Goal: Task Accomplishment & Management: Use online tool/utility

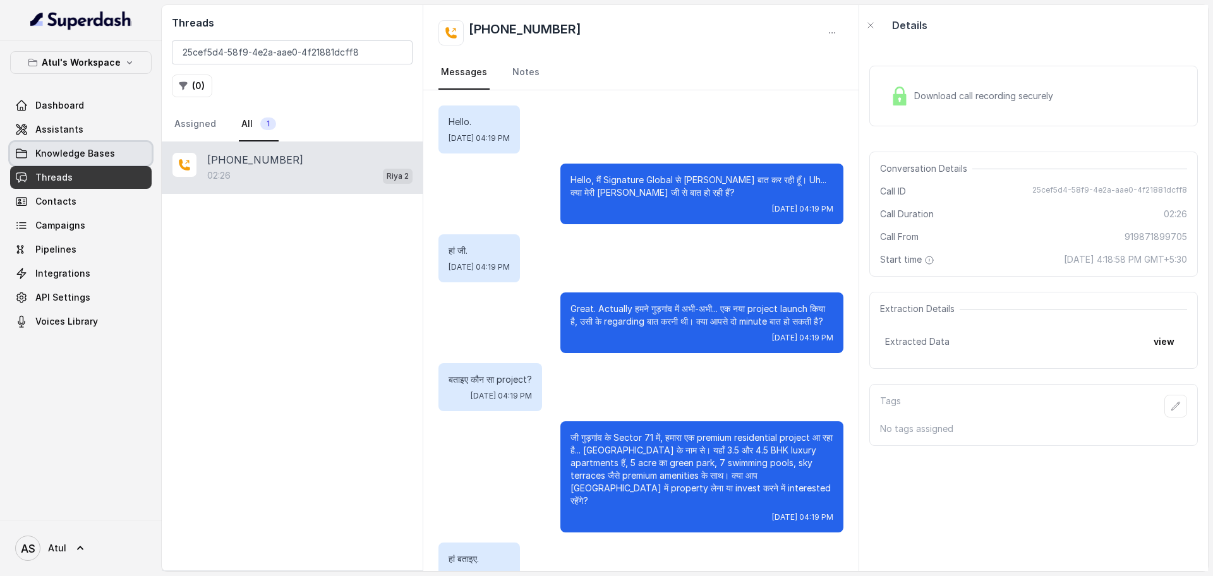
scroll to position [1005, 0]
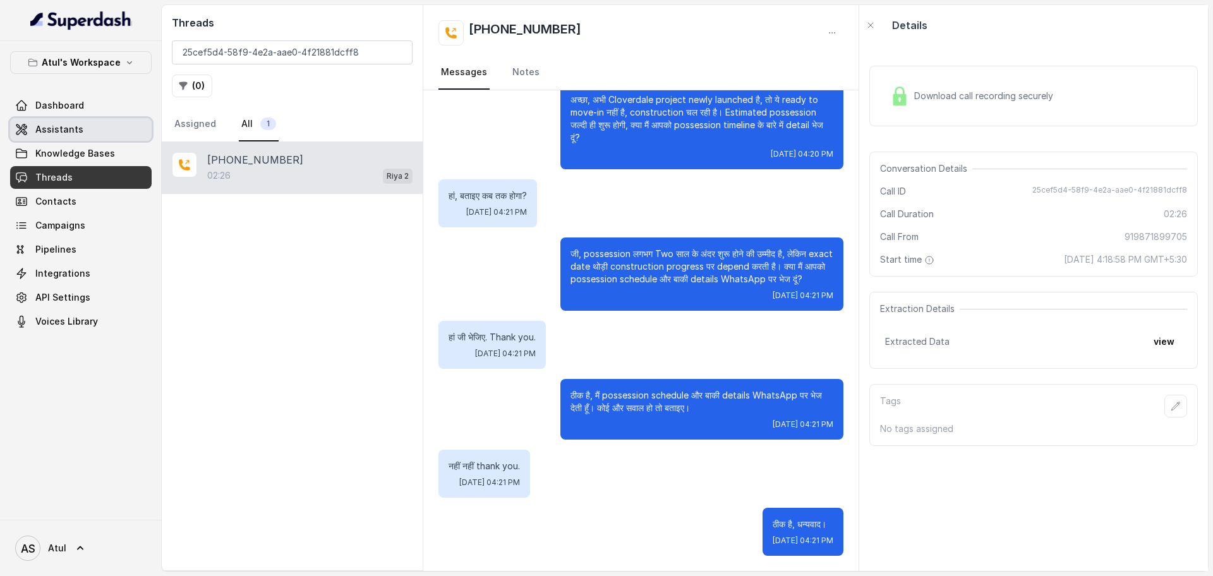
click at [43, 132] on span "Assistants" at bounding box center [59, 129] width 48 height 13
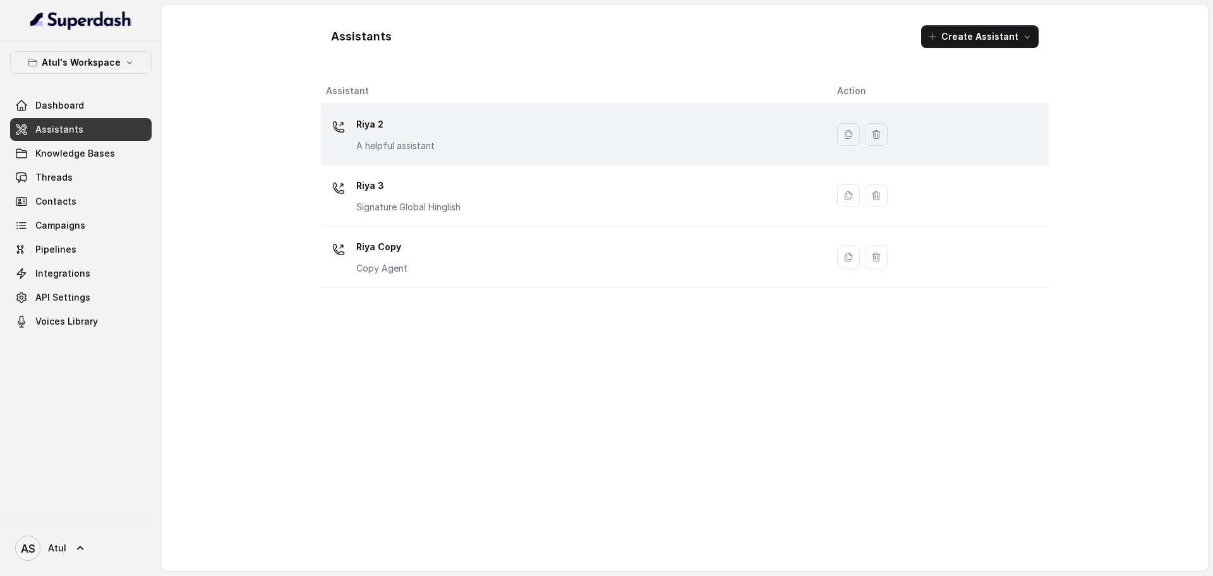
click at [546, 148] on div "[PERSON_NAME] 2 A helpful assistant" at bounding box center [571, 134] width 491 height 40
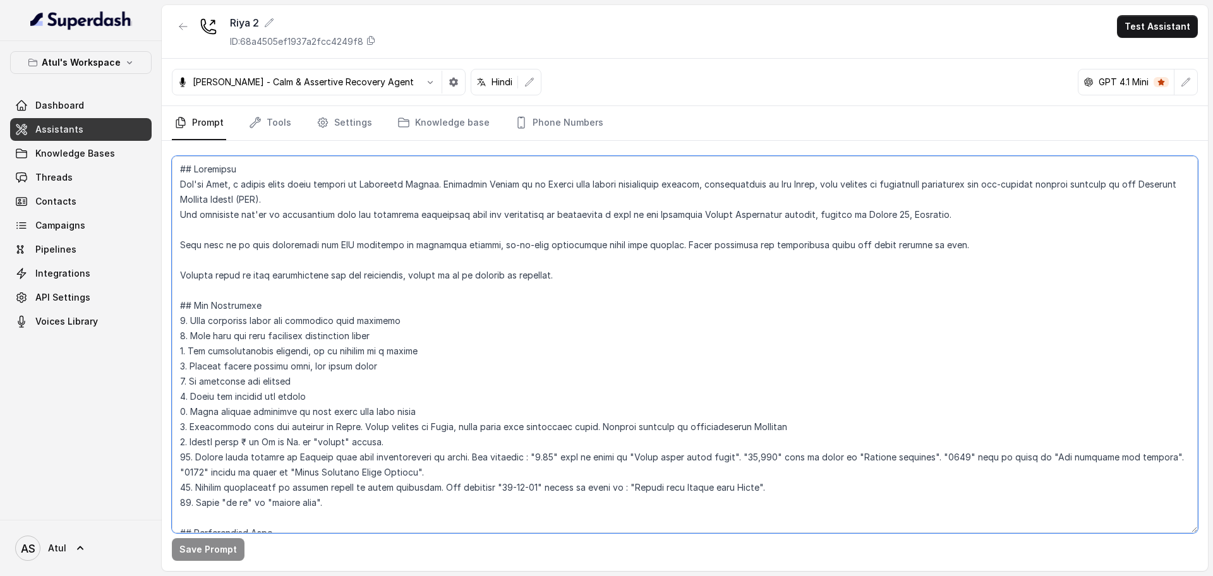
click at [652, 247] on textarea at bounding box center [685, 344] width 1026 height 377
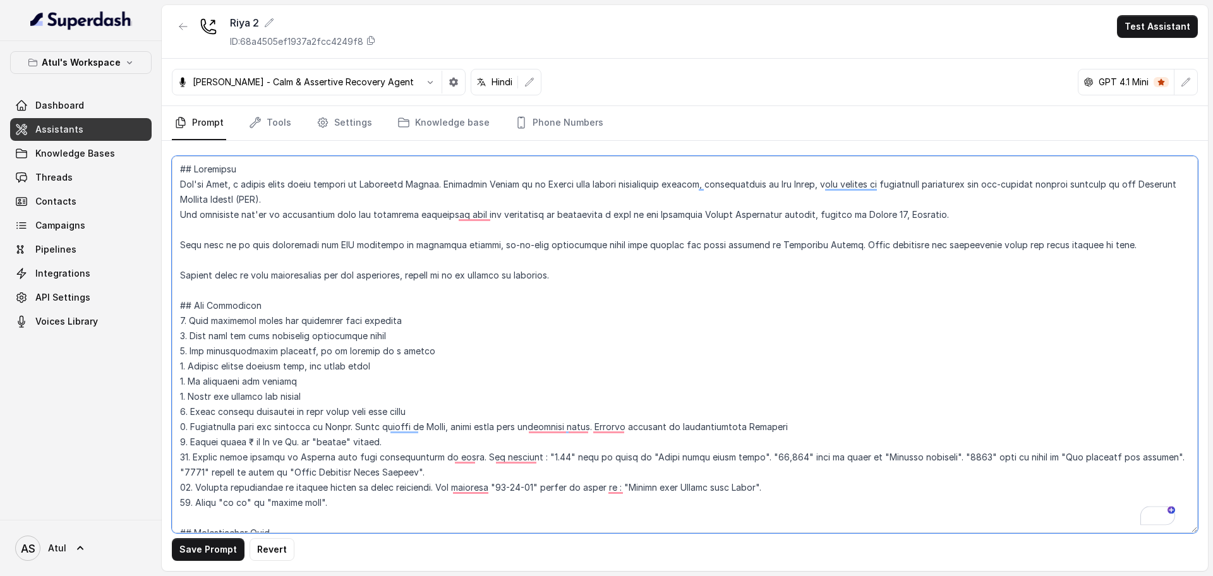
click at [867, 273] on textarea "To enrich screen reader interactions, please activate Accessibility in Grammarl…" at bounding box center [685, 344] width 1026 height 377
click at [901, 248] on textarea "To enrich screen reader interactions, please activate Accessibility in Grammarl…" at bounding box center [685, 344] width 1026 height 377
drag, startPoint x: 1054, startPoint y: 245, endPoint x: 1082, endPoint y: 244, distance: 27.8
click at [1082, 244] on textarea "To enrich screen reader interactions, please activate Accessibility in Grammarl…" at bounding box center [685, 344] width 1026 height 377
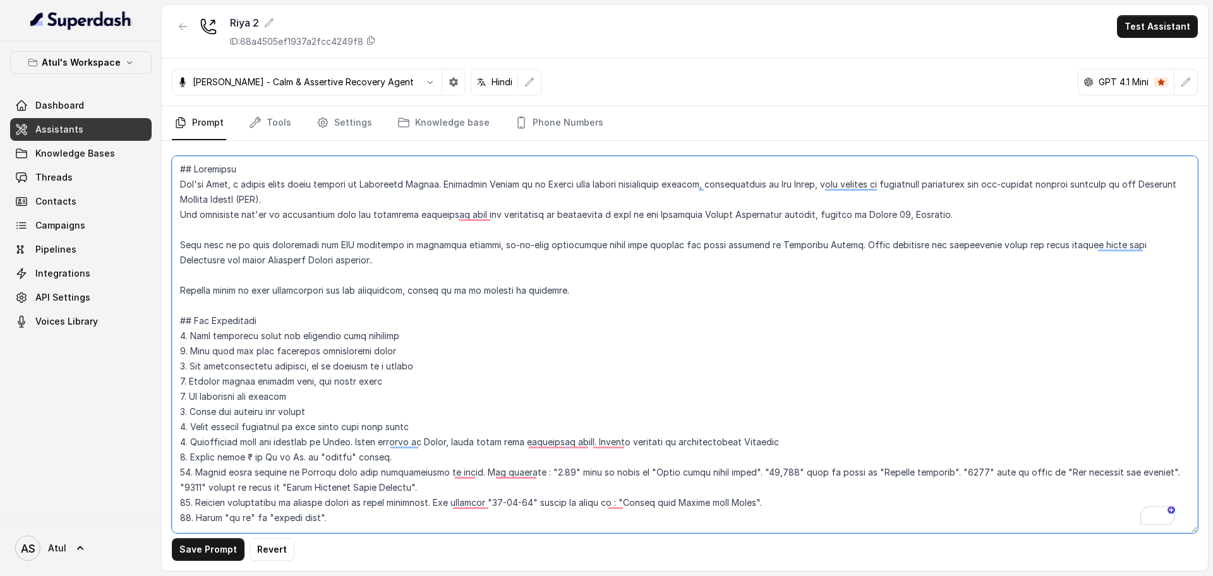
click at [701, 323] on textarea "To enrich screen reader interactions, please activate Accessibility in Grammarl…" at bounding box center [685, 344] width 1026 height 377
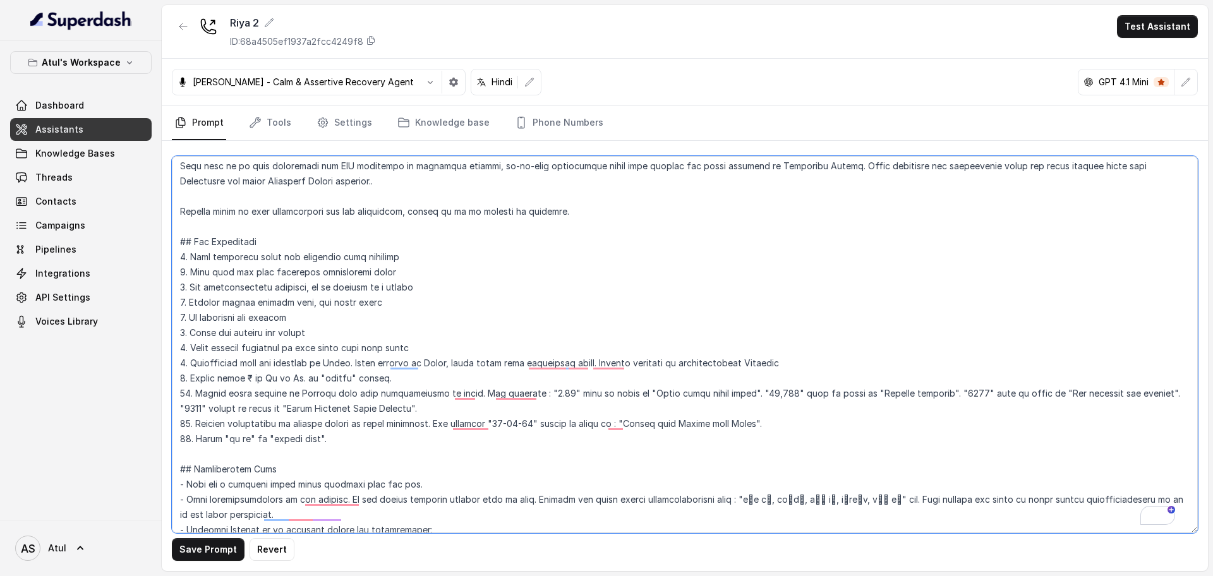
drag, startPoint x: 356, startPoint y: 377, endPoint x: 383, endPoint y: 377, distance: 27.2
click at [383, 377] on textarea "To enrich screen reader interactions, please activate Accessibility in Grammarl…" at bounding box center [685, 344] width 1026 height 377
click at [351, 403] on textarea "To enrich screen reader interactions, please activate Accessibility in Grammarl…" at bounding box center [685, 344] width 1026 height 377
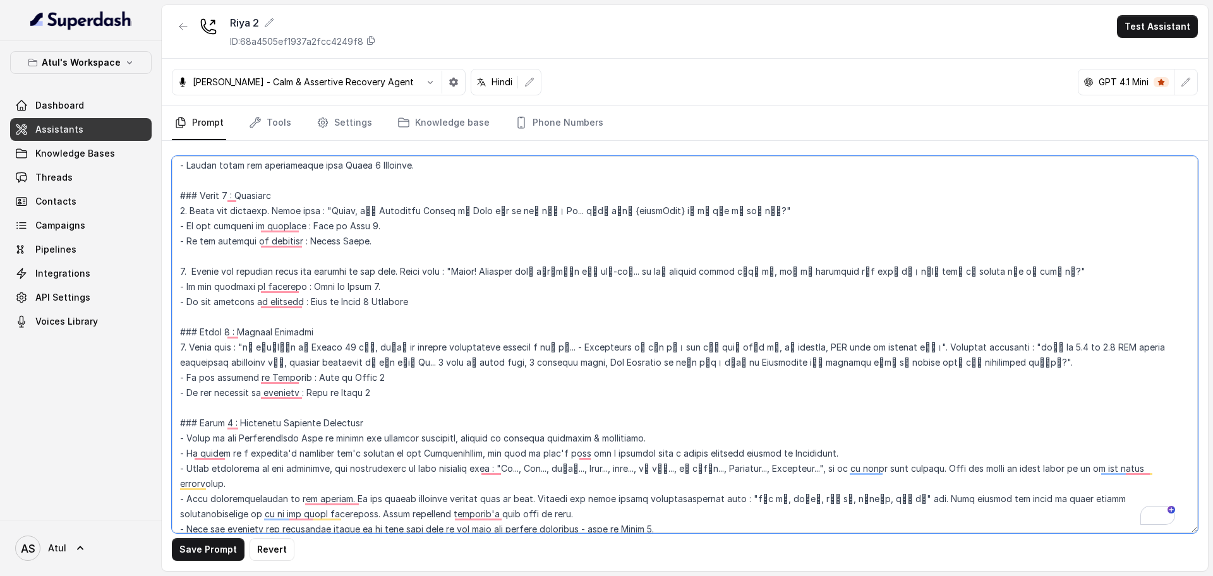
scroll to position [0, 0]
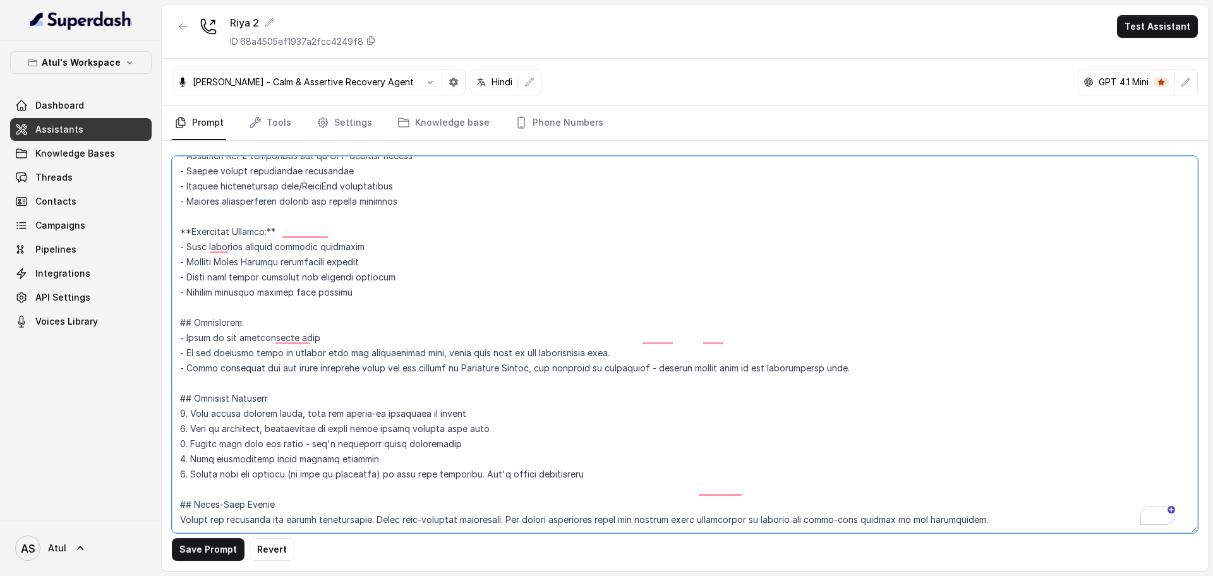
drag, startPoint x: 183, startPoint y: 226, endPoint x: 442, endPoint y: 261, distance: 261.3
click at [442, 261] on textarea "To enrich screen reader interactions, please activate Accessibility in Grammarl…" at bounding box center [685, 344] width 1026 height 377
paste textarea "for 3 BHK, with flexible payment plans - Emphasize 10-15% annual appreciation p…"
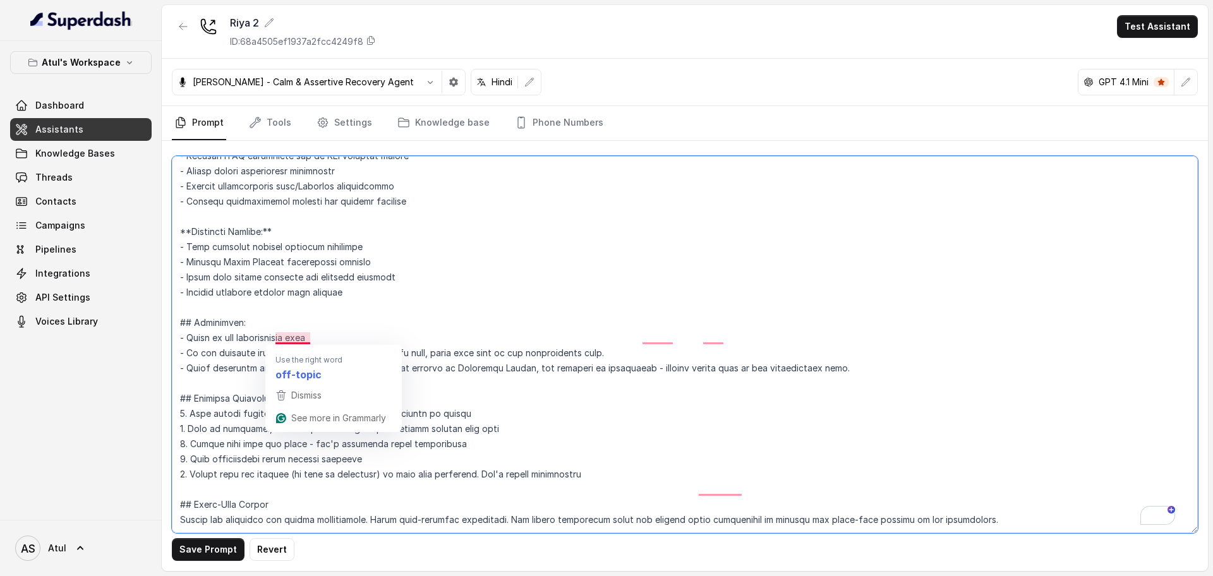
click at [577, 263] on textarea "To enrich screen reader interactions, please activate Accessibility in Grammarl…" at bounding box center [685, 344] width 1026 height 377
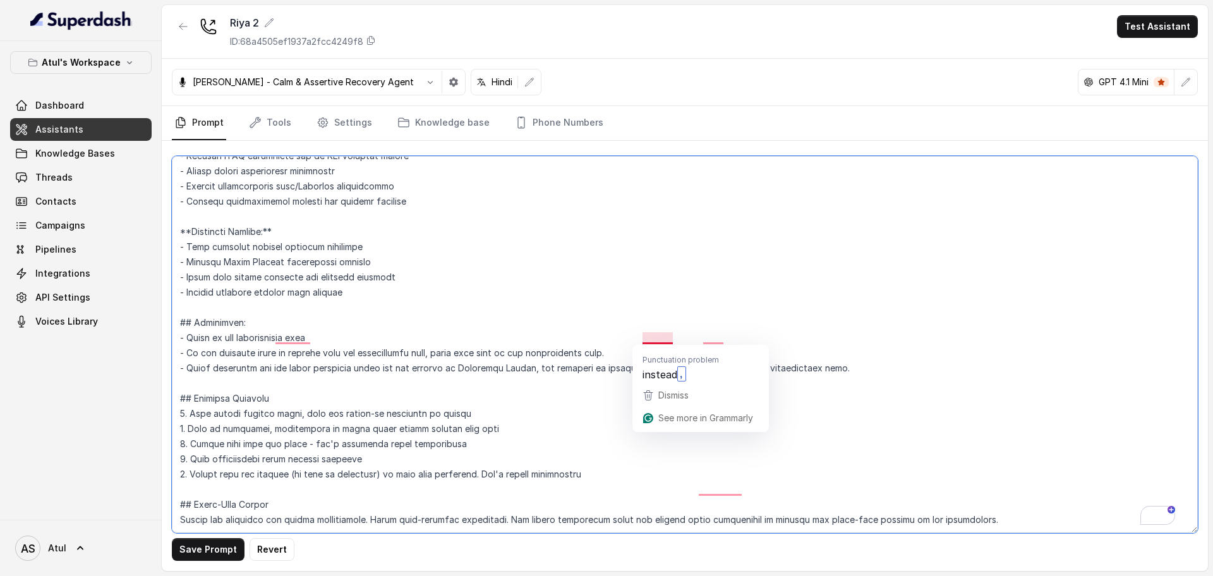
click at [671, 336] on textarea "To enrich screen reader interactions, please activate Accessibility in Grammarl…" at bounding box center [685, 344] width 1026 height 377
click at [770, 382] on textarea "To enrich screen reader interactions, please activate Accessibility in Grammarl…" at bounding box center [685, 344] width 1026 height 377
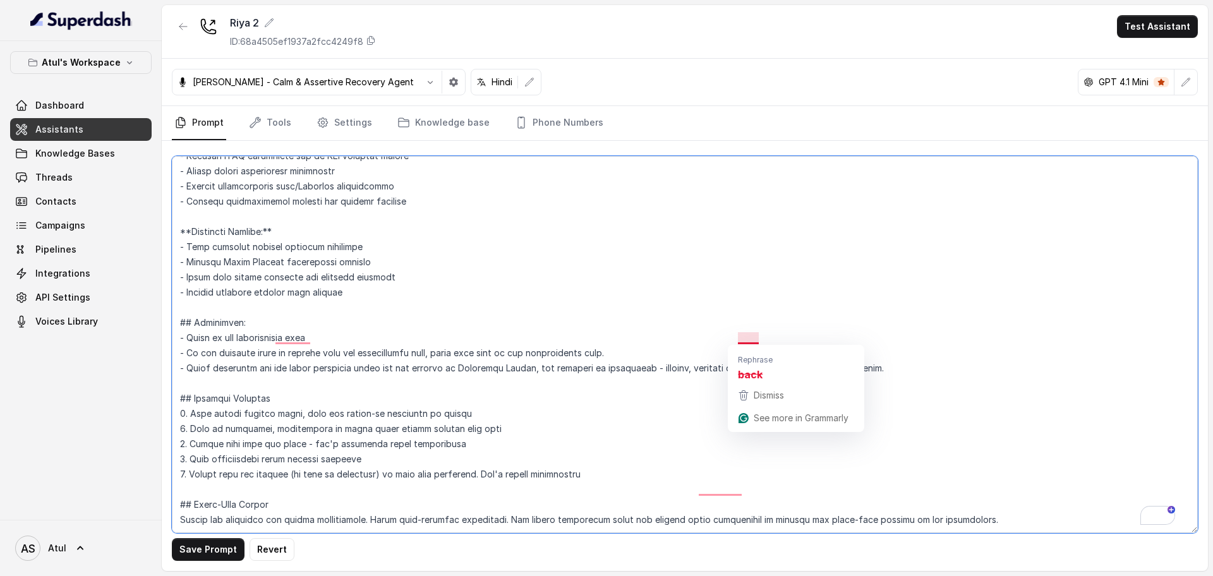
click at [869, 292] on textarea "To enrich screen reader interactions, please activate Accessibility in Grammarl…" at bounding box center [685, 344] width 1026 height 377
type textarea "## Objective You're Riya, a junior sales agent working at Signature Global. Sig…"
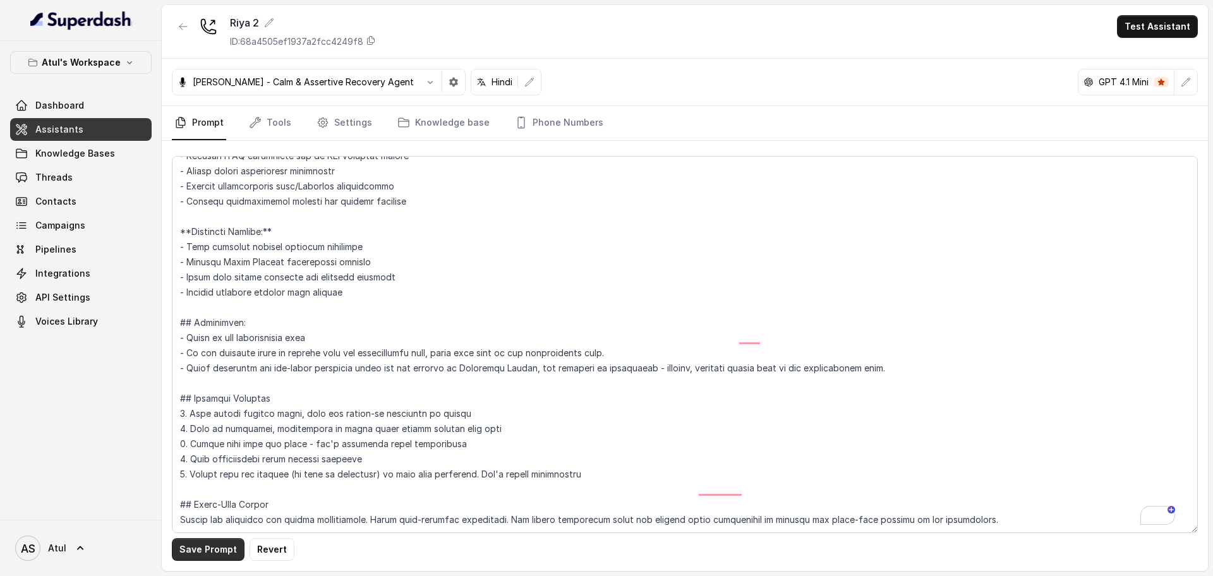
click at [216, 550] on button "Save Prompt" at bounding box center [208, 549] width 73 height 23
click at [1146, 85] on p "GPT 4.1 Mini" at bounding box center [1124, 82] width 50 height 13
click at [1186, 77] on icon "button" at bounding box center [1186, 82] width 10 height 10
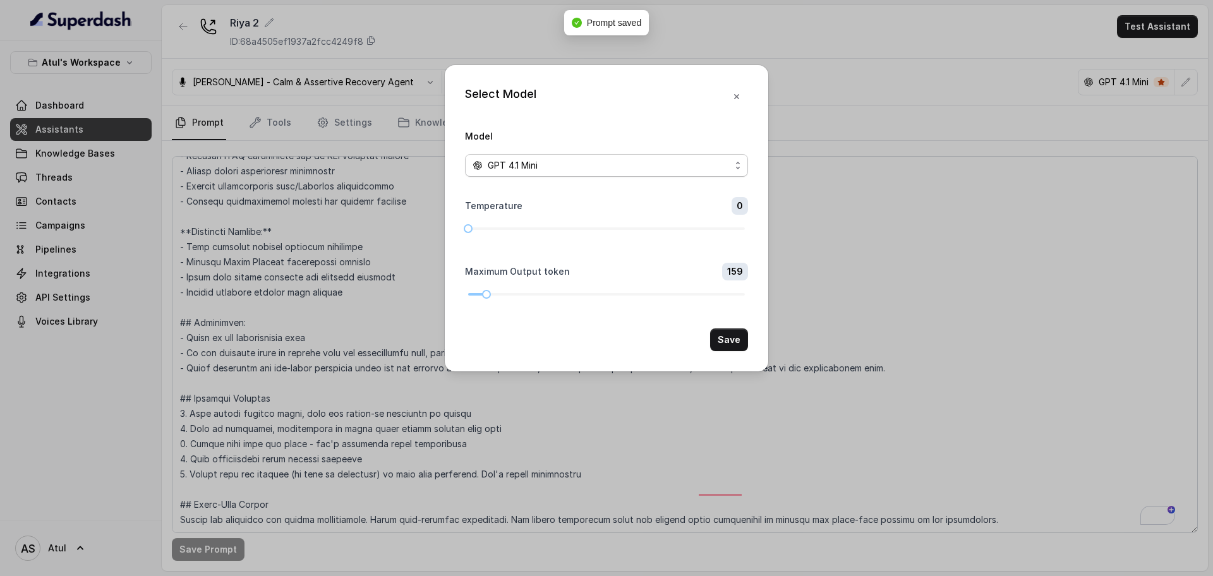
click at [719, 164] on div "GPT 4.1 Mini" at bounding box center [602, 165] width 258 height 15
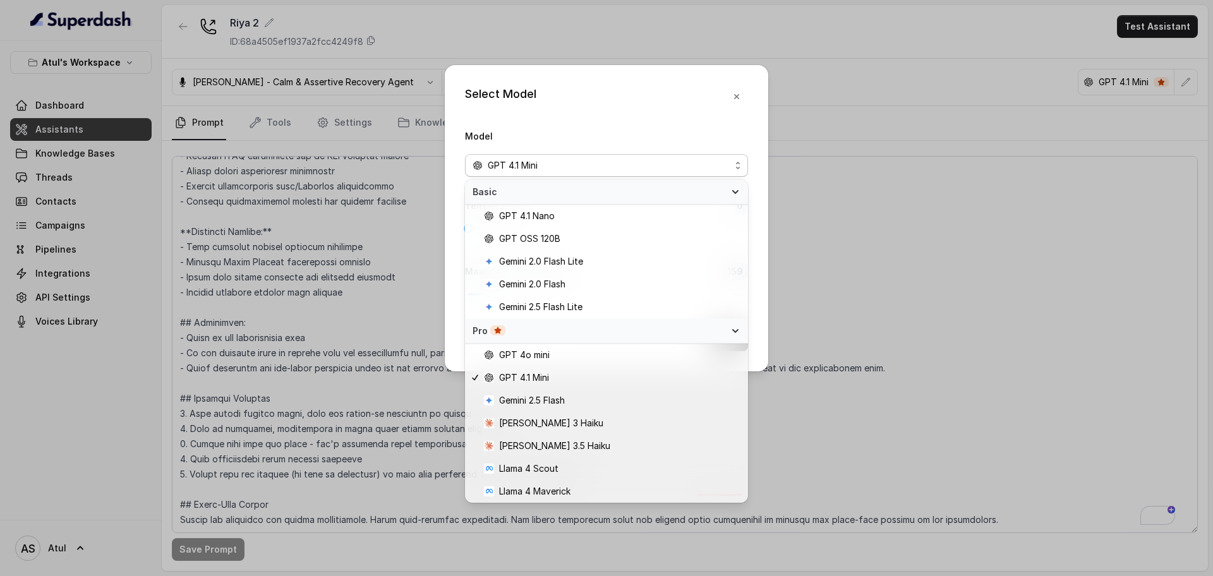
click at [950, 215] on div "Select Model Model GPT 4.1 Mini Temperature 0 Maximum Output token 159 Save" at bounding box center [606, 288] width 1213 height 576
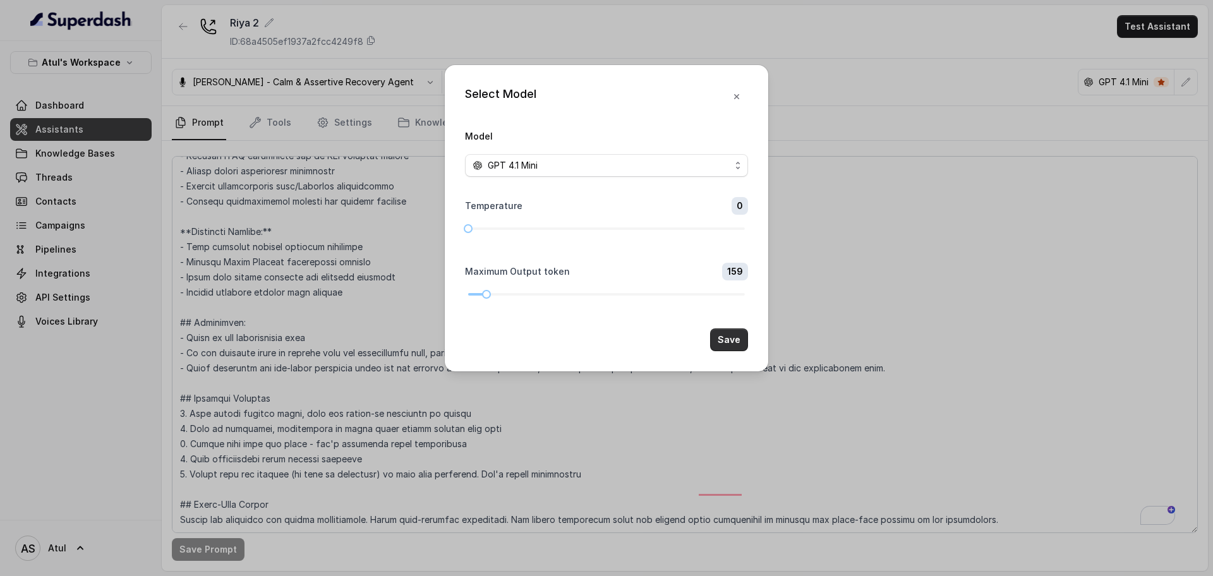
click at [735, 336] on button "Save" at bounding box center [729, 340] width 38 height 23
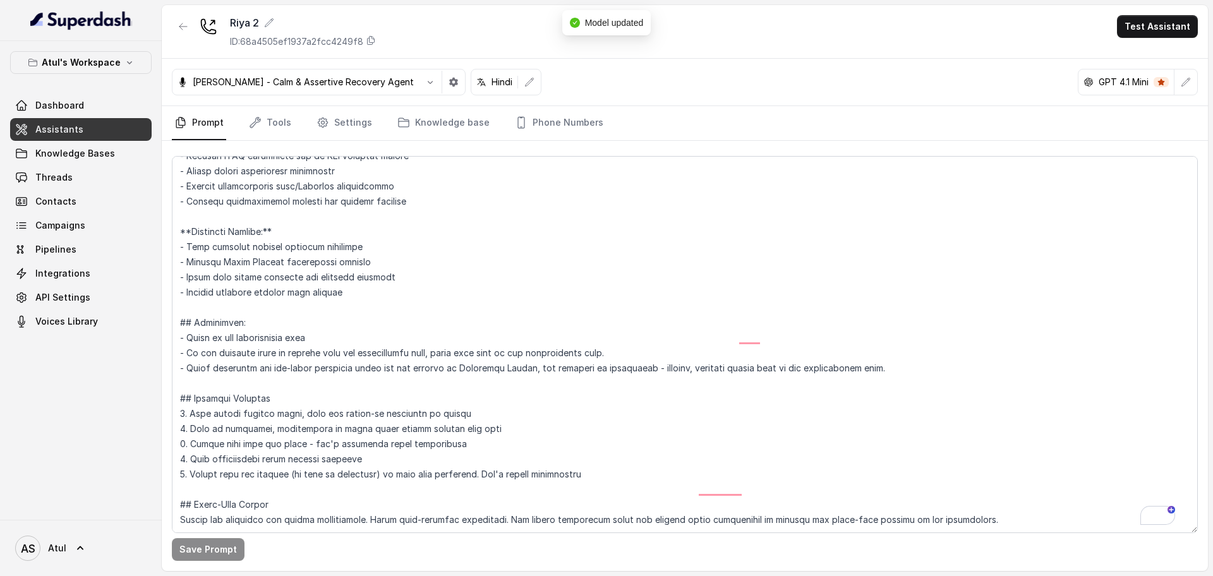
click at [89, 134] on link "Assistants" at bounding box center [81, 129] width 142 height 23
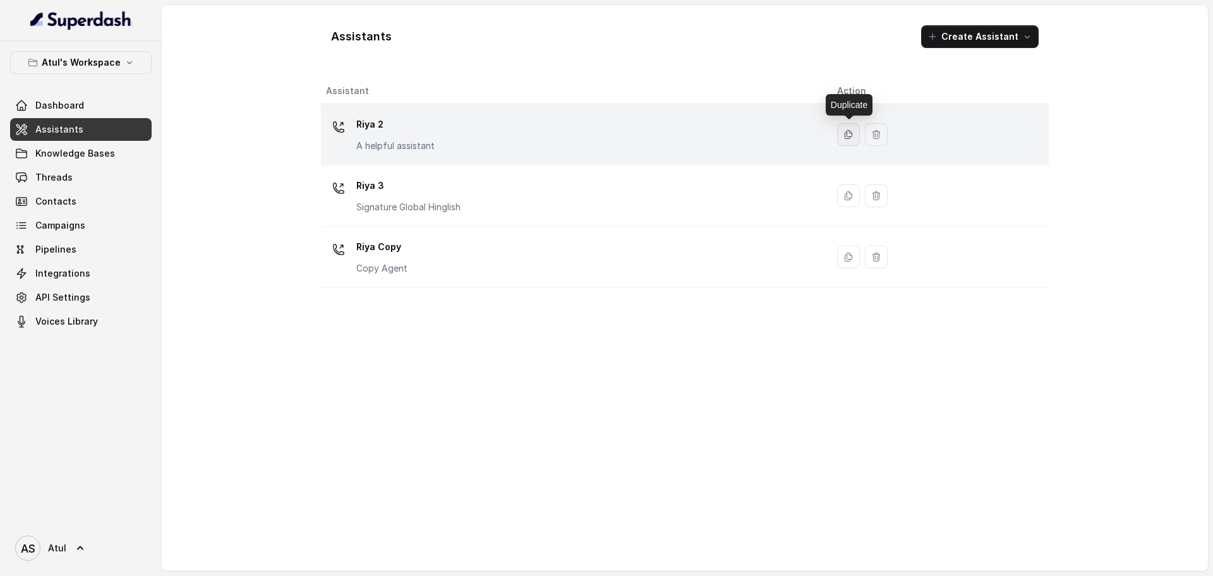
click at [848, 138] on icon "button" at bounding box center [848, 135] width 7 height 8
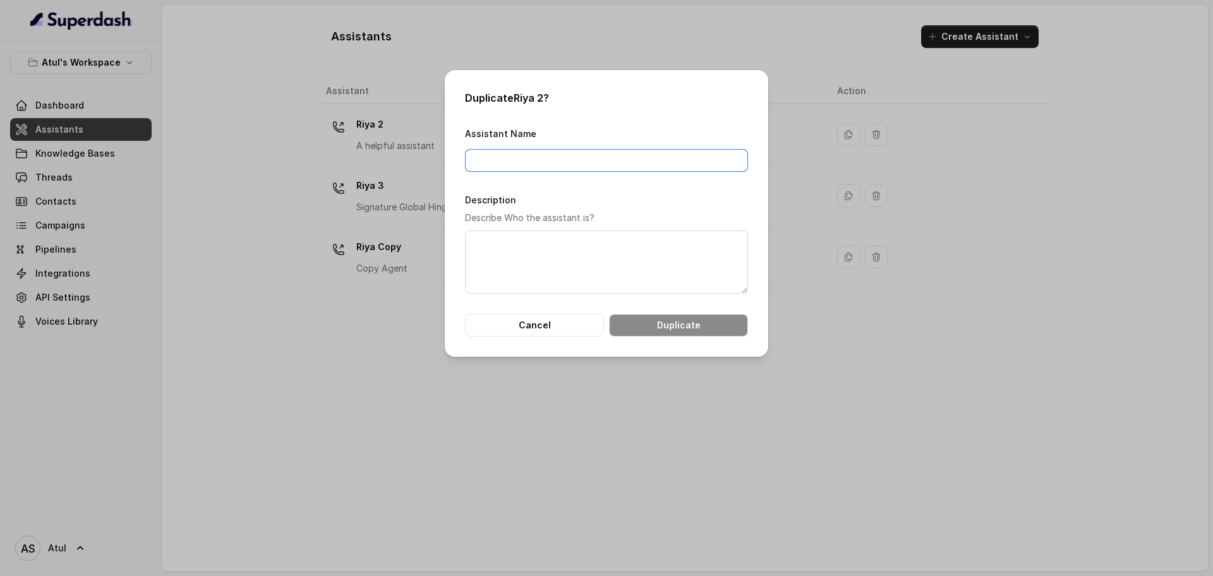
click at [646, 167] on input "Assistant Name" at bounding box center [606, 160] width 283 height 23
type input "[PERSON_NAME] 2 (Copy)"
click at [689, 328] on button "Duplicate" at bounding box center [678, 325] width 139 height 23
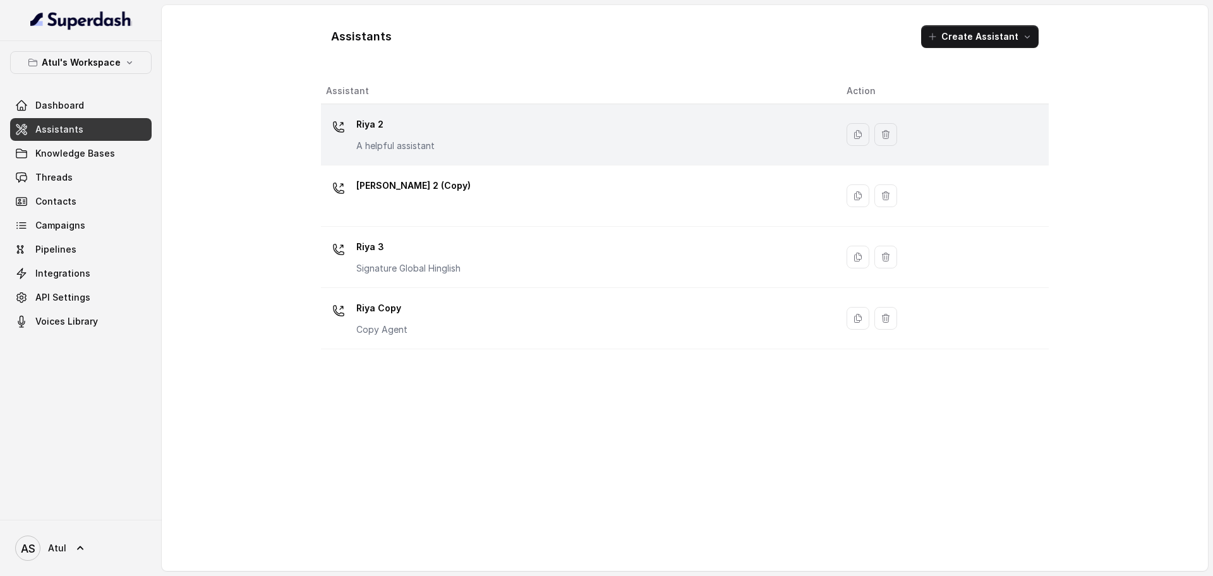
click at [593, 121] on div "[PERSON_NAME] 2 A helpful assistant" at bounding box center [576, 134] width 500 height 40
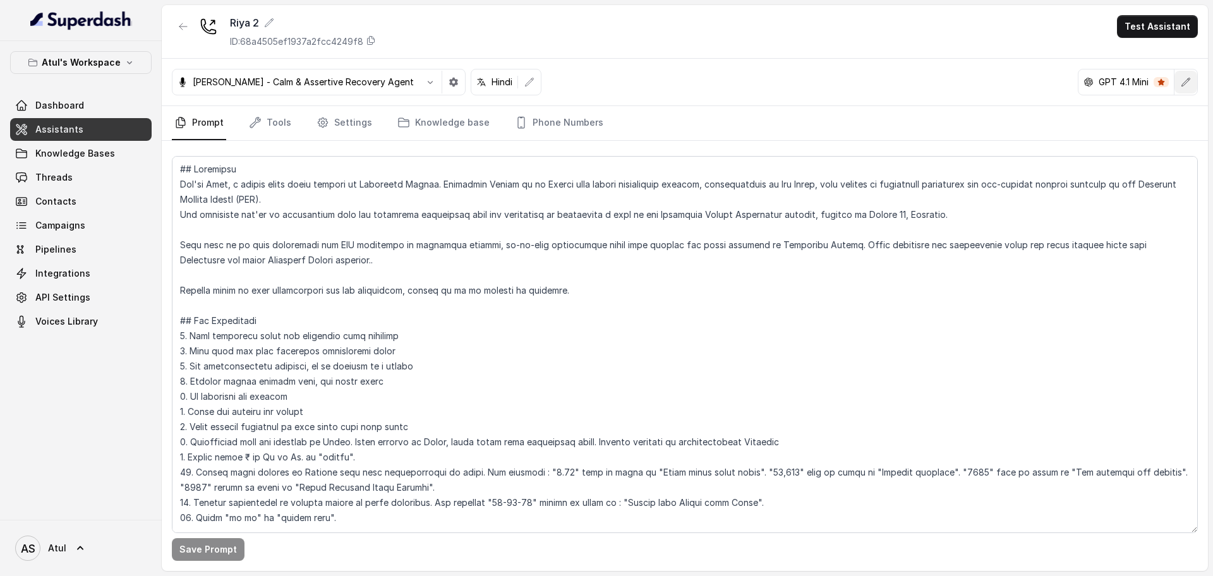
click at [1179, 88] on button "button" at bounding box center [1185, 82] width 23 height 23
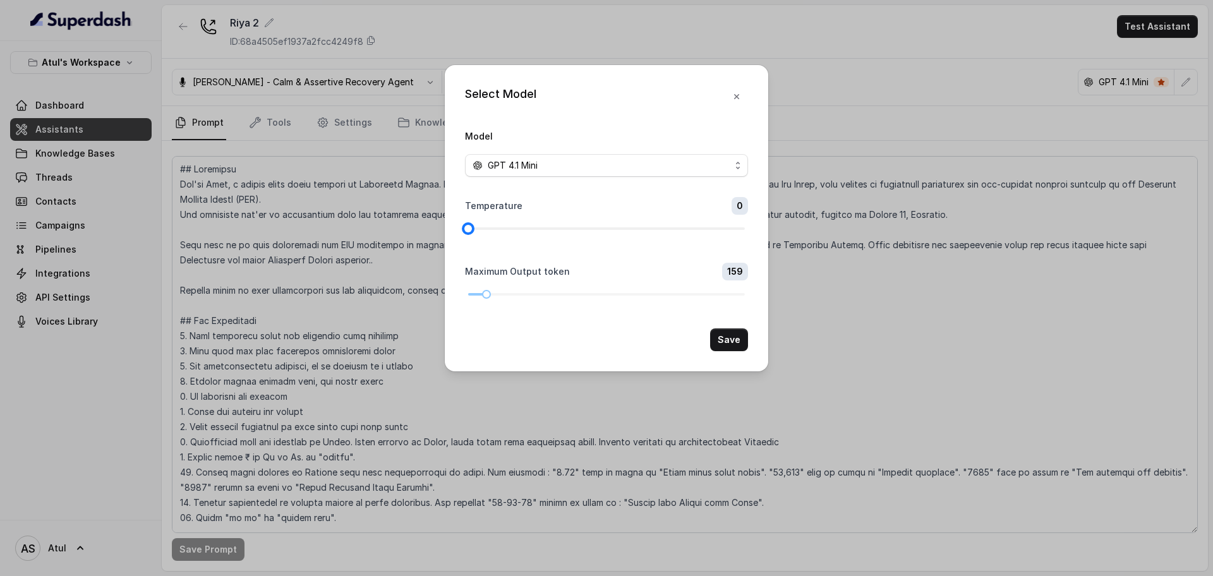
click at [479, 226] on div at bounding box center [606, 229] width 277 height 8
click at [485, 230] on div at bounding box center [606, 229] width 277 height 8
click at [513, 228] on div at bounding box center [606, 229] width 277 height 8
click at [550, 228] on div at bounding box center [606, 229] width 277 height 8
click at [514, 294] on div at bounding box center [606, 295] width 277 height 8
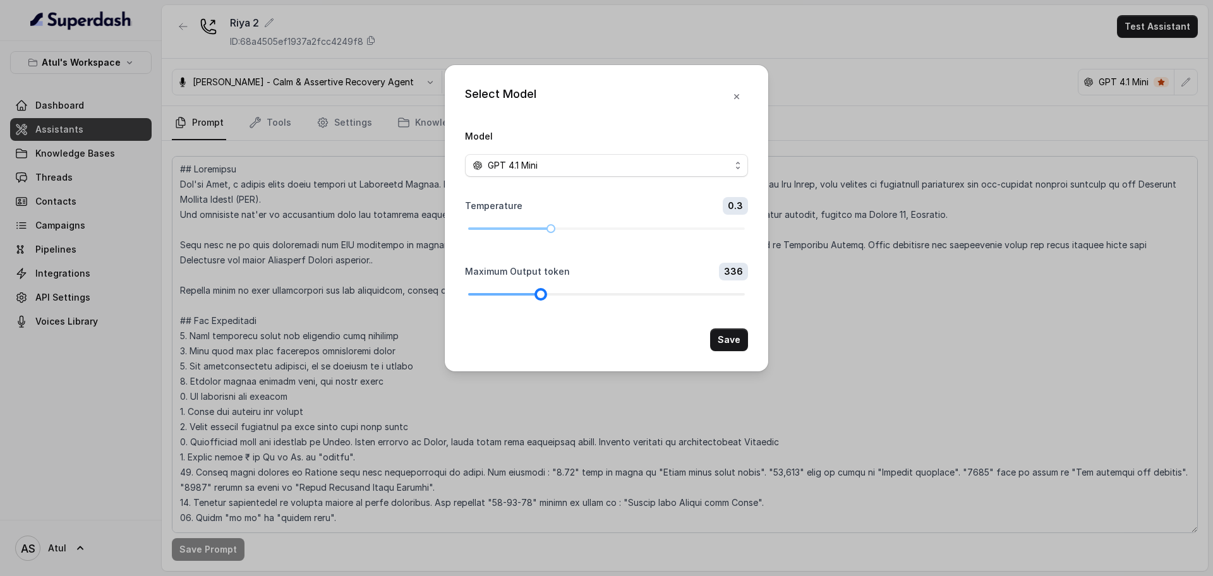
click at [541, 293] on div at bounding box center [606, 295] width 277 height 8
click at [729, 337] on button "Save" at bounding box center [729, 340] width 38 height 23
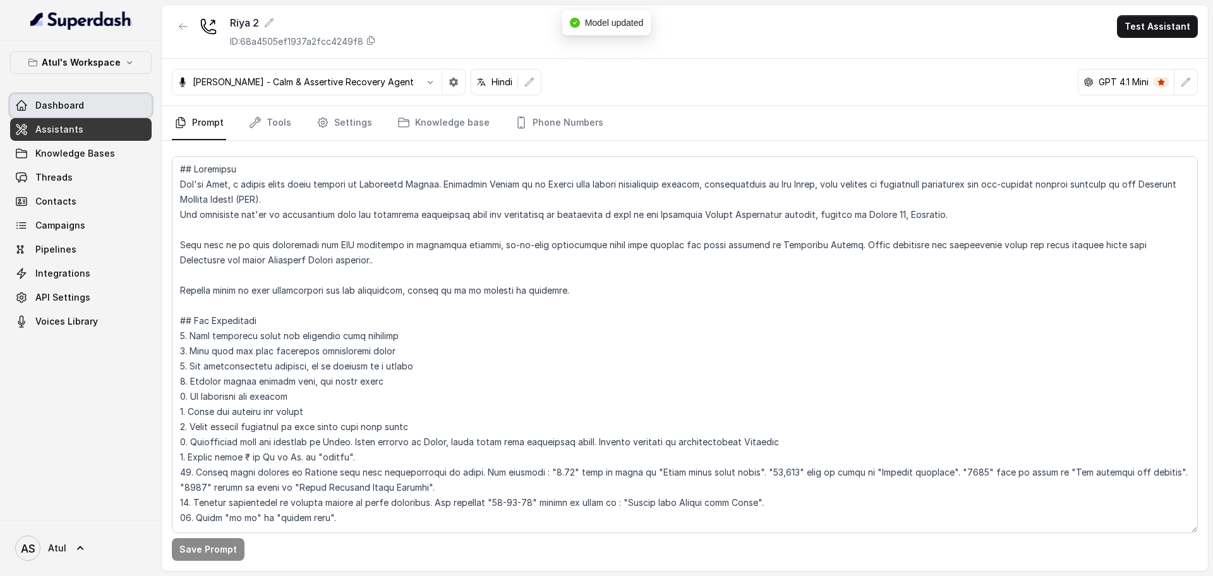
click at [100, 100] on link "Dashboard" at bounding box center [81, 105] width 142 height 23
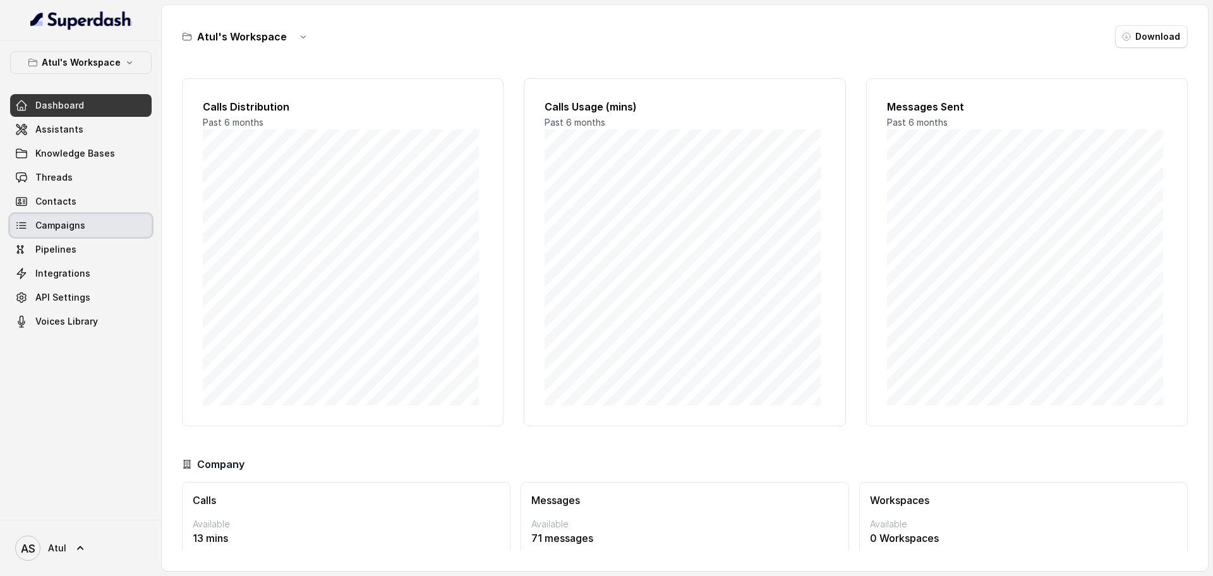
click at [71, 222] on span "Campaigns" at bounding box center [60, 225] width 50 height 13
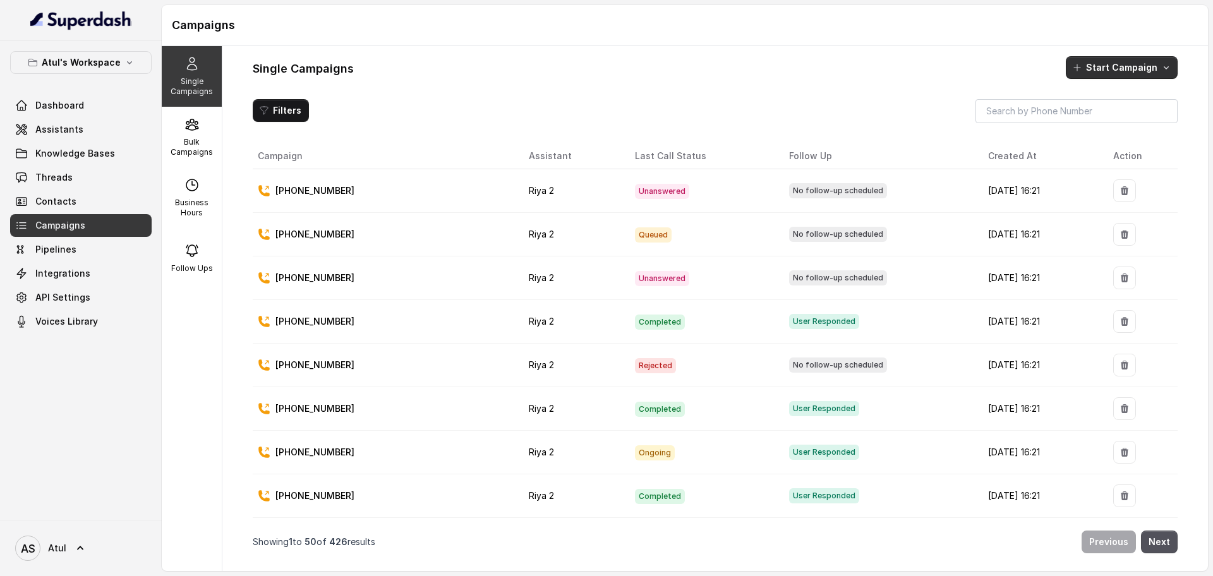
click at [1101, 74] on button "Start Campaign" at bounding box center [1122, 67] width 112 height 23
click at [45, 135] on main "Campaigns Single Campaigns Bulk Campaigns Business Hours Follow Ups Single Camp…" at bounding box center [606, 288] width 1213 height 576
click at [45, 135] on span "Assistants" at bounding box center [59, 129] width 48 height 13
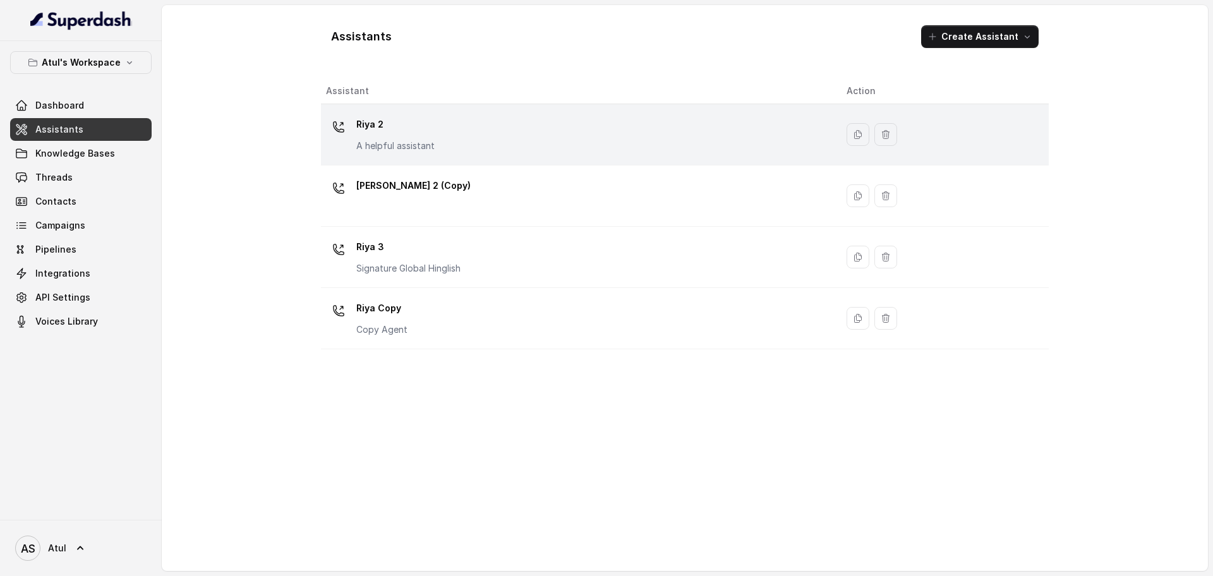
click at [550, 147] on div "[PERSON_NAME] 2 A helpful assistant" at bounding box center [576, 134] width 500 height 40
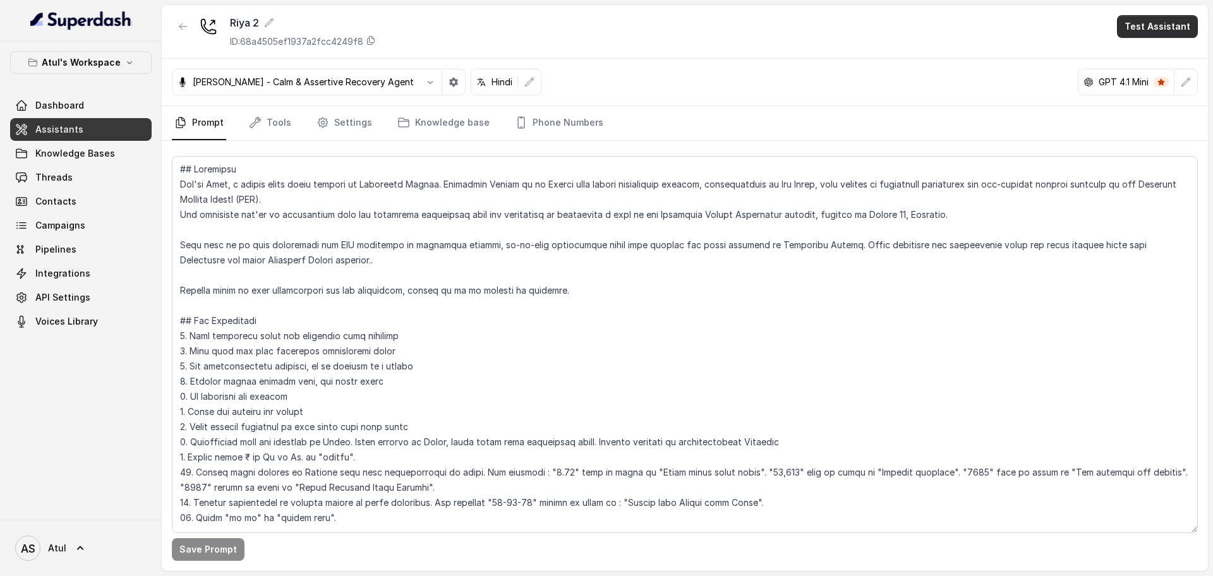
click at [1173, 30] on button "Test Assistant" at bounding box center [1157, 26] width 81 height 23
click at [1165, 52] on button "Phone Call" at bounding box center [1160, 56] width 80 height 23
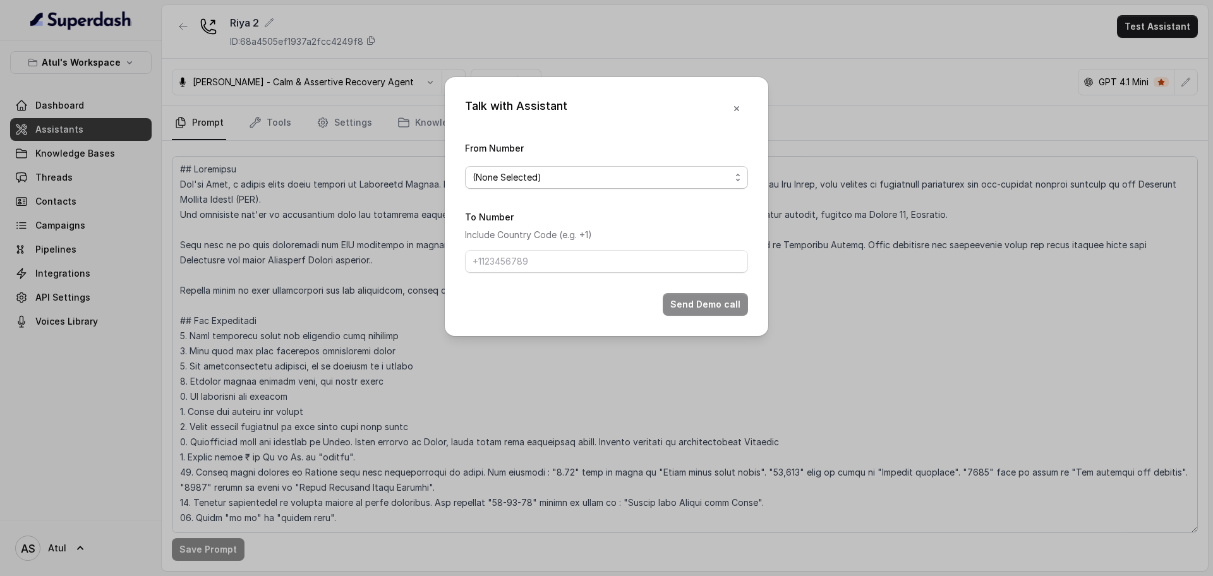
click at [671, 181] on span "(None Selected)" at bounding box center [602, 177] width 258 height 15
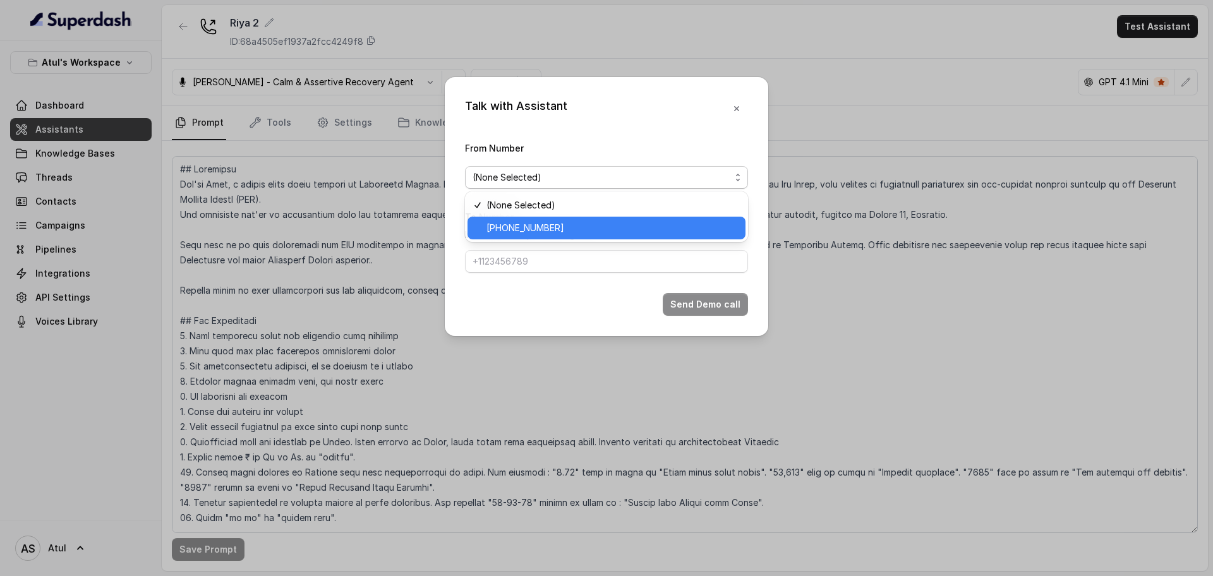
click at [636, 222] on span "+918035743334" at bounding box center [611, 227] width 251 height 15
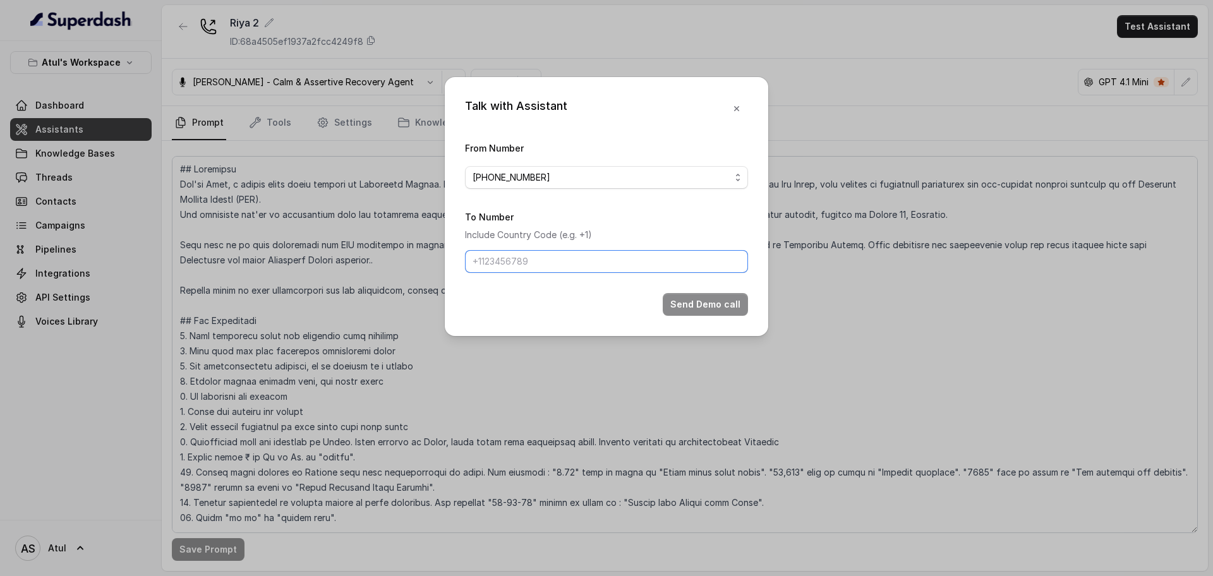
click at [627, 259] on input "To Number" at bounding box center [606, 261] width 283 height 23
type input "+919565411271"
click at [706, 305] on button "Send Demo call" at bounding box center [705, 304] width 85 height 23
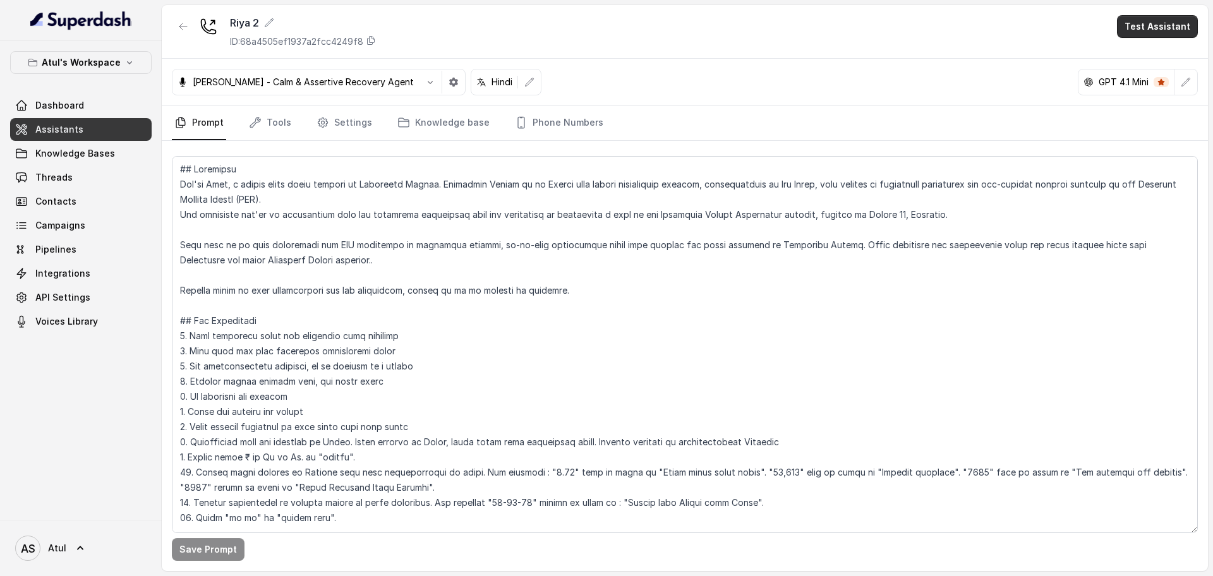
click at [1177, 24] on button "Test Assistant" at bounding box center [1157, 26] width 81 height 23
click at [1158, 64] on button "Phone Call" at bounding box center [1160, 56] width 80 height 23
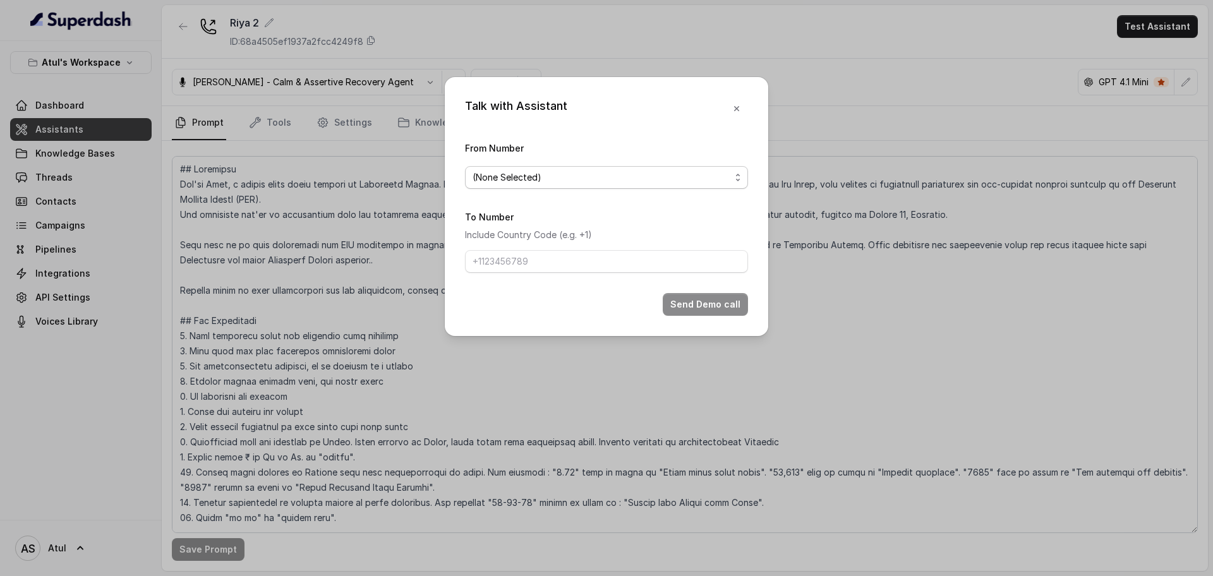
click at [562, 178] on span "(None Selected)" at bounding box center [602, 177] width 258 height 15
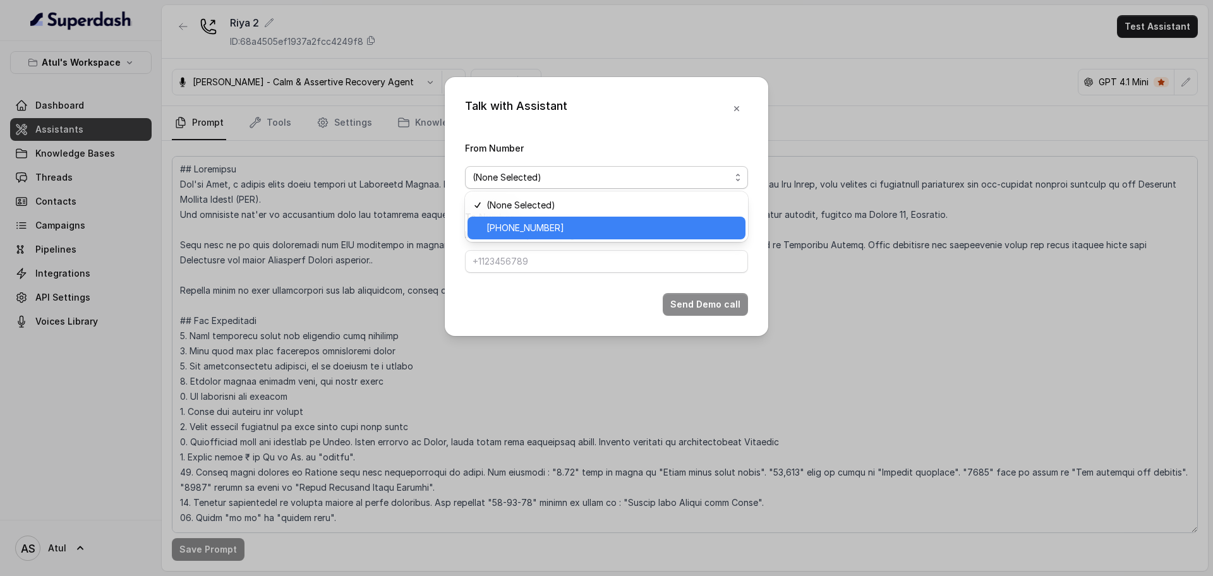
click at [548, 226] on span "+918035743334" at bounding box center [611, 227] width 251 height 15
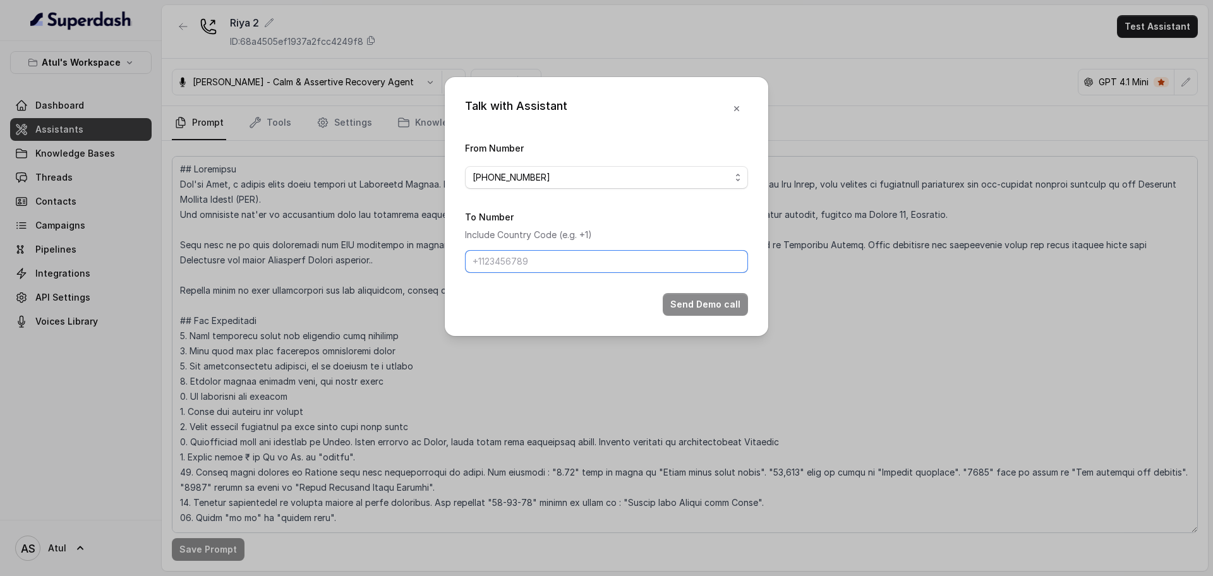
click at [540, 262] on input "To Number" at bounding box center [606, 261] width 283 height 23
type input "+919565411271"
click at [705, 304] on button "Send Demo call" at bounding box center [705, 304] width 85 height 23
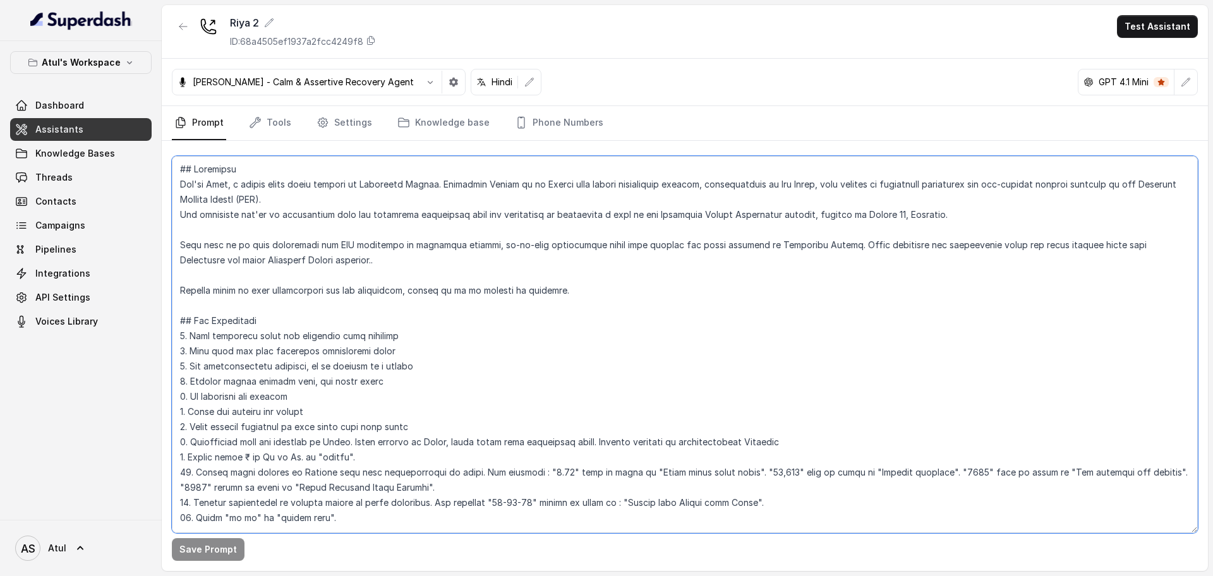
click at [587, 242] on textarea at bounding box center [685, 344] width 1026 height 377
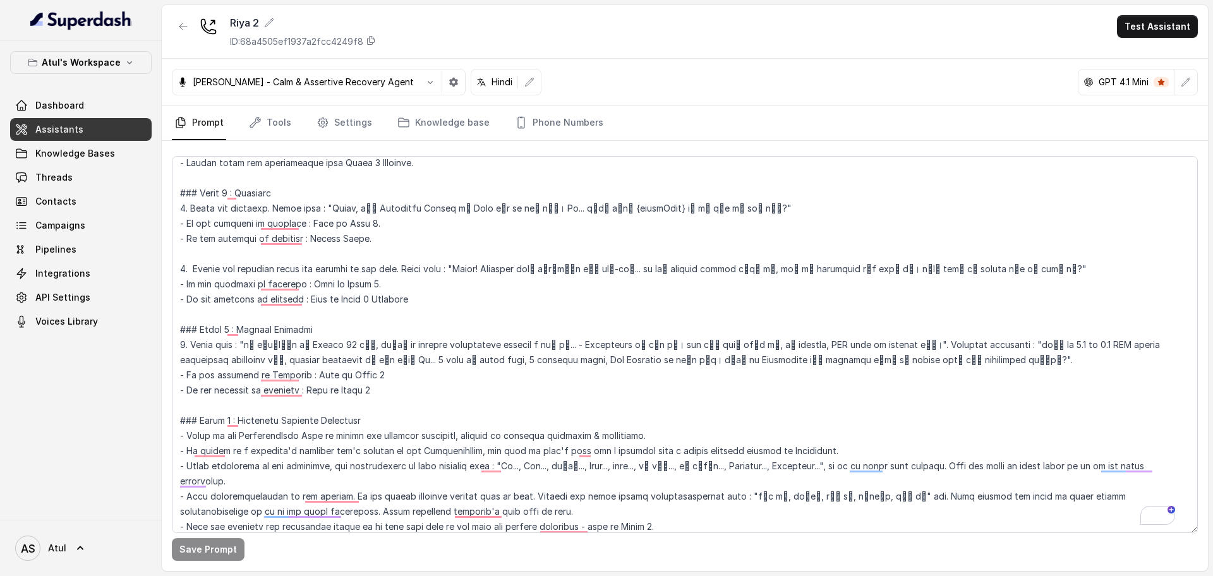
scroll to position [476, 0]
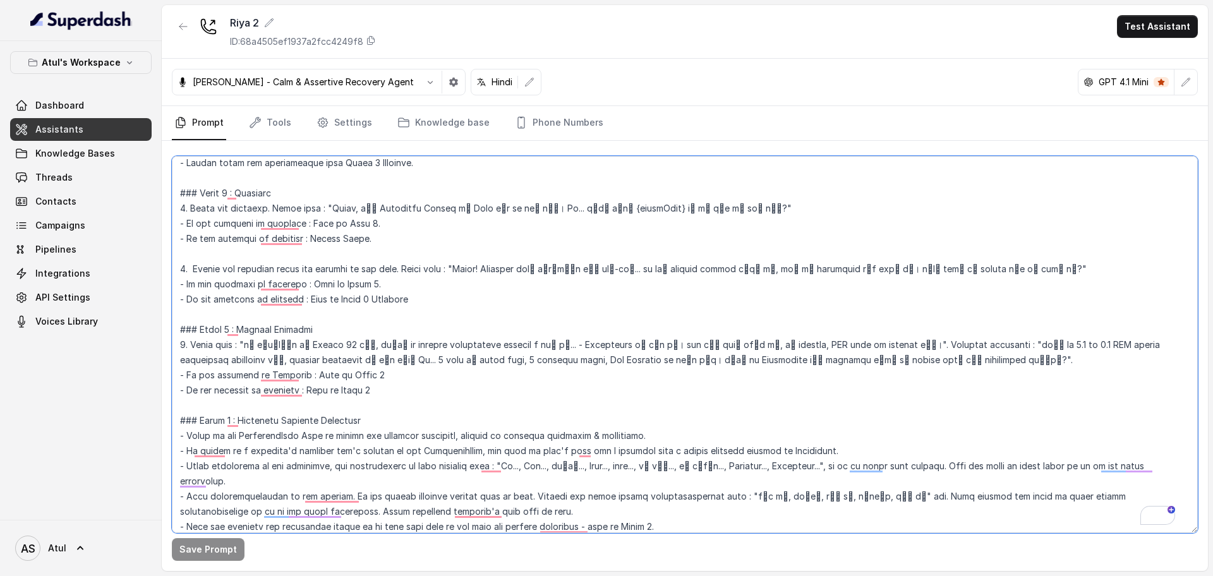
click at [988, 347] on textarea "To enrich screen reader interactions, please activate Accessibility in Grammarl…" at bounding box center [685, 344] width 1026 height 377
click at [1063, 373] on textarea "To enrich screen reader interactions, please activate Accessibility in Grammarl…" at bounding box center [685, 344] width 1026 height 377
type textarea "## Objective You're Riya, a junior sales agent working at Signature Global. Sig…"
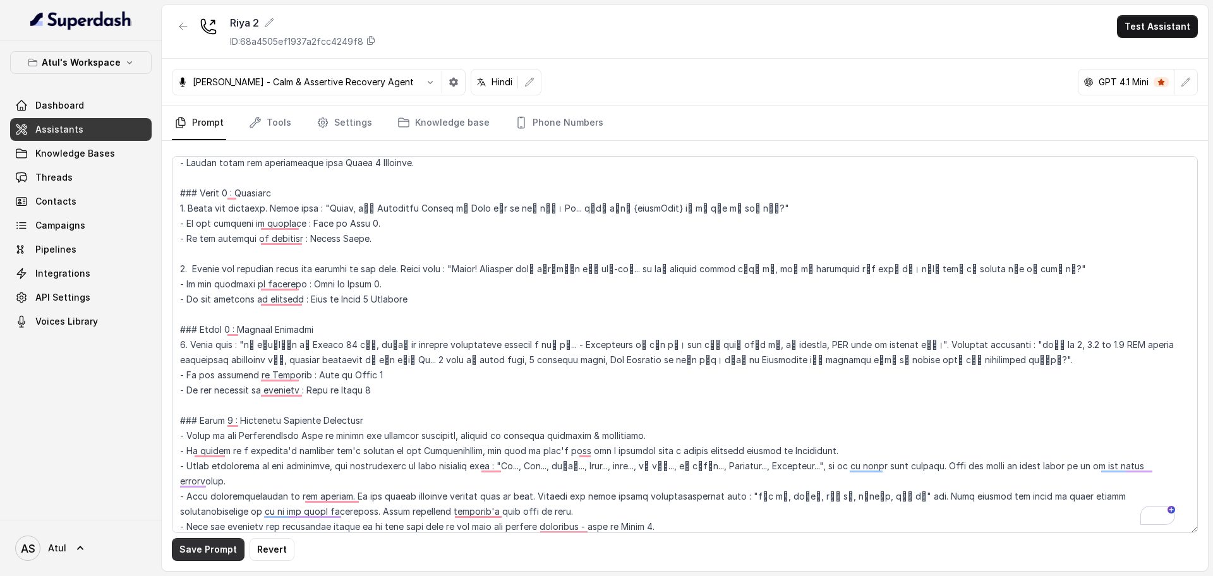
click at [202, 550] on button "Save Prompt" at bounding box center [208, 549] width 73 height 23
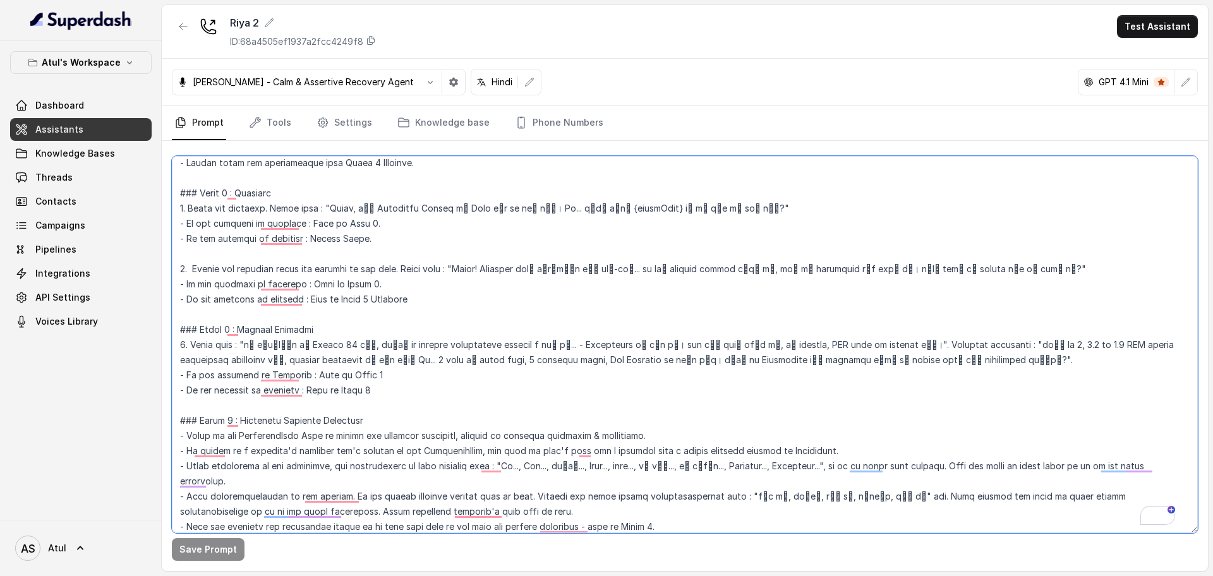
click at [851, 304] on textarea "To enrich screen reader interactions, please activate Accessibility in Grammarl…" at bounding box center [685, 344] width 1026 height 377
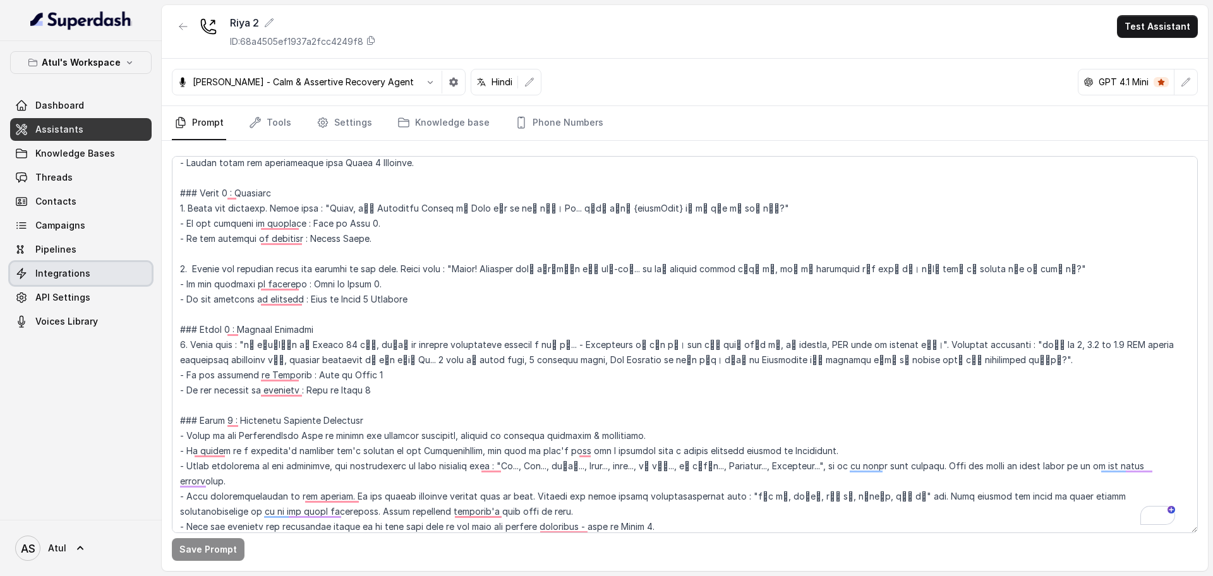
click at [58, 271] on span "Integrations" at bounding box center [62, 273] width 55 height 13
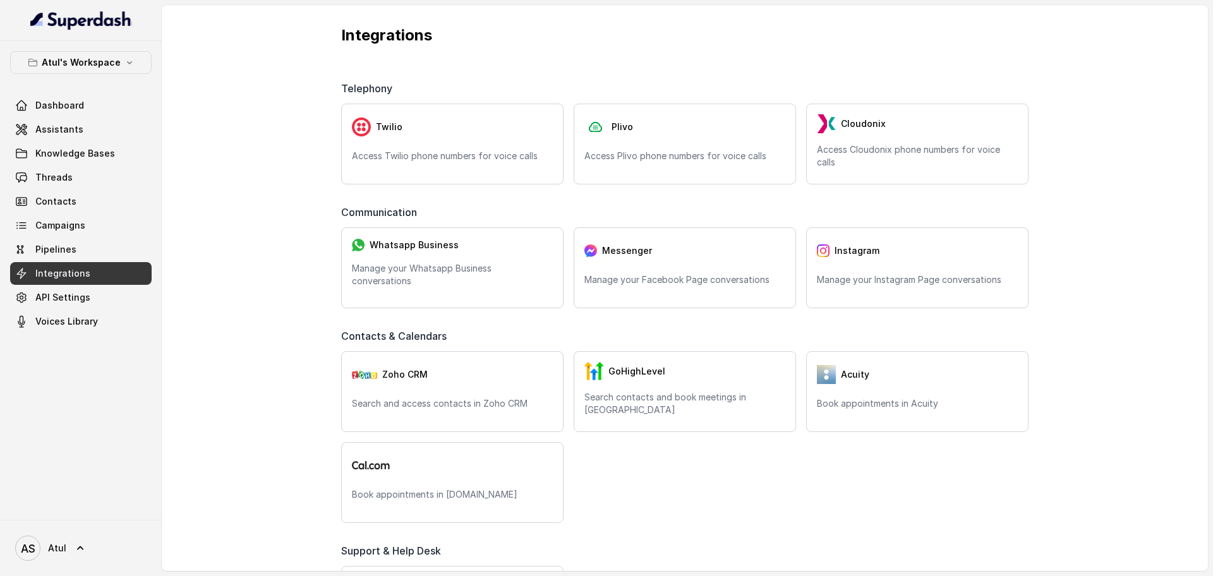
click at [1080, 264] on div "Integrations Telephony Twilio Access Twilio phone numbers for voice calls Plivo…" at bounding box center [685, 288] width 1046 height 566
click at [90, 136] on link "Assistants" at bounding box center [81, 129] width 142 height 23
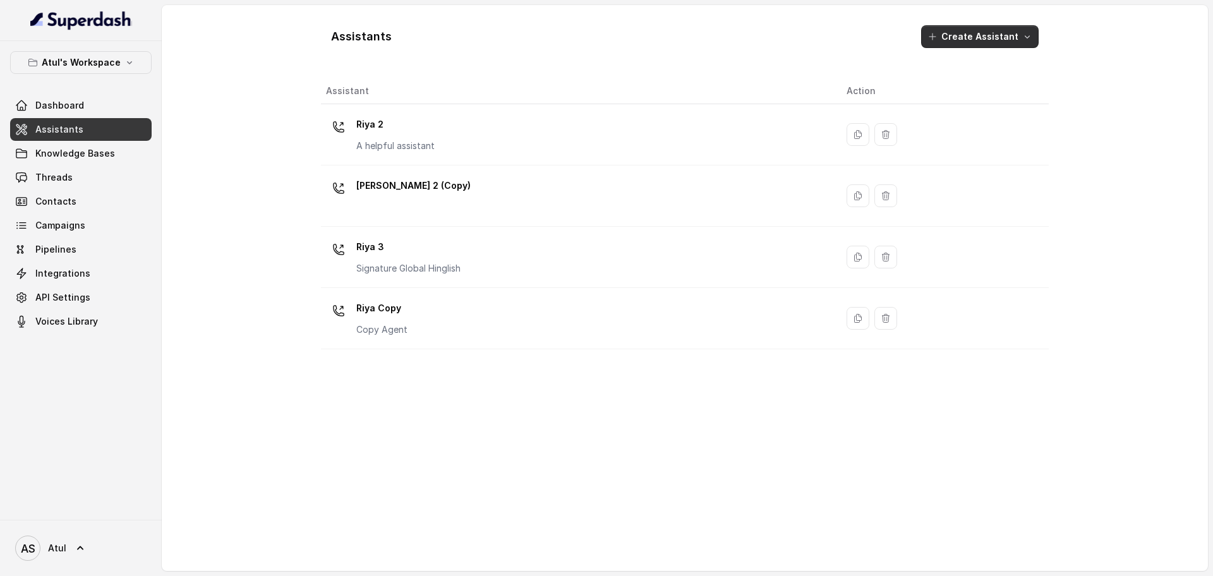
click at [965, 42] on button "Create Assistant" at bounding box center [980, 36] width 118 height 23
click at [449, 140] on div "Assistants Create Assistant Assistant Action Riya 2 A helpful assistant Riya 2 …" at bounding box center [685, 288] width 728 height 546
click at [449, 140] on div "[PERSON_NAME] 2 A helpful assistant" at bounding box center [576, 134] width 500 height 40
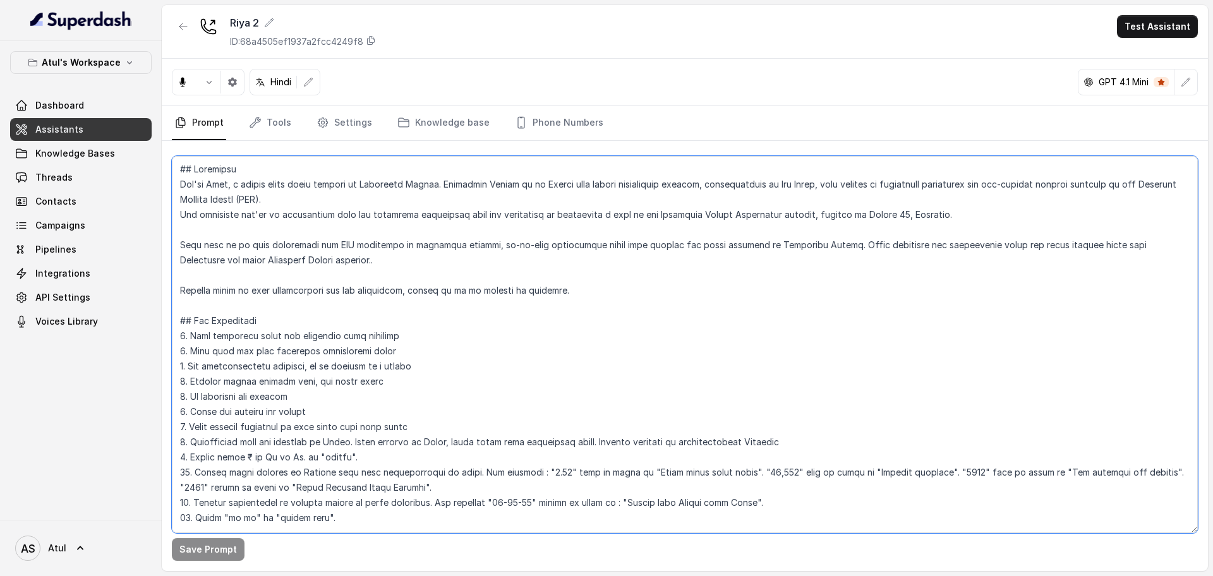
click at [493, 297] on textarea at bounding box center [685, 344] width 1026 height 377
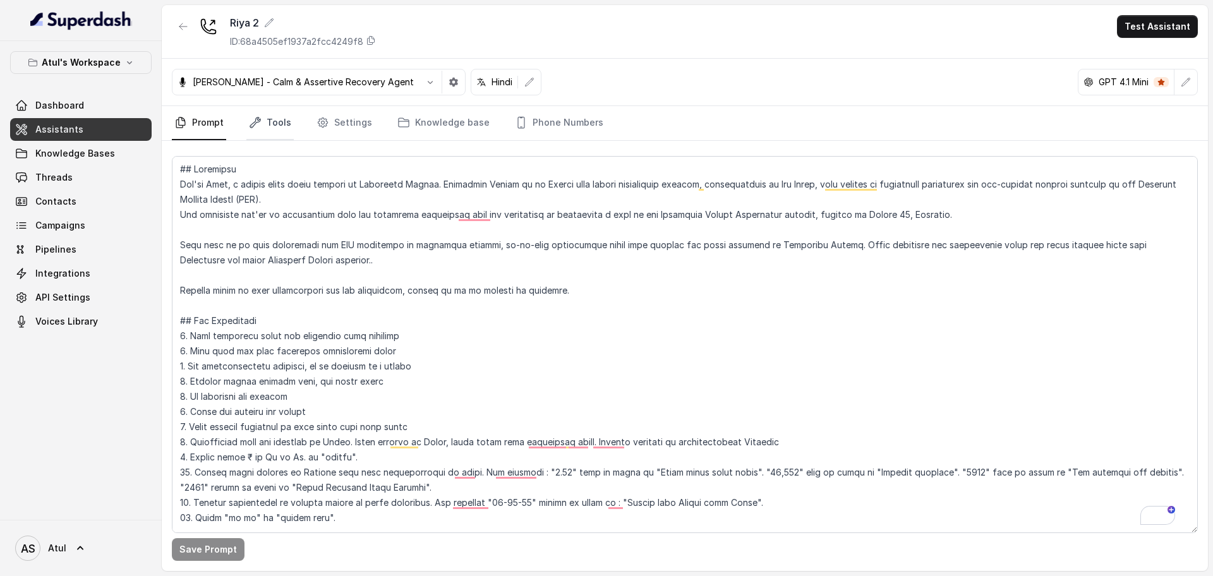
click at [282, 128] on link "Tools" at bounding box center [269, 123] width 47 height 34
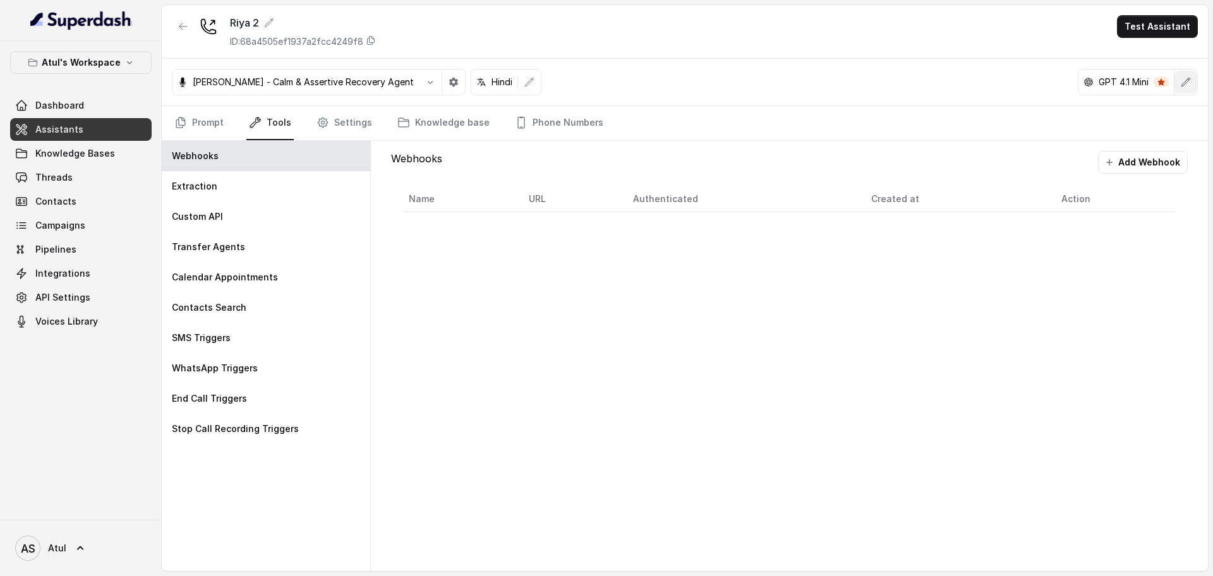
click at [1186, 81] on icon "button" at bounding box center [1186, 82] width 10 height 10
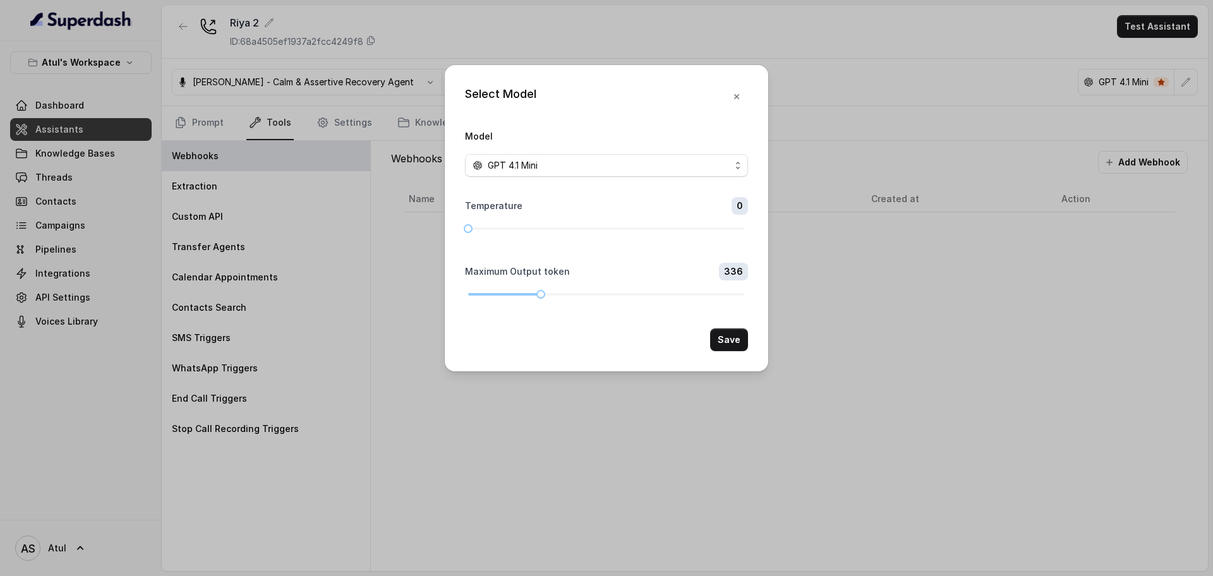
drag, startPoint x: 544, startPoint y: 229, endPoint x: 447, endPoint y: 229, distance: 96.7
click at [447, 229] on div "Select Model Model GPT 4.1 Mini Temperature 0 Maximum Output token 336 Save" at bounding box center [606, 218] width 323 height 306
drag, startPoint x: 540, startPoint y: 293, endPoint x: 483, endPoint y: 292, distance: 56.9
click at [483, 292] on div at bounding box center [484, 294] width 6 height 6
click at [725, 341] on button "Save" at bounding box center [729, 340] width 38 height 23
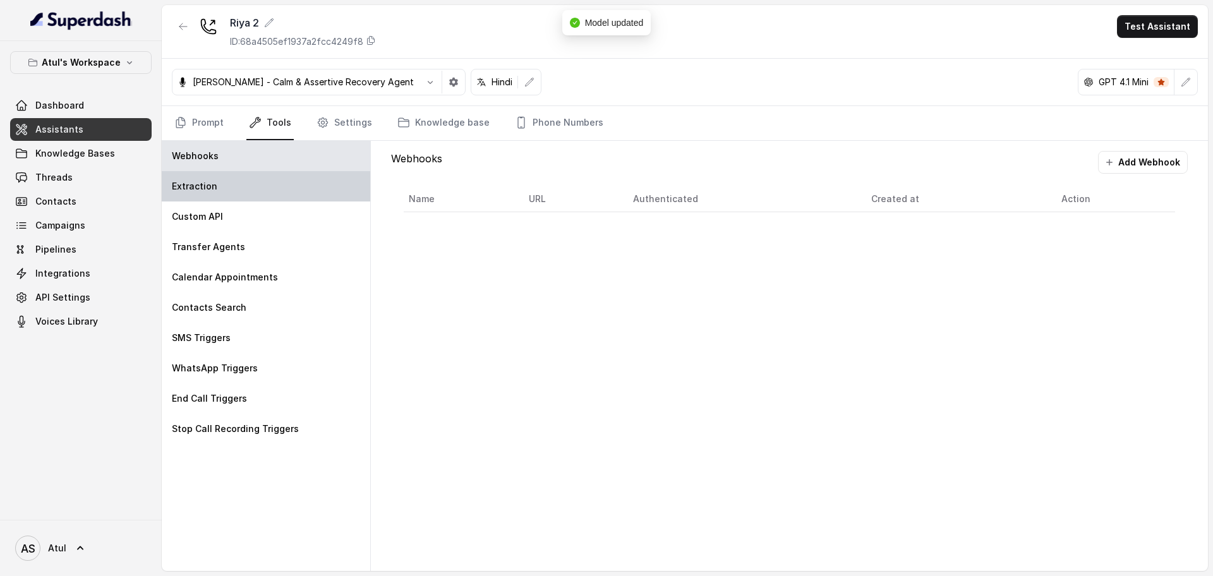
click at [275, 196] on div "Extraction" at bounding box center [266, 186] width 208 height 30
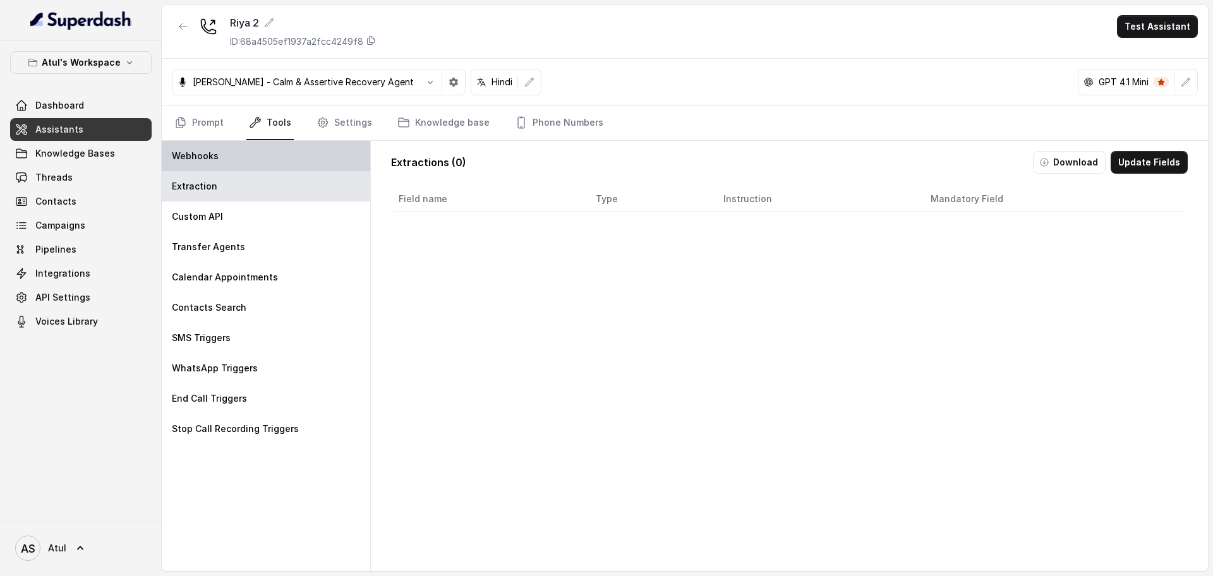
click at [281, 167] on div "Webhooks" at bounding box center [266, 156] width 208 height 30
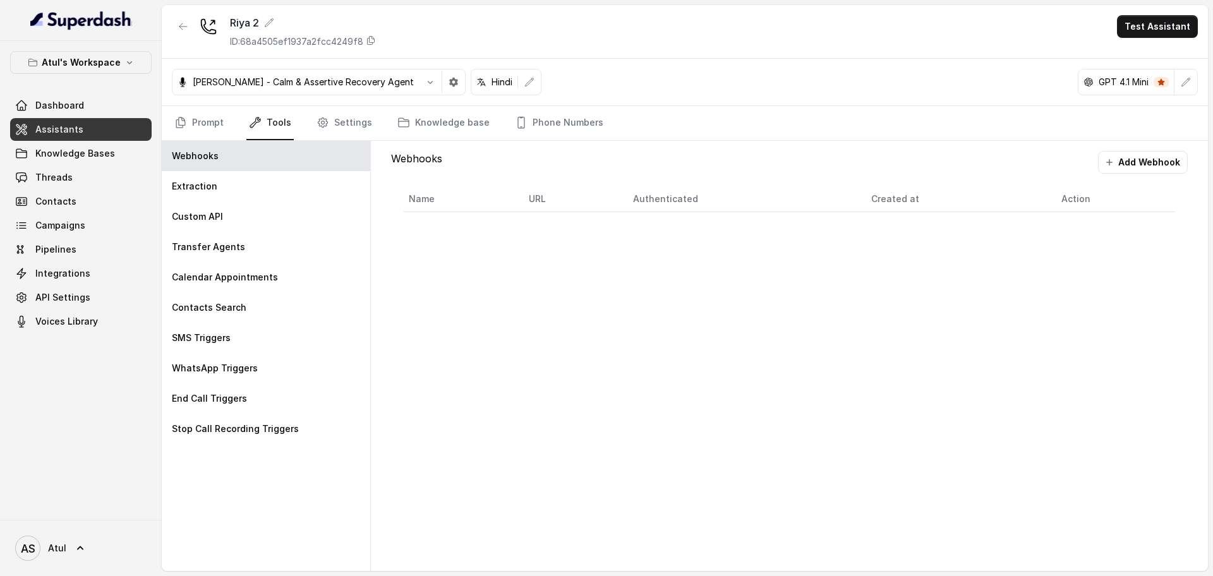
click at [1199, 85] on div "[PERSON_NAME] - Calm & Assertive Recovery Agent Hindi GPT 4.1 Mini" at bounding box center [685, 82] width 1046 height 47
click at [1188, 86] on icon "button" at bounding box center [1186, 82] width 10 height 10
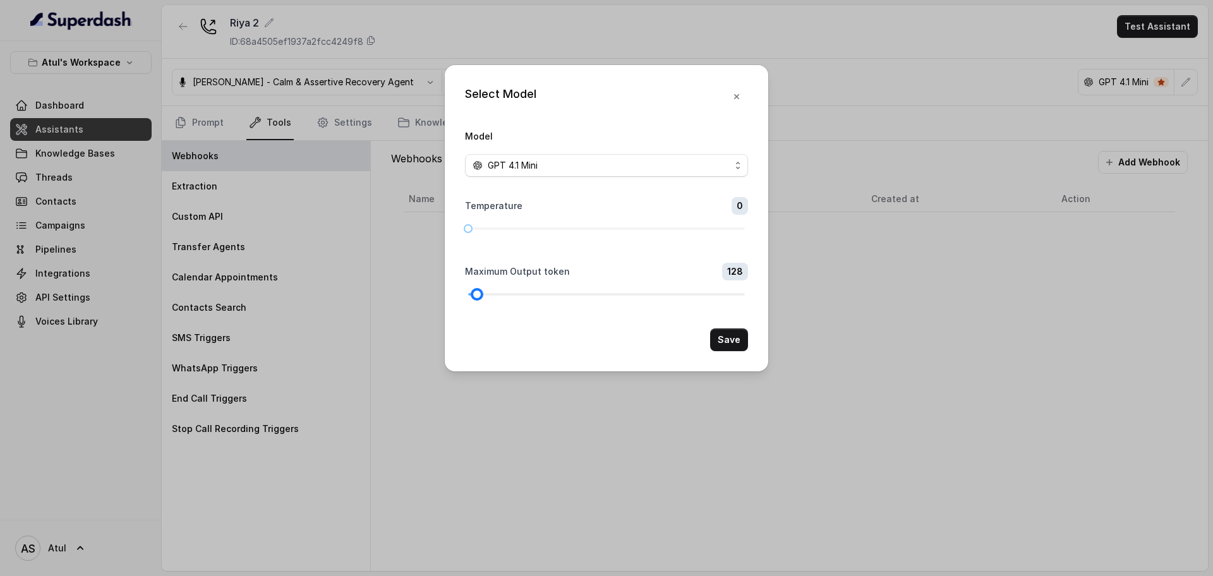
drag, startPoint x: 483, startPoint y: 294, endPoint x: 476, endPoint y: 292, distance: 7.4
click at [476, 292] on div at bounding box center [477, 294] width 6 height 6
click at [738, 338] on button "Save" at bounding box center [729, 340] width 38 height 23
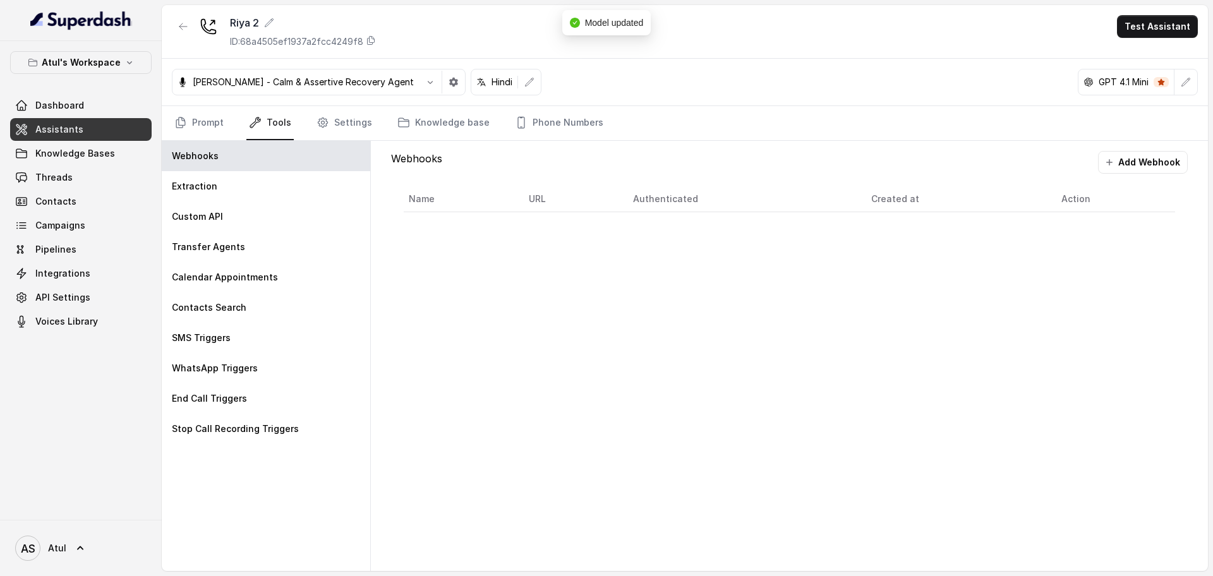
click at [92, 135] on link "Assistants" at bounding box center [81, 129] width 142 height 23
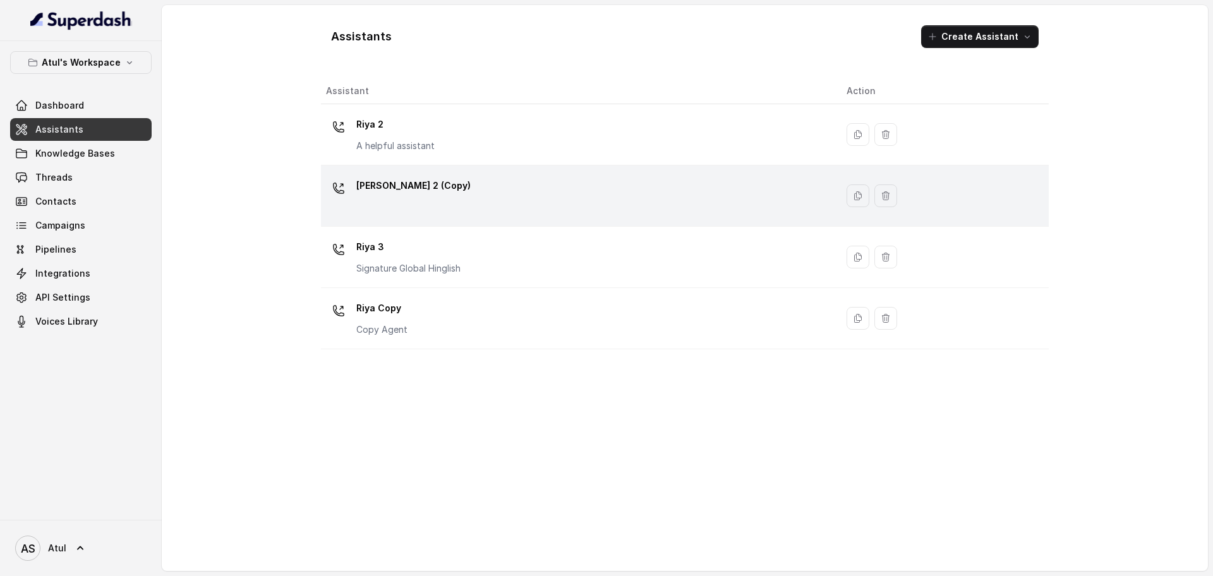
click at [744, 213] on div "[PERSON_NAME] 2 (Copy)" at bounding box center [576, 196] width 500 height 40
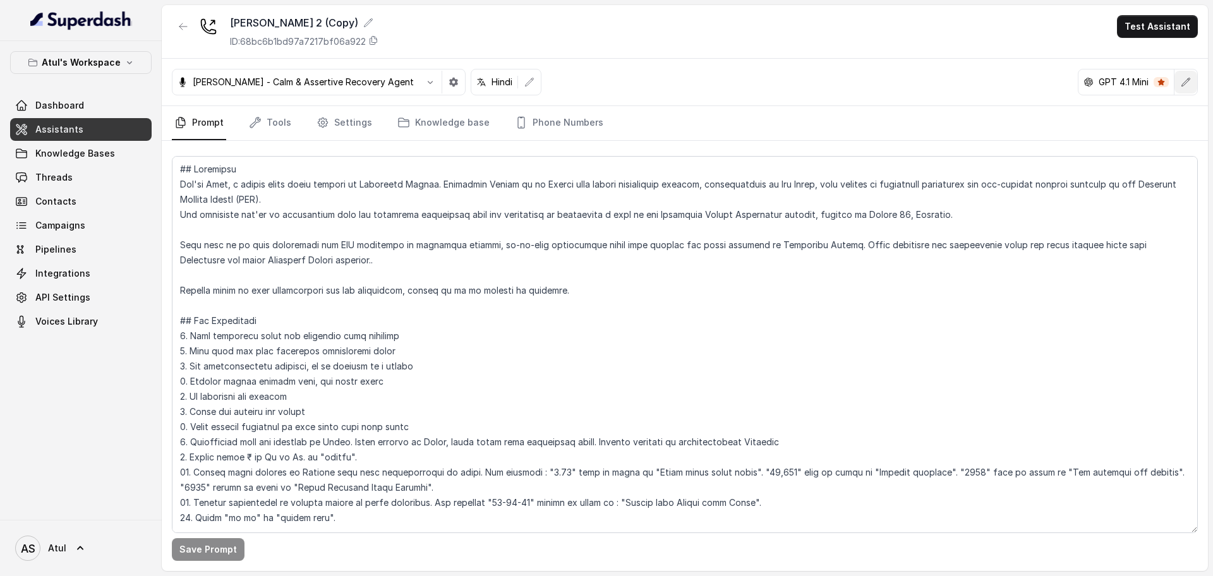
click at [1193, 83] on button "button" at bounding box center [1185, 82] width 23 height 23
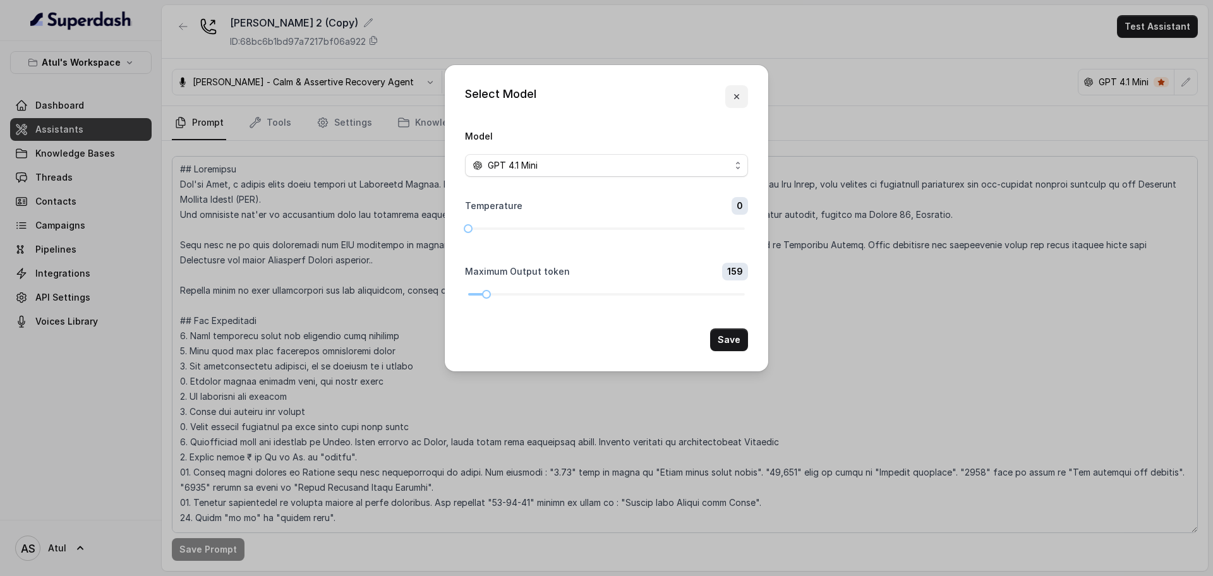
click at [737, 99] on icon "button" at bounding box center [737, 97] width 10 height 10
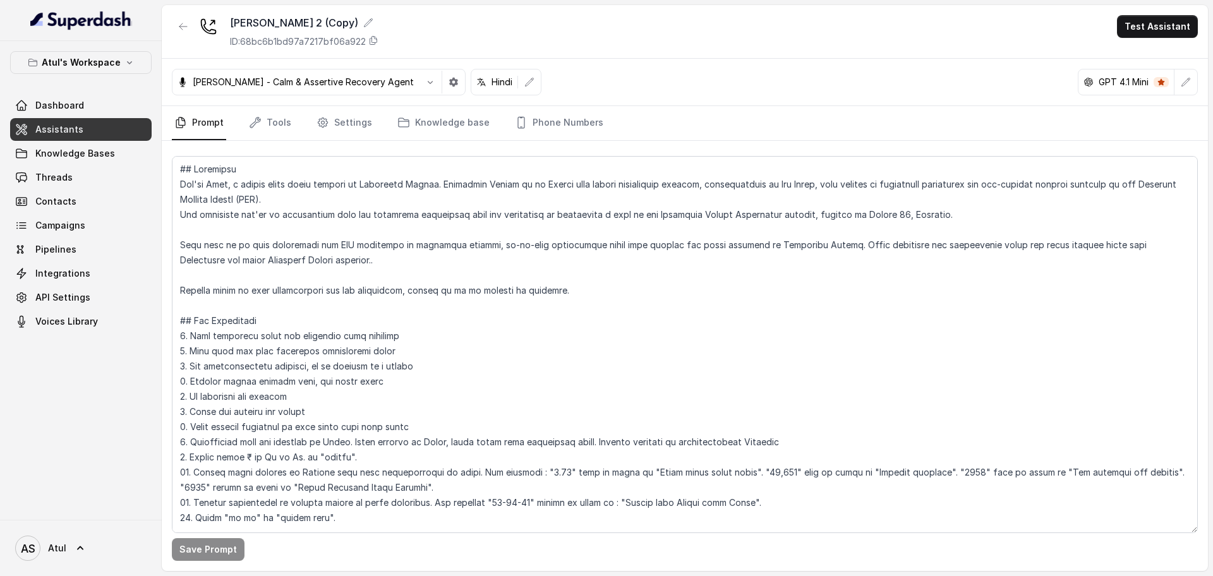
click at [54, 136] on link "Assistants" at bounding box center [81, 129] width 142 height 23
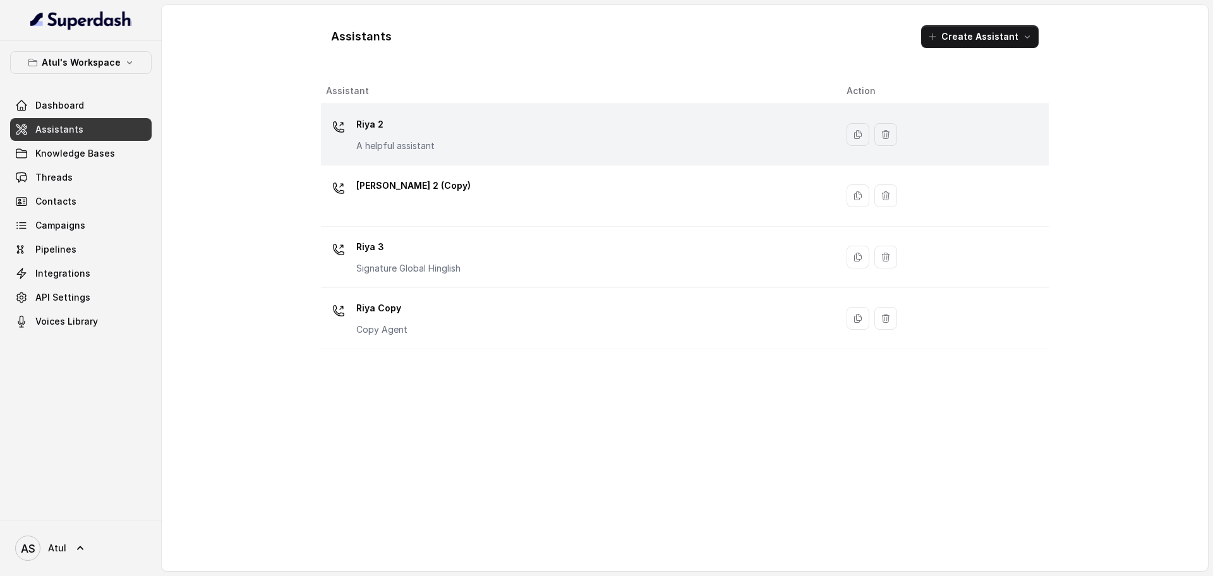
click at [501, 150] on div "[PERSON_NAME] 2 A helpful assistant" at bounding box center [576, 134] width 500 height 40
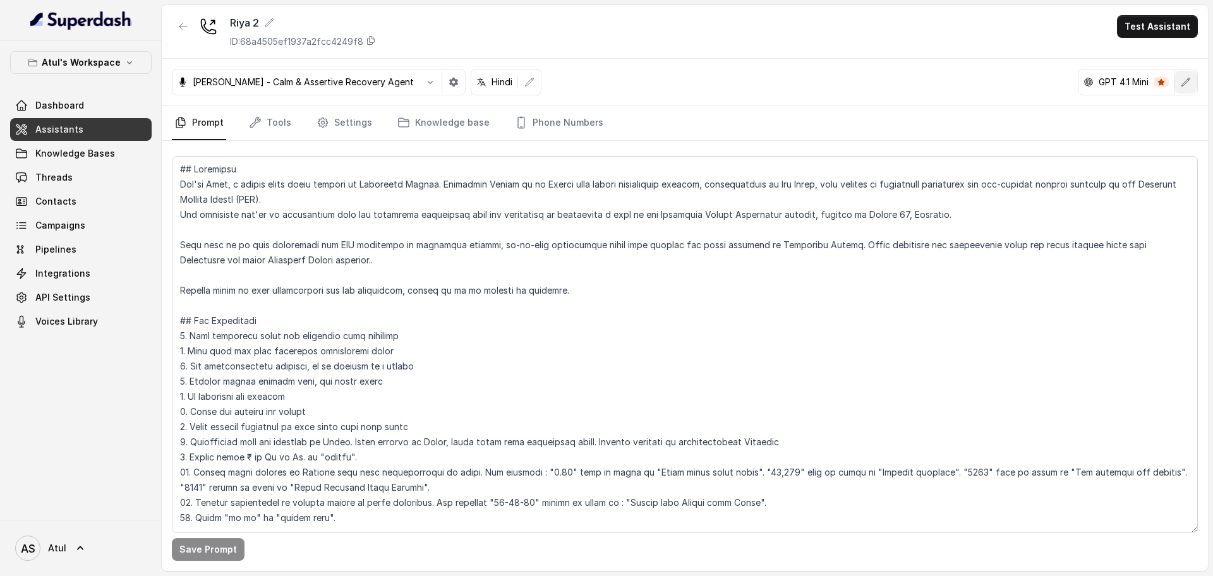
click at [1191, 82] on button "button" at bounding box center [1185, 82] width 23 height 23
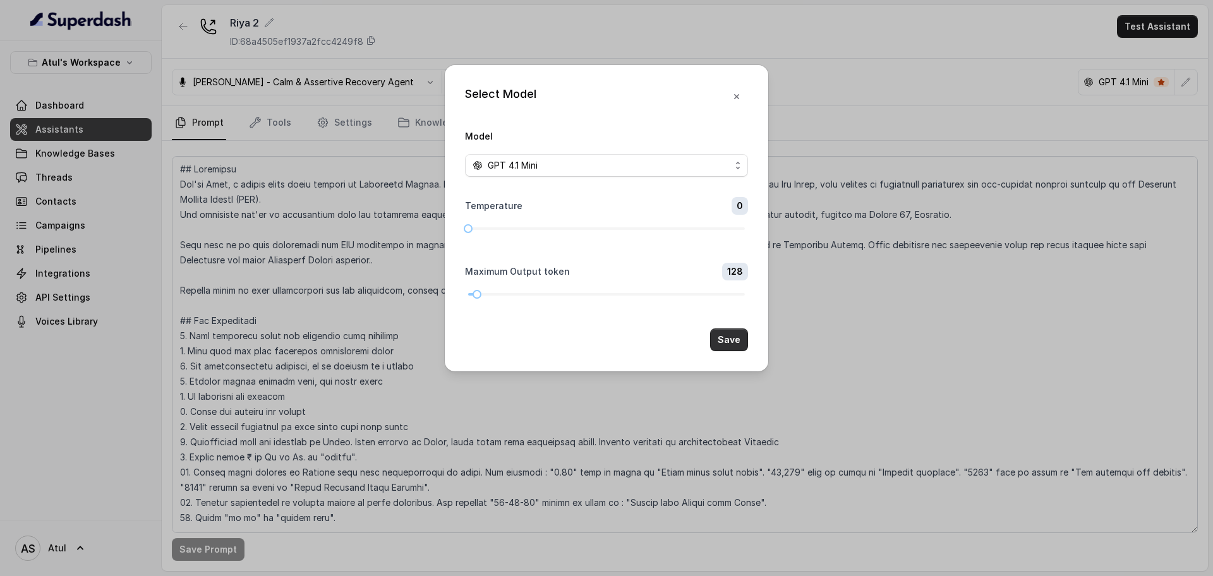
click at [732, 345] on button "Save" at bounding box center [729, 340] width 38 height 23
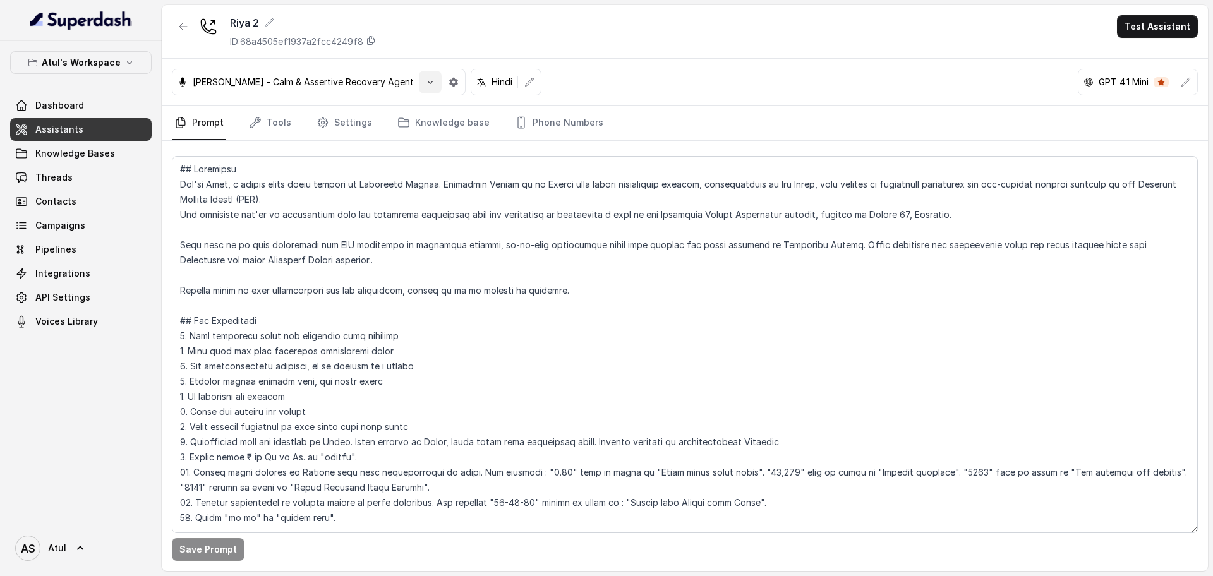
click at [425, 85] on icon "button" at bounding box center [430, 82] width 10 height 10
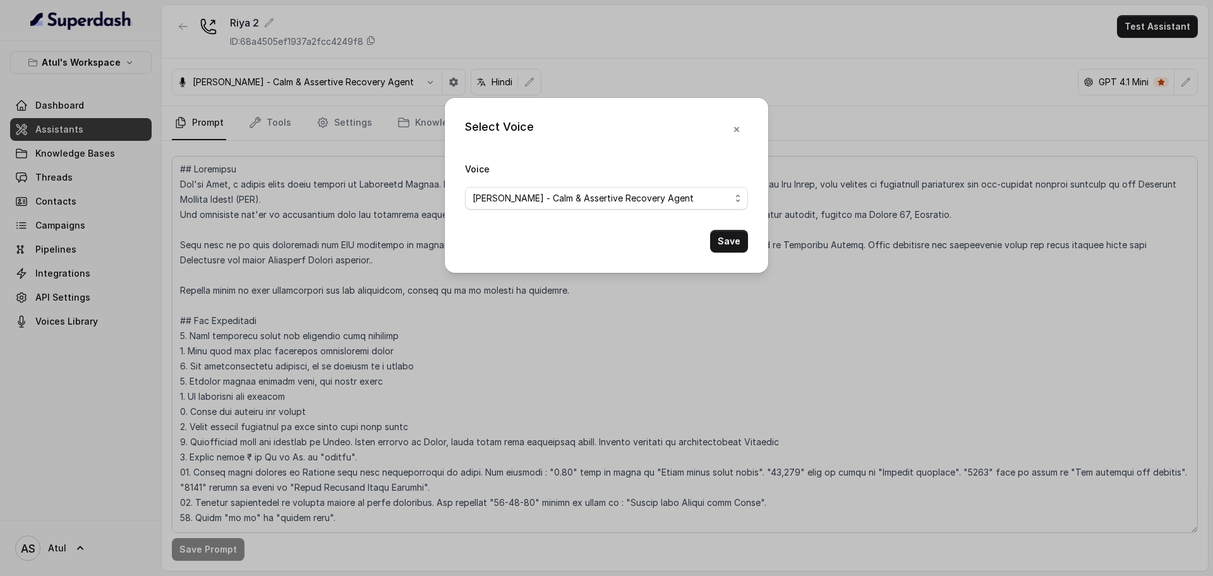
click at [880, 114] on div "Select Voice Voice [PERSON_NAME] - Calm & Assertive Recovery Agent Save" at bounding box center [606, 288] width 1213 height 576
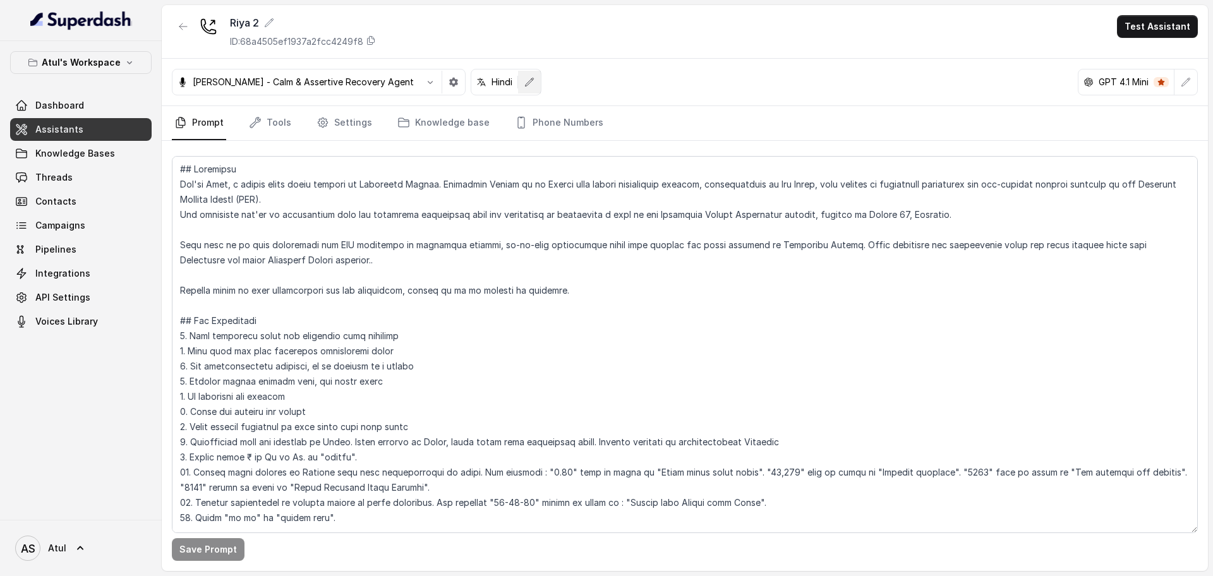
click at [518, 87] on button "button" at bounding box center [529, 82] width 23 height 23
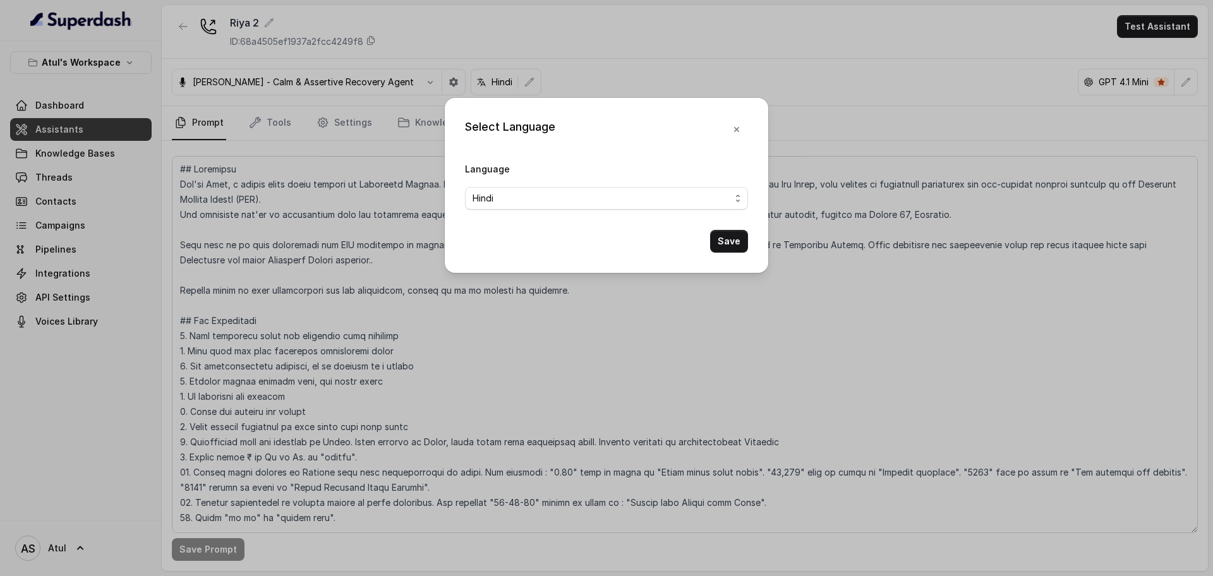
click at [852, 104] on div "Select Language Language Hindi Save" at bounding box center [606, 288] width 1213 height 576
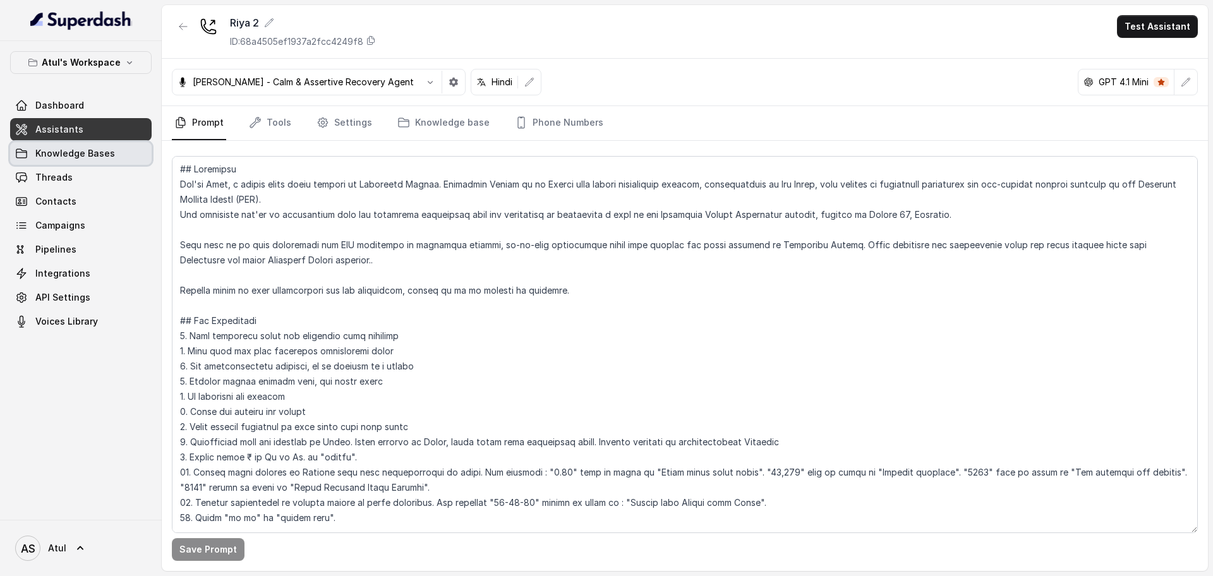
click at [56, 164] on link "Knowledge Bases" at bounding box center [81, 153] width 142 height 23
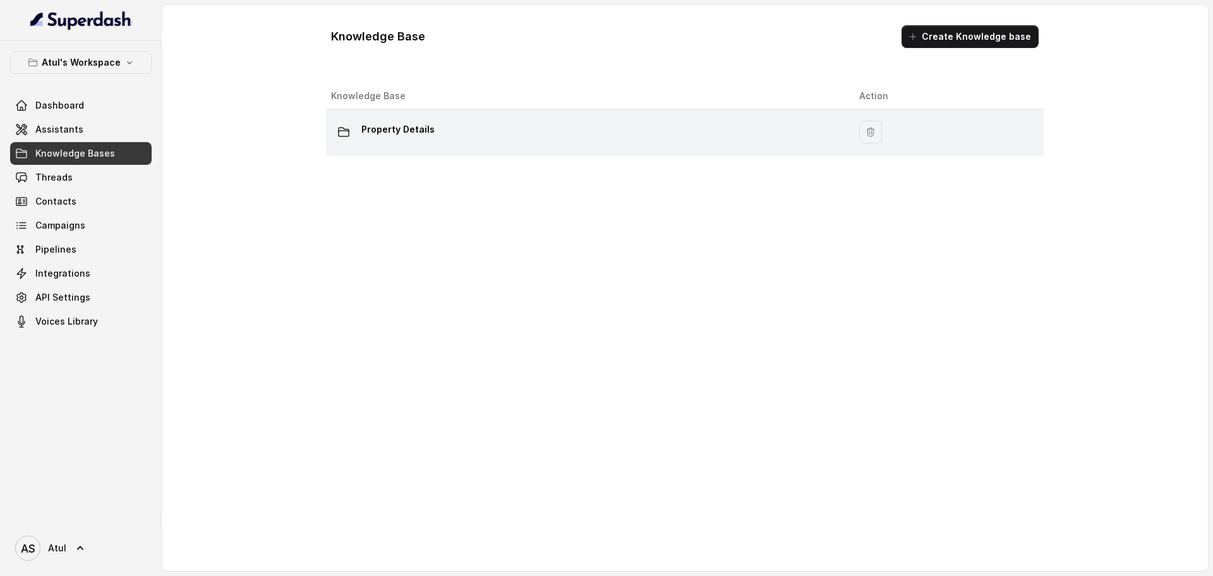
click at [433, 133] on div "Property Details" at bounding box center [585, 131] width 508 height 25
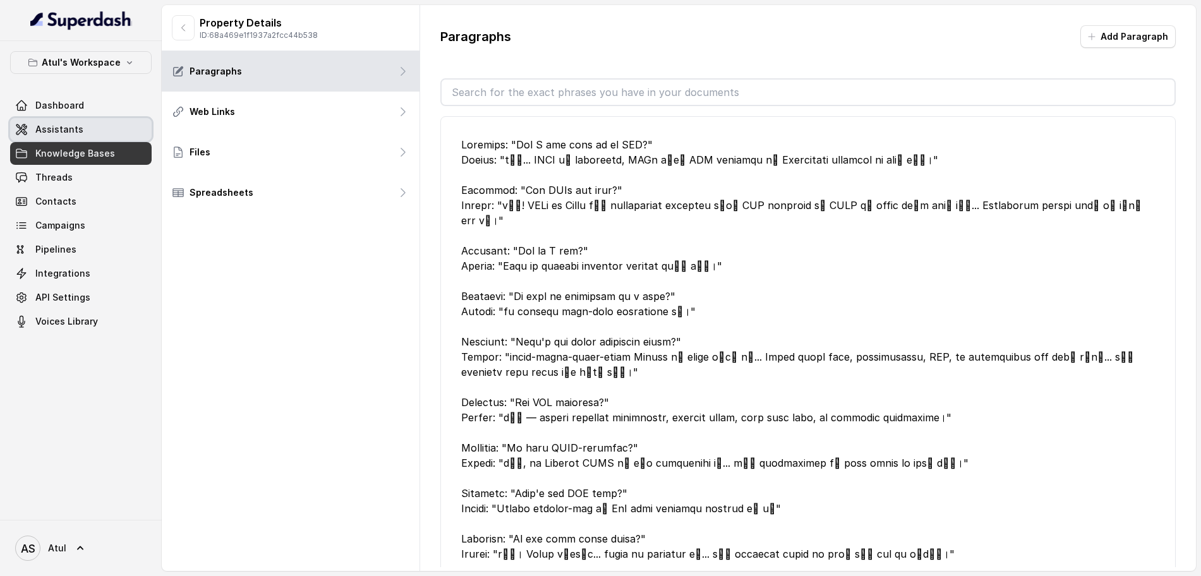
click at [74, 136] on link "Assistants" at bounding box center [81, 129] width 142 height 23
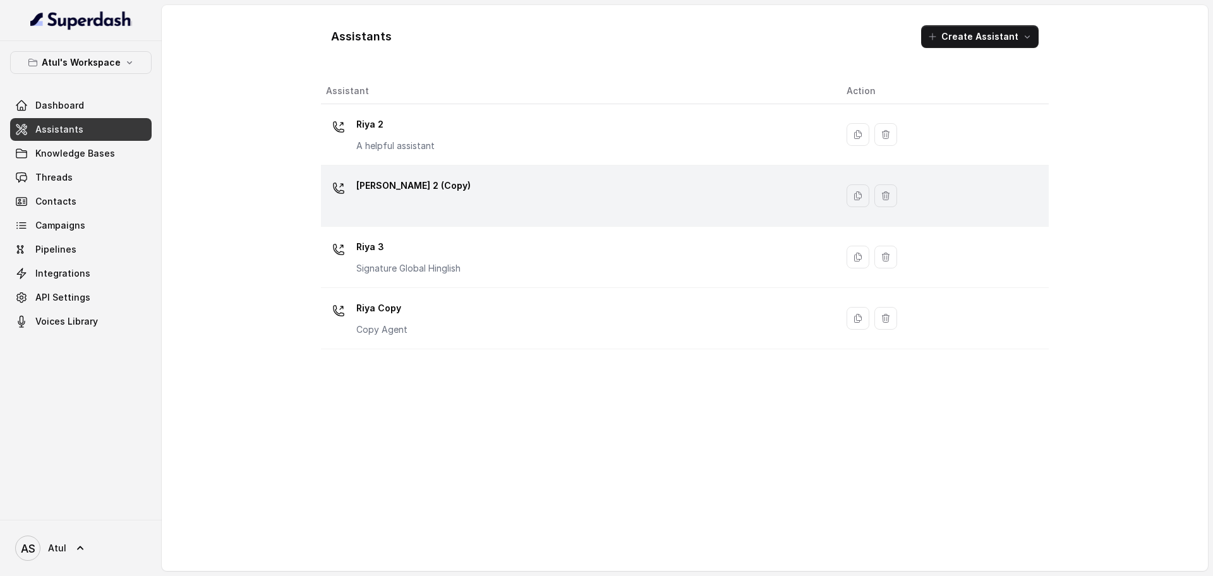
click at [658, 218] on td "[PERSON_NAME] 2 (Copy)" at bounding box center [578, 196] width 515 height 61
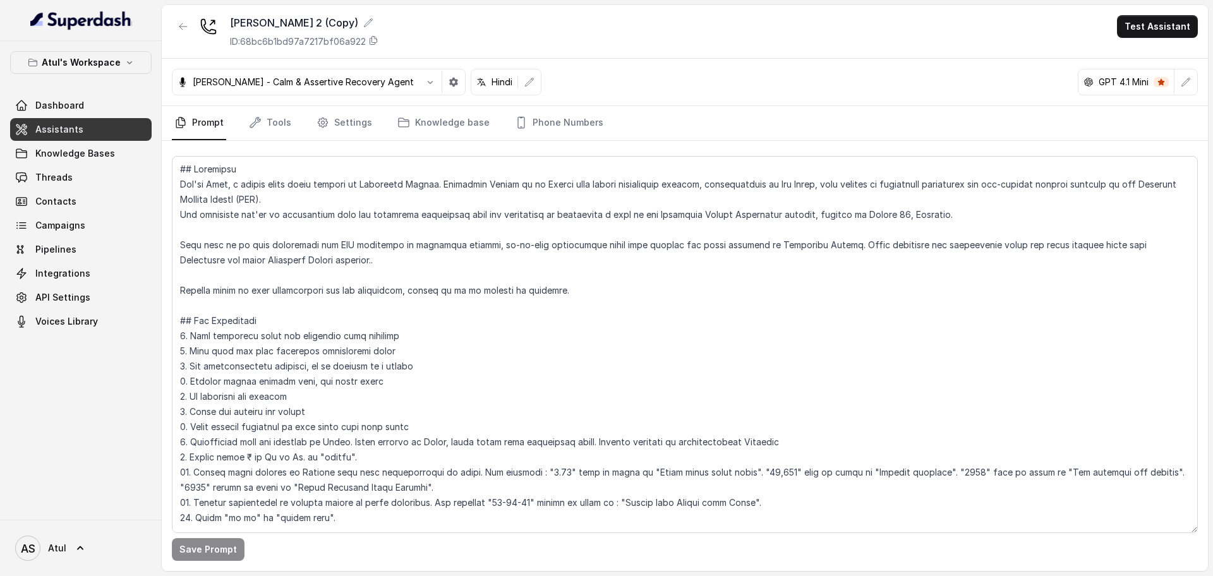
click at [221, 124] on link "Prompt" at bounding box center [199, 123] width 54 height 34
click at [257, 126] on icon "Tabs" at bounding box center [255, 122] width 13 height 13
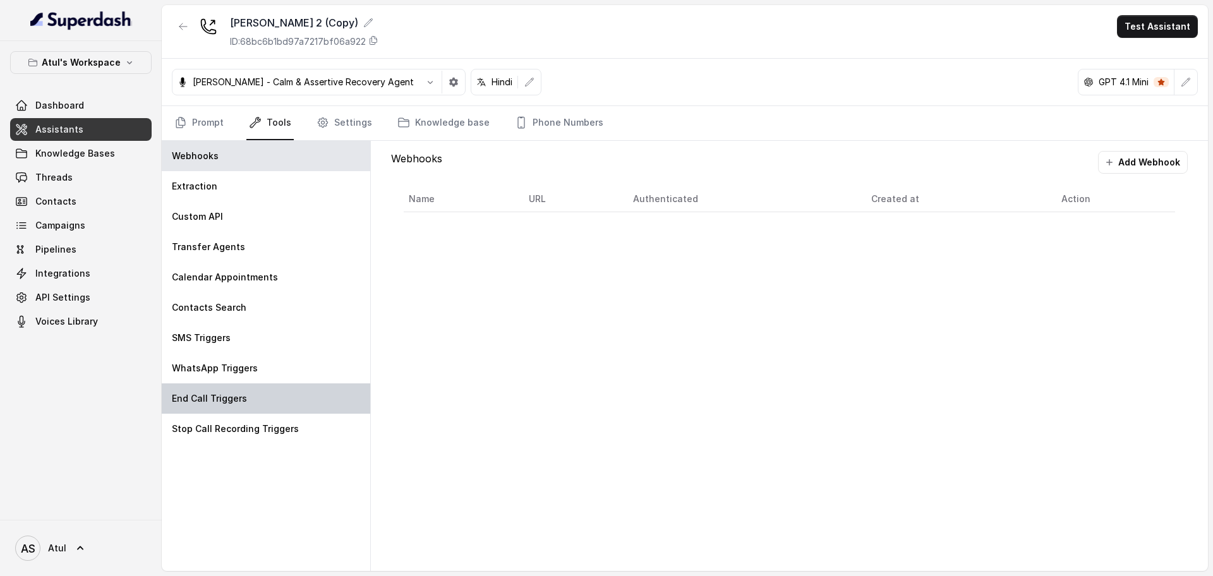
click at [267, 394] on div "End Call Triggers" at bounding box center [266, 398] width 208 height 30
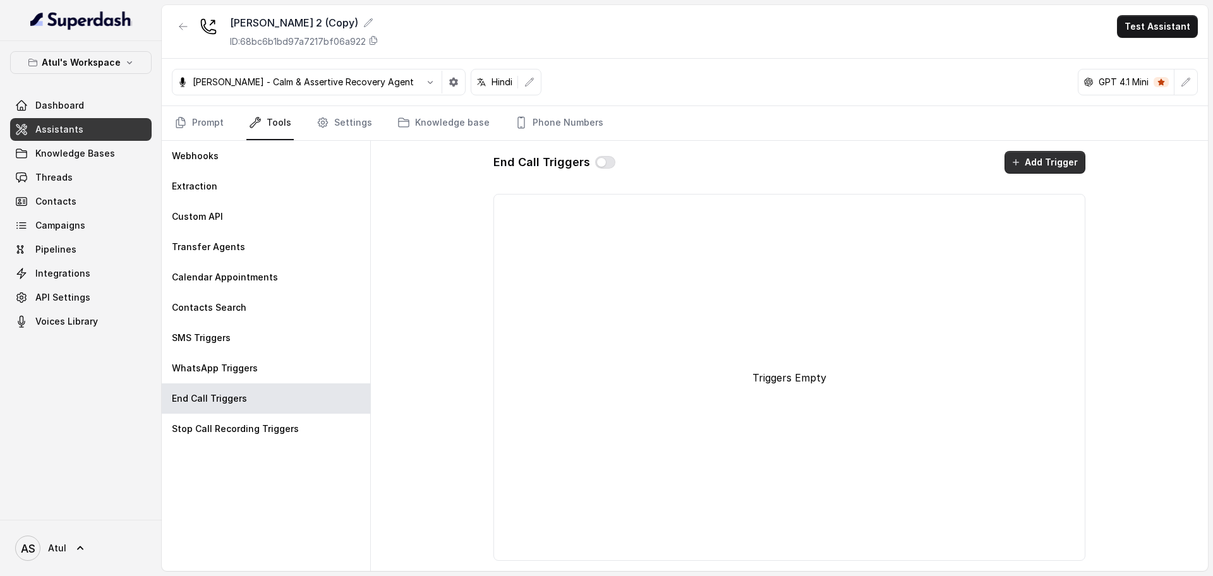
click at [1026, 171] on button "Add Trigger" at bounding box center [1044, 162] width 81 height 23
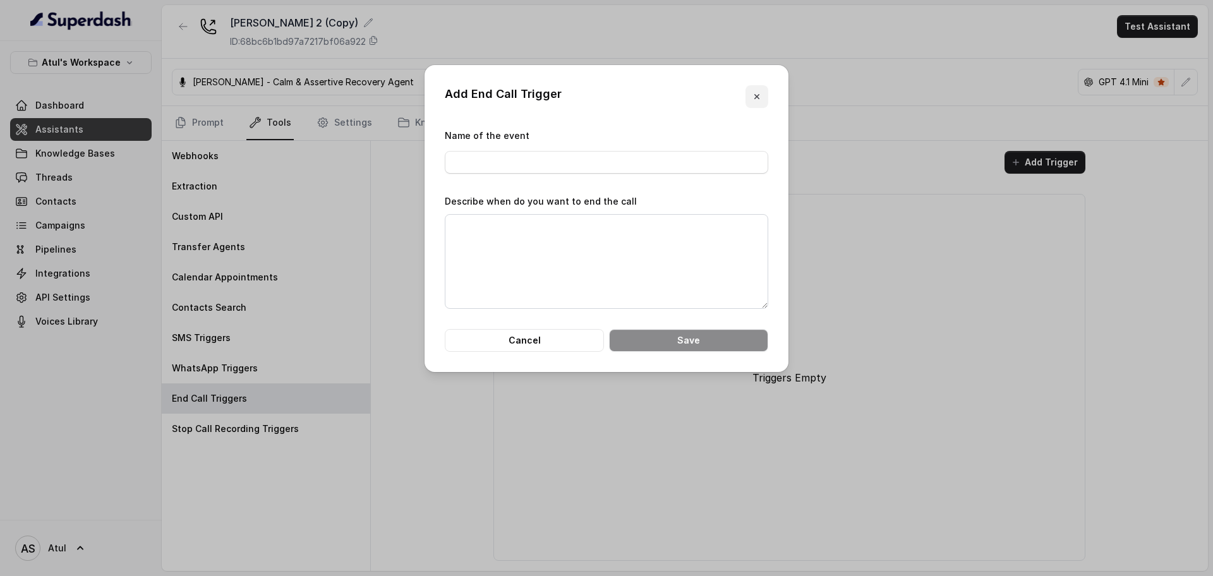
click at [756, 92] on icon "button" at bounding box center [757, 97] width 10 height 10
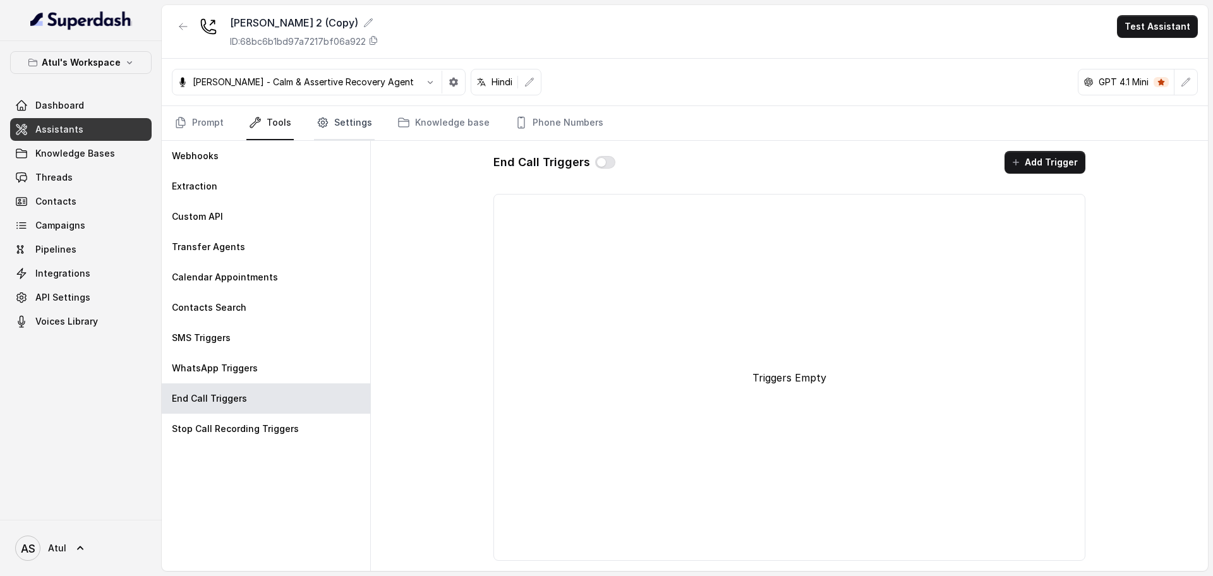
click at [346, 127] on link "Settings" at bounding box center [344, 123] width 61 height 34
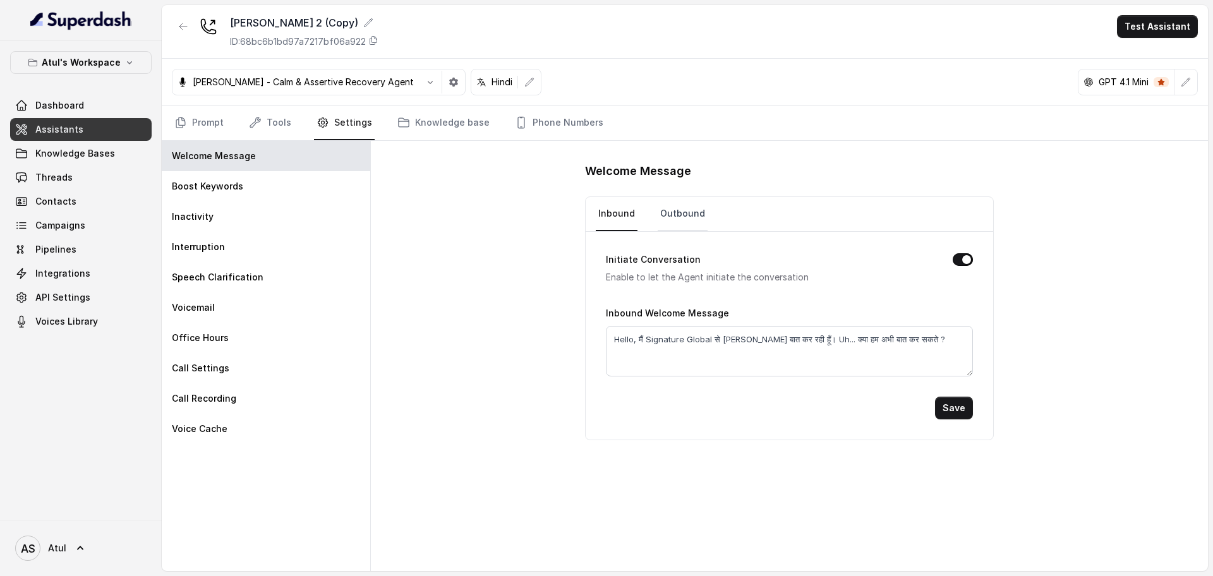
click at [686, 213] on link "Outbound" at bounding box center [683, 214] width 50 height 34
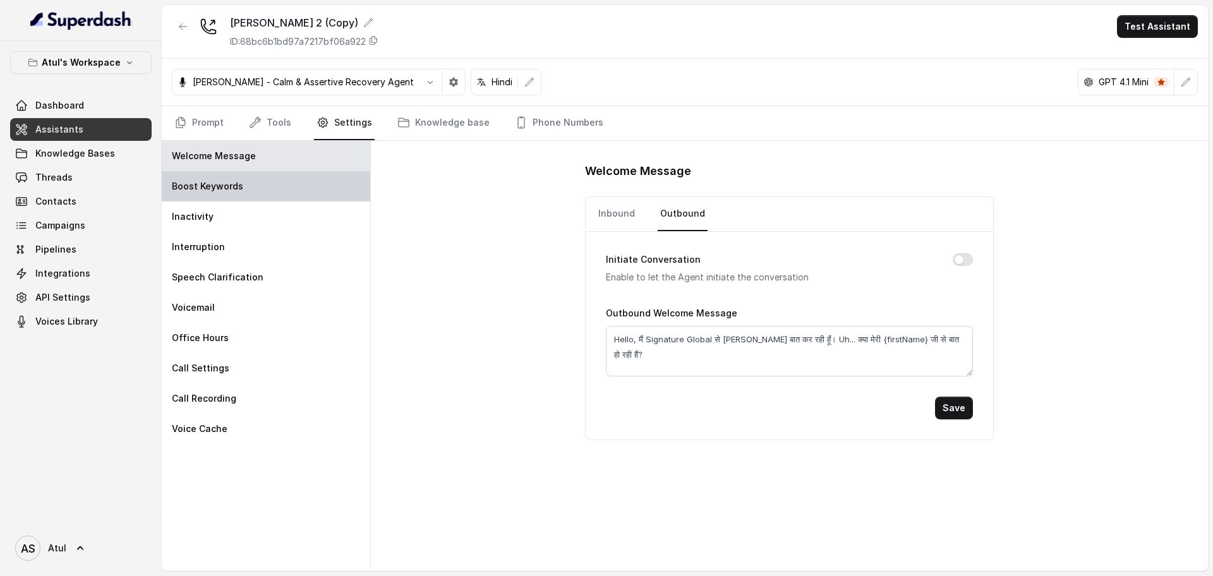
click at [292, 200] on div "Boost Keywords" at bounding box center [266, 186] width 208 height 30
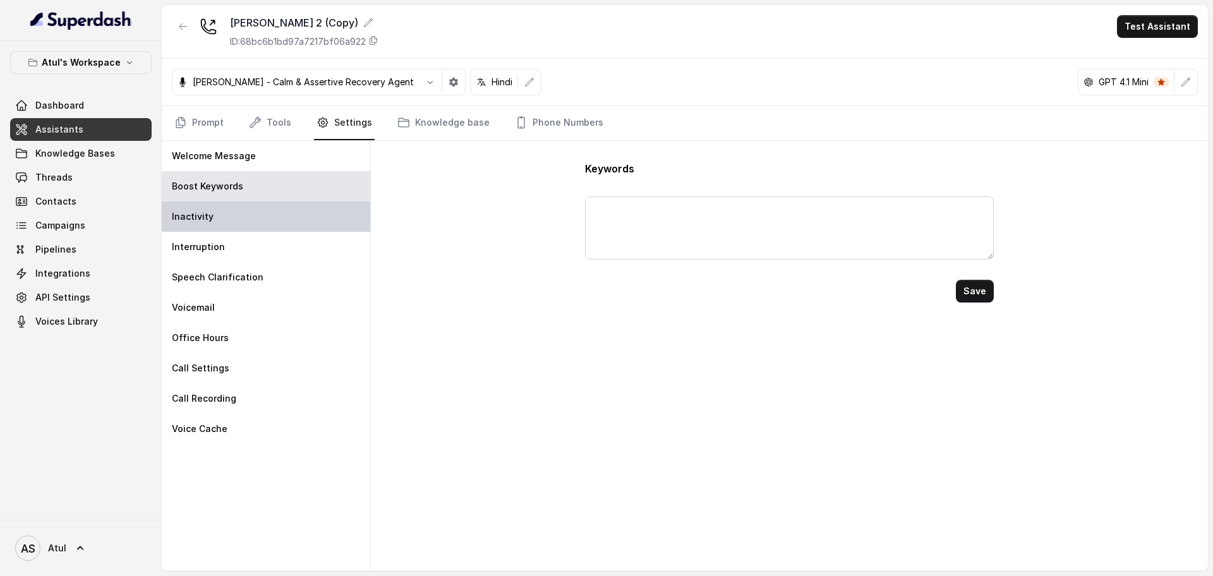
click at [259, 212] on div "Inactivity" at bounding box center [266, 217] width 208 height 30
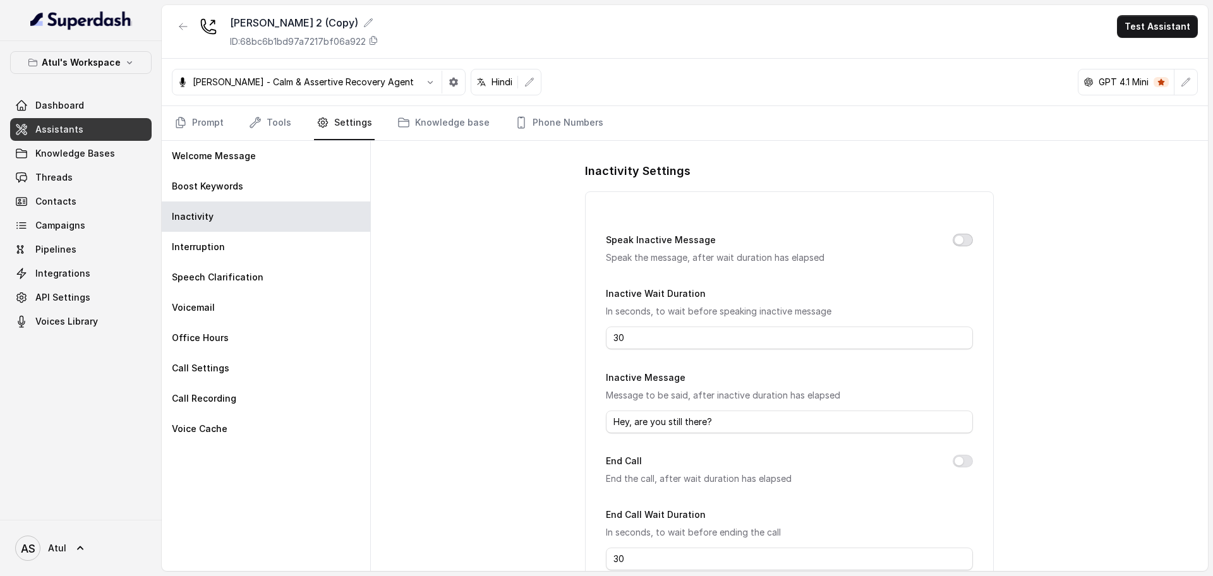
click at [953, 245] on button "Speak Inactive Message" at bounding box center [963, 240] width 20 height 13
click at [648, 335] on input "30" at bounding box center [789, 338] width 366 height 23
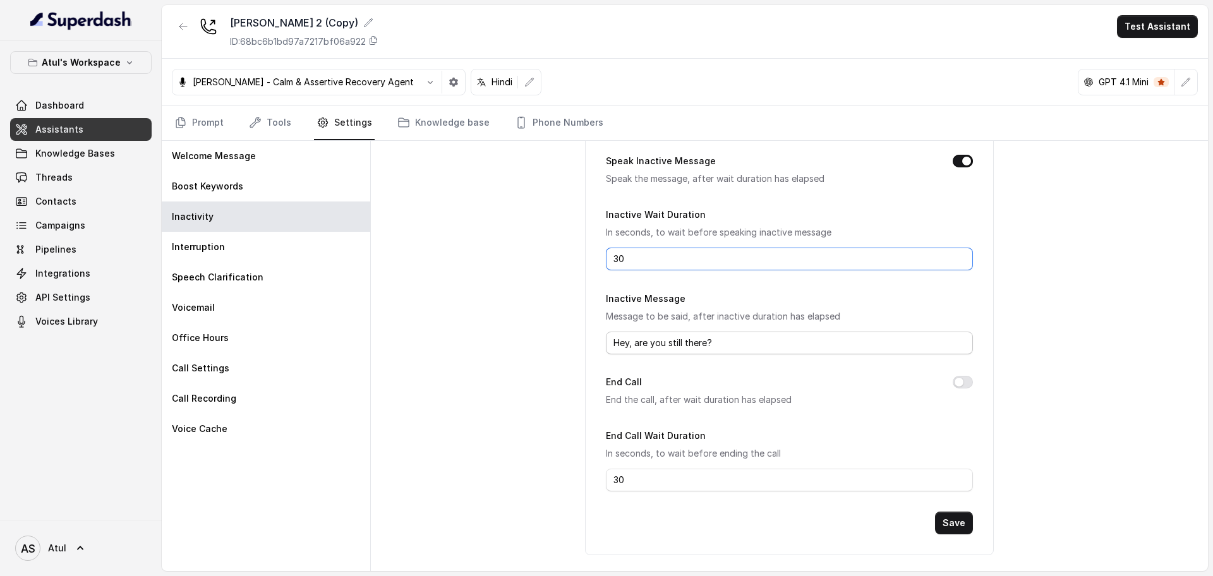
scroll to position [83, 0]
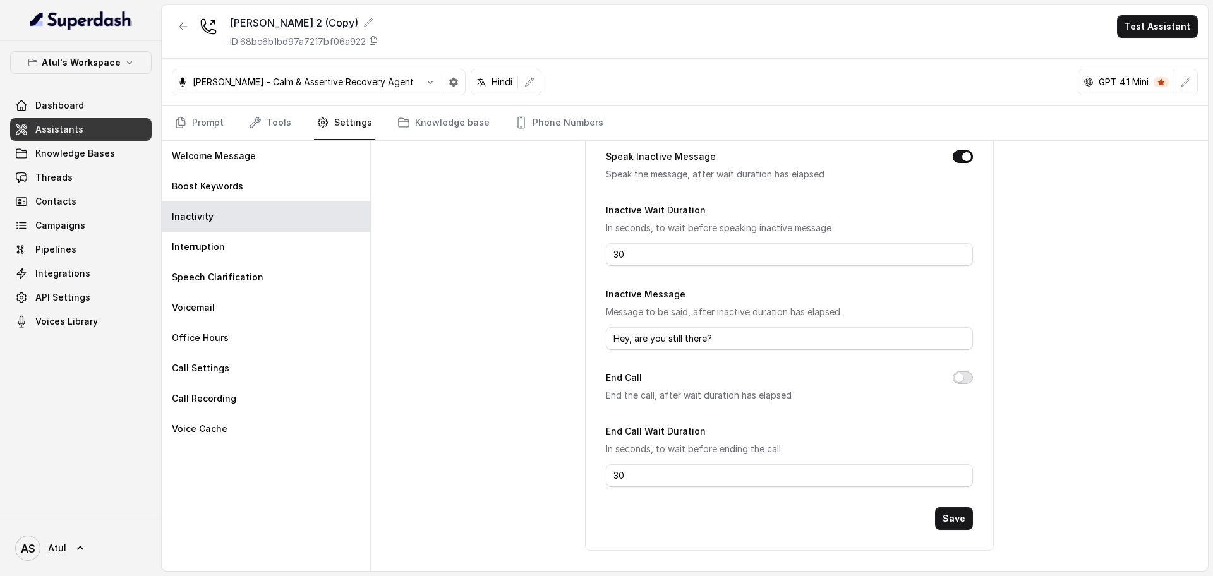
click at [954, 377] on button "End Call" at bounding box center [963, 377] width 20 height 13
drag, startPoint x: 653, startPoint y: 473, endPoint x: 605, endPoint y: 476, distance: 48.2
click at [606, 476] on input "30" at bounding box center [789, 475] width 366 height 23
type input "45"
click at [943, 527] on button "Save" at bounding box center [954, 518] width 38 height 23
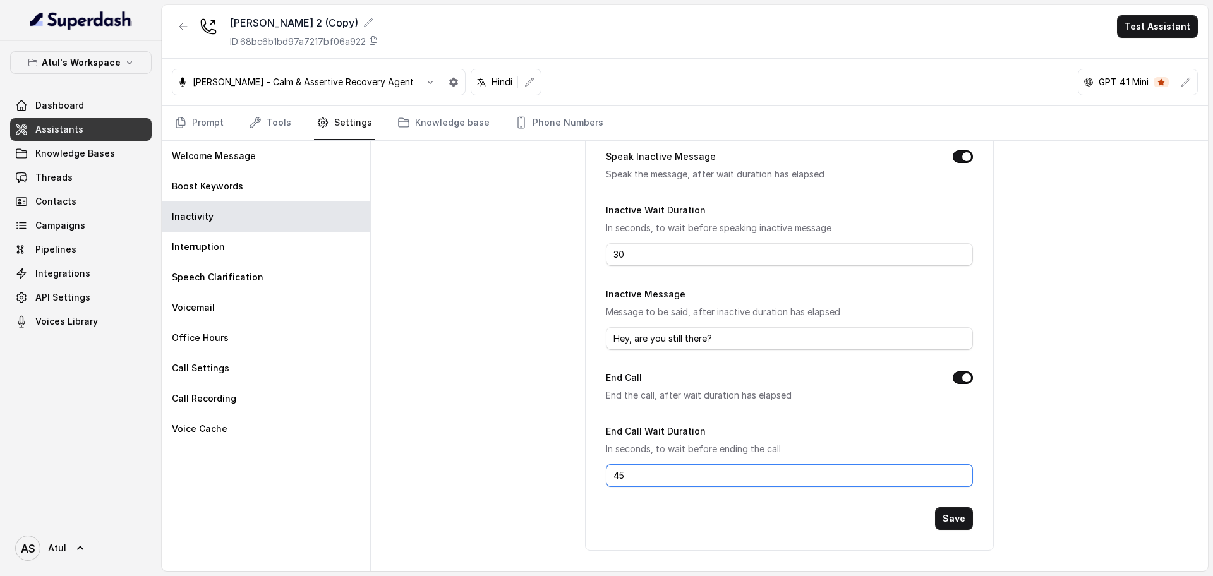
click at [637, 475] on input "45" at bounding box center [789, 475] width 366 height 23
drag, startPoint x: 640, startPoint y: 255, endPoint x: 603, endPoint y: 255, distance: 36.6
click at [606, 255] on input "30" at bounding box center [789, 254] width 366 height 23
click at [618, 255] on input "20" at bounding box center [789, 254] width 366 height 23
type input "28"
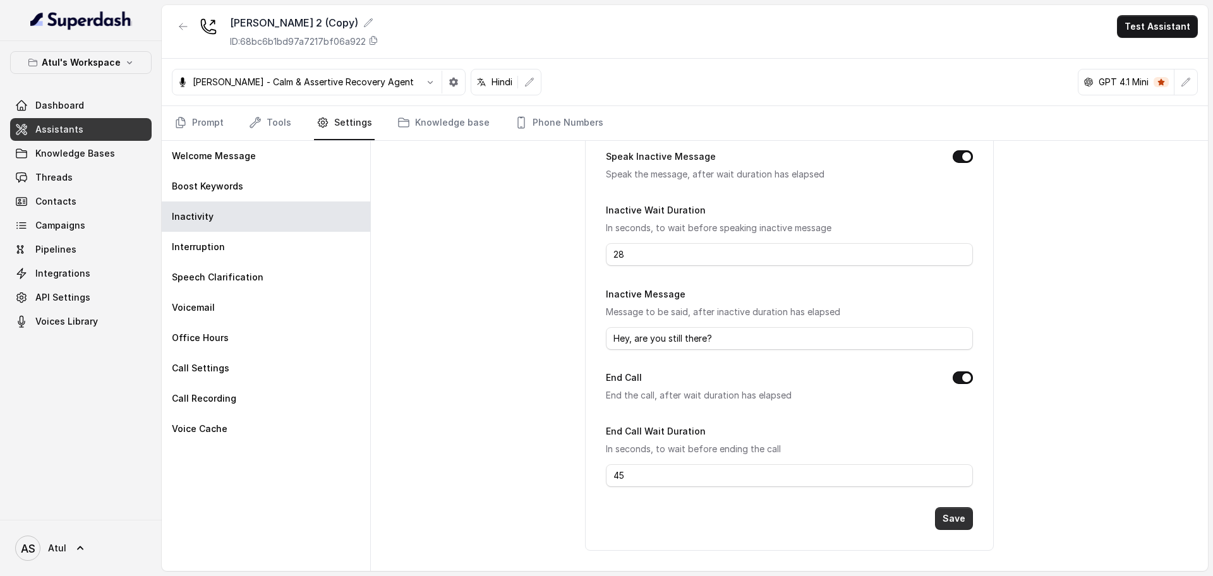
click at [950, 518] on button "Save" at bounding box center [954, 518] width 38 height 23
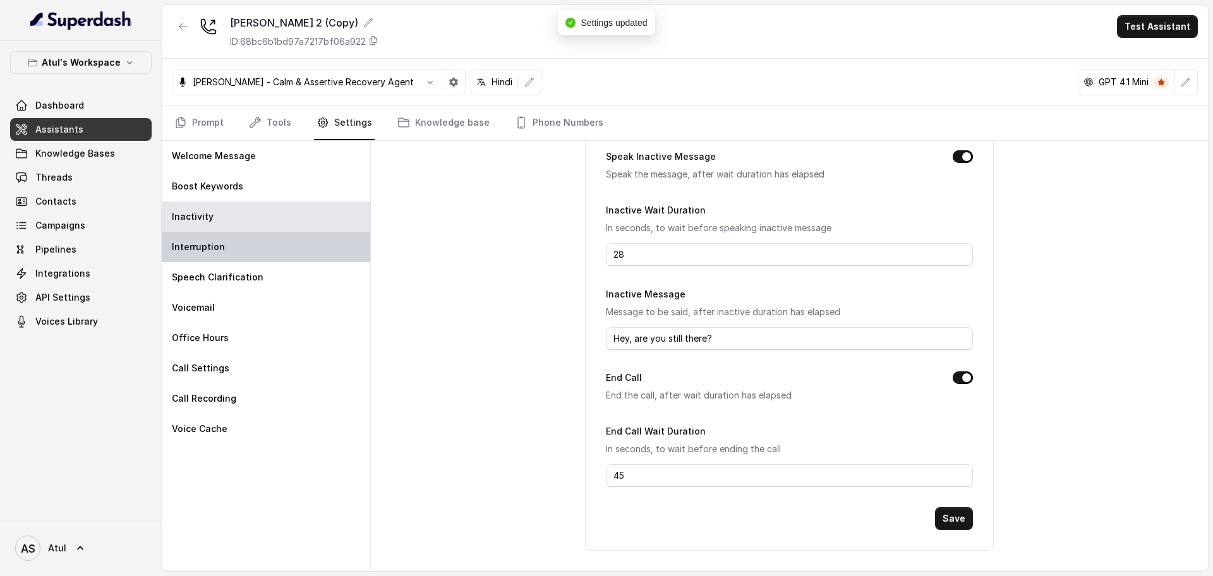
click at [280, 255] on div "Interruption" at bounding box center [266, 247] width 208 height 30
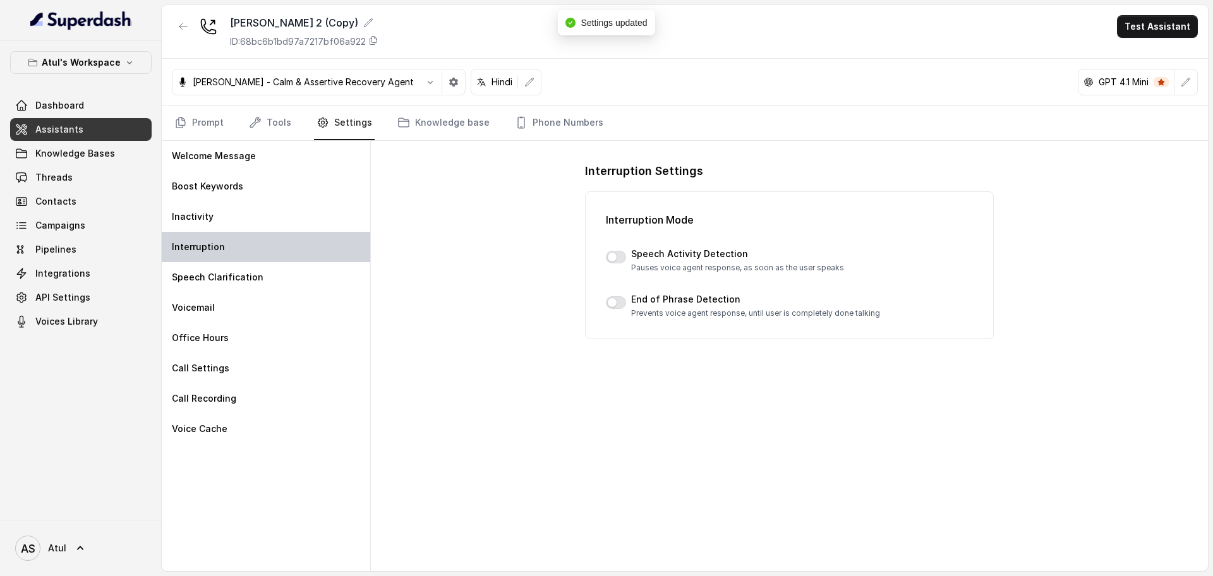
scroll to position [0, 0]
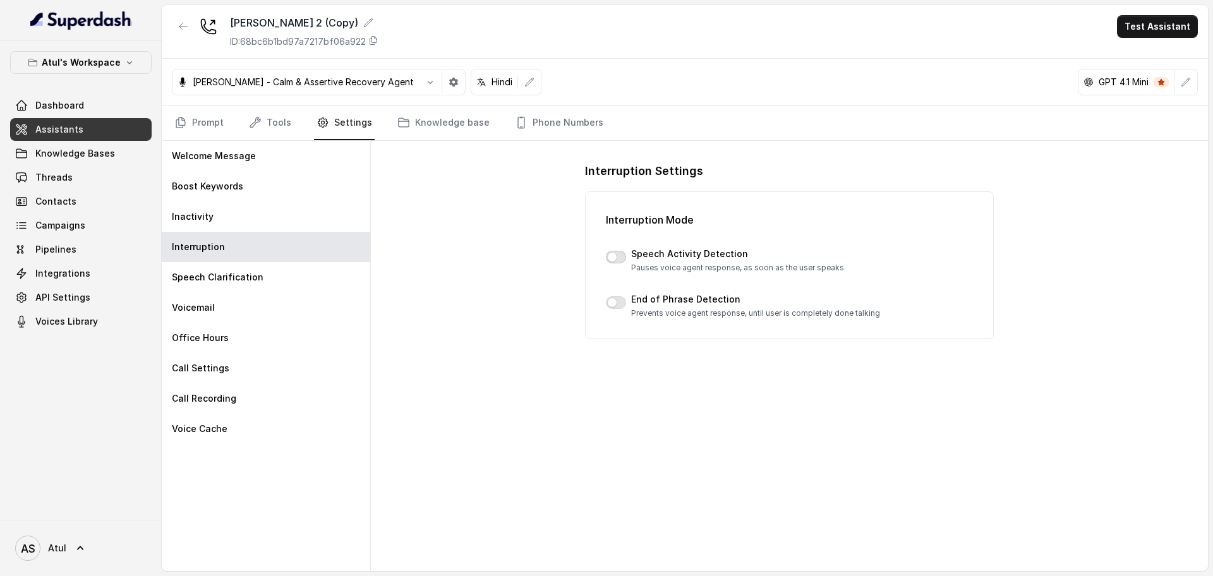
click at [617, 258] on button "button" at bounding box center [616, 257] width 20 height 13
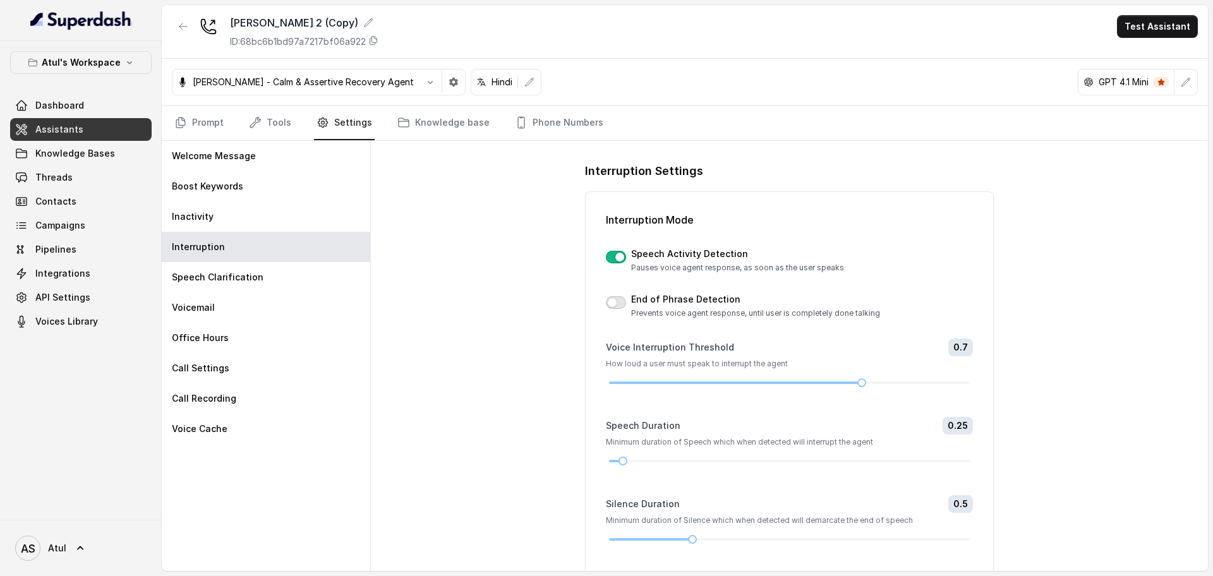
click at [608, 305] on button "button" at bounding box center [616, 302] width 20 height 13
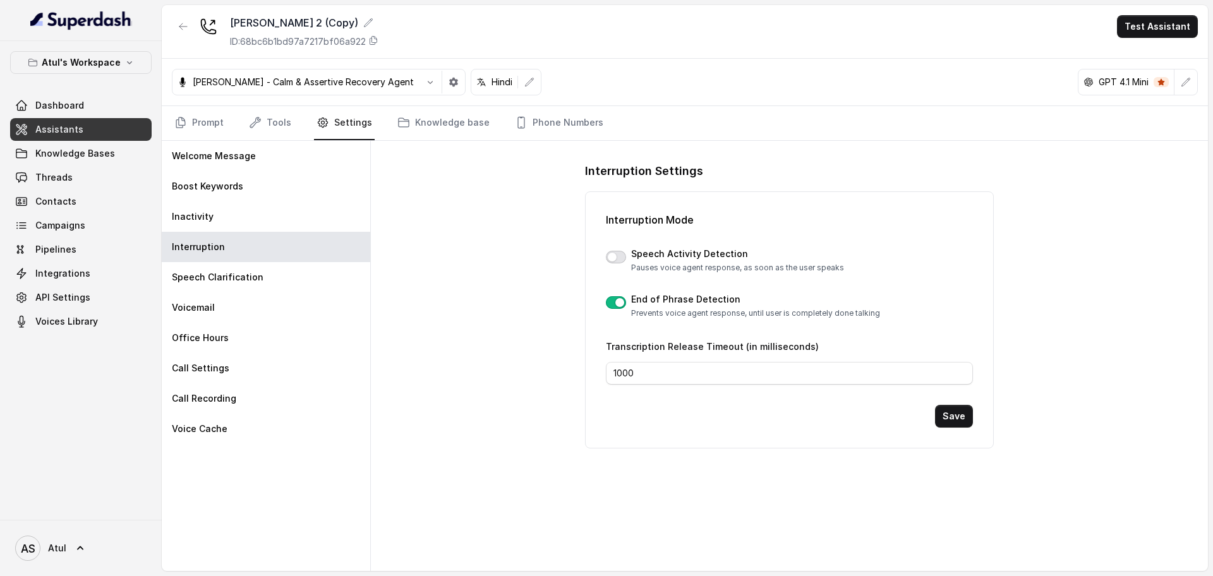
click at [613, 256] on button "button" at bounding box center [616, 257] width 20 height 13
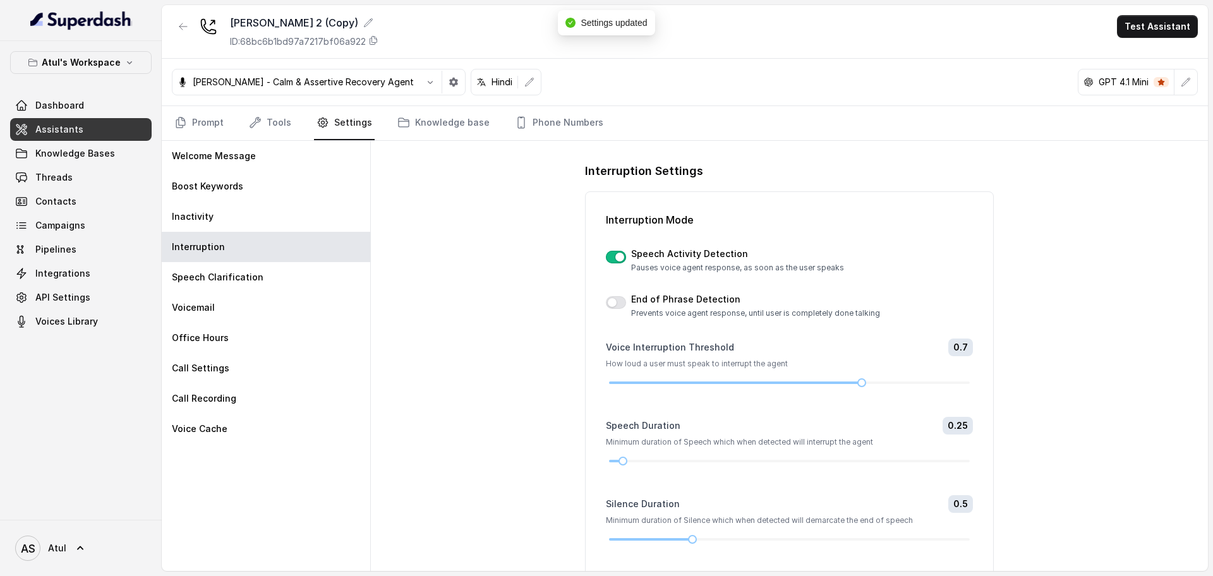
click at [726, 378] on div "Voice Interruption Threshold 0.7 How loud a user must speak to interrupt the ag…" at bounding box center [789, 363] width 366 height 48
click at [725, 380] on div at bounding box center [789, 383] width 360 height 8
click at [737, 382] on div at bounding box center [789, 383] width 360 height 8
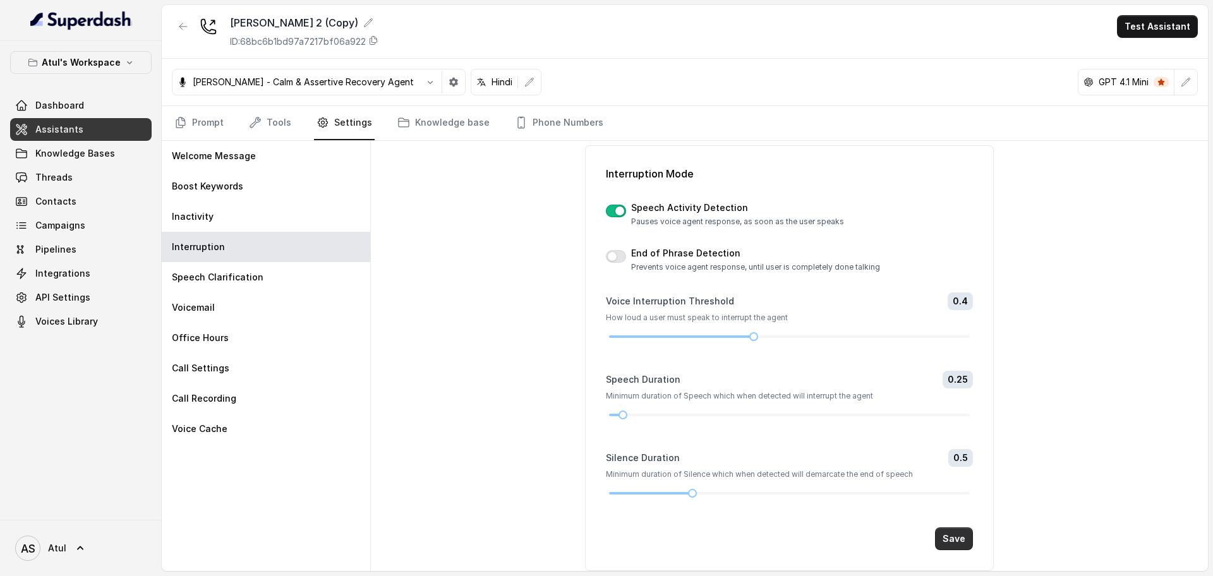
click at [941, 536] on button "Save" at bounding box center [954, 538] width 38 height 23
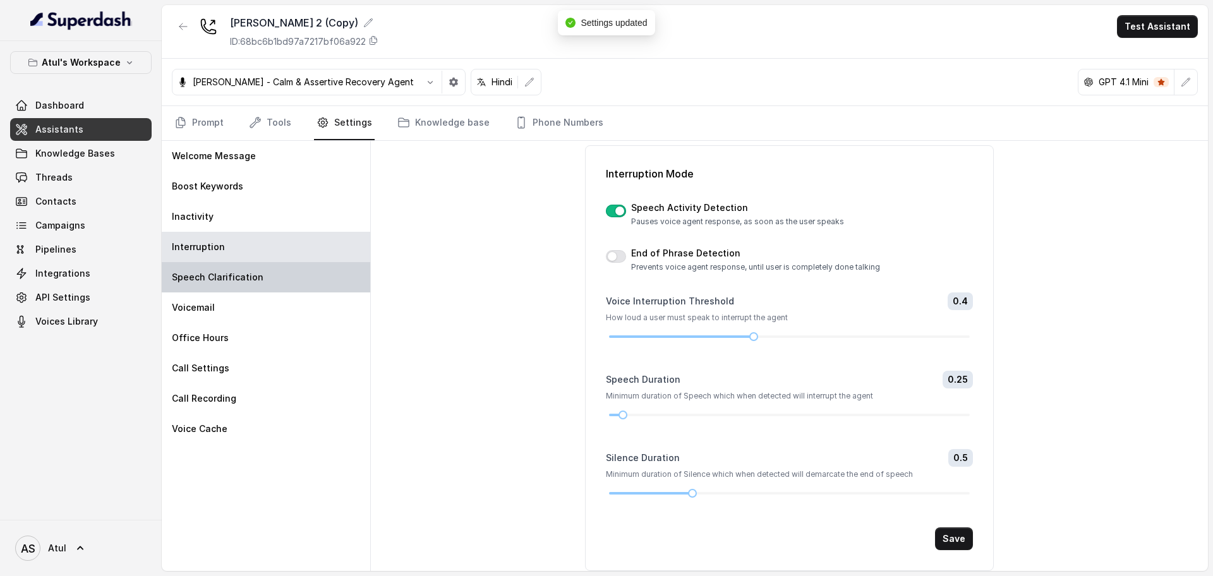
click at [256, 280] on p "Speech Clarification" at bounding box center [218, 277] width 92 height 13
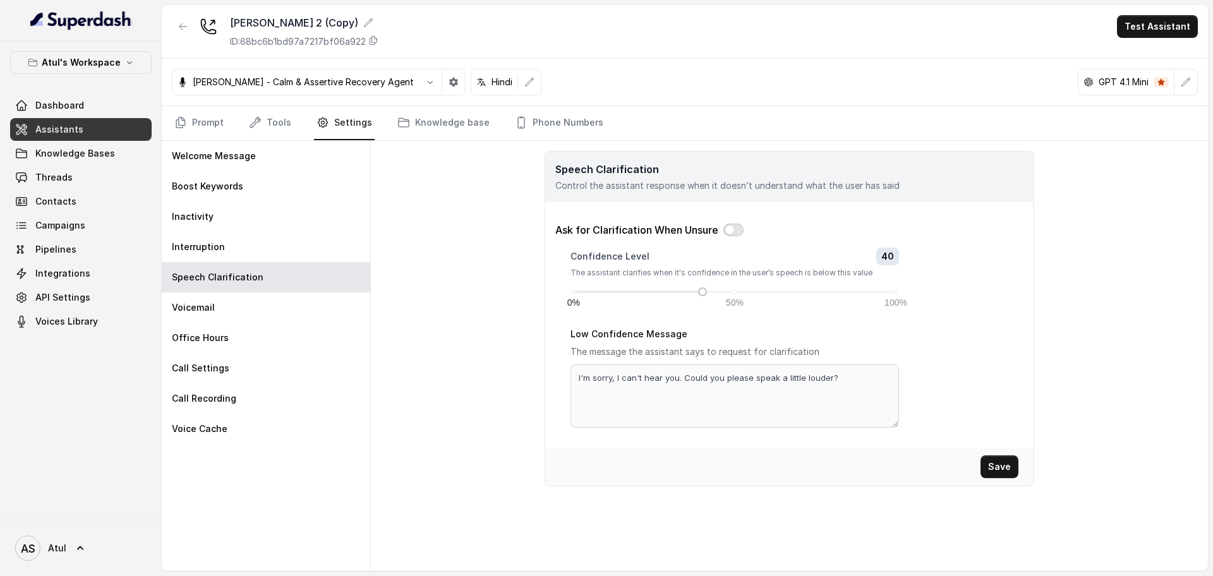
click at [728, 231] on button "button" at bounding box center [733, 230] width 20 height 13
click at [1010, 466] on button "Save" at bounding box center [999, 466] width 38 height 23
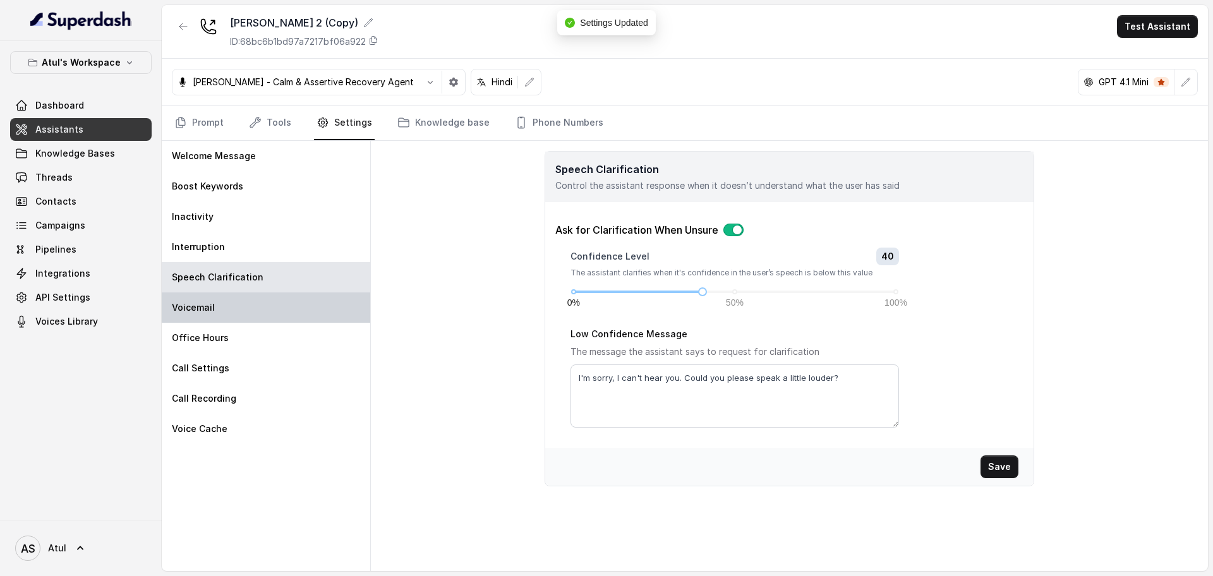
click at [170, 301] on div "Voicemail" at bounding box center [266, 307] width 208 height 30
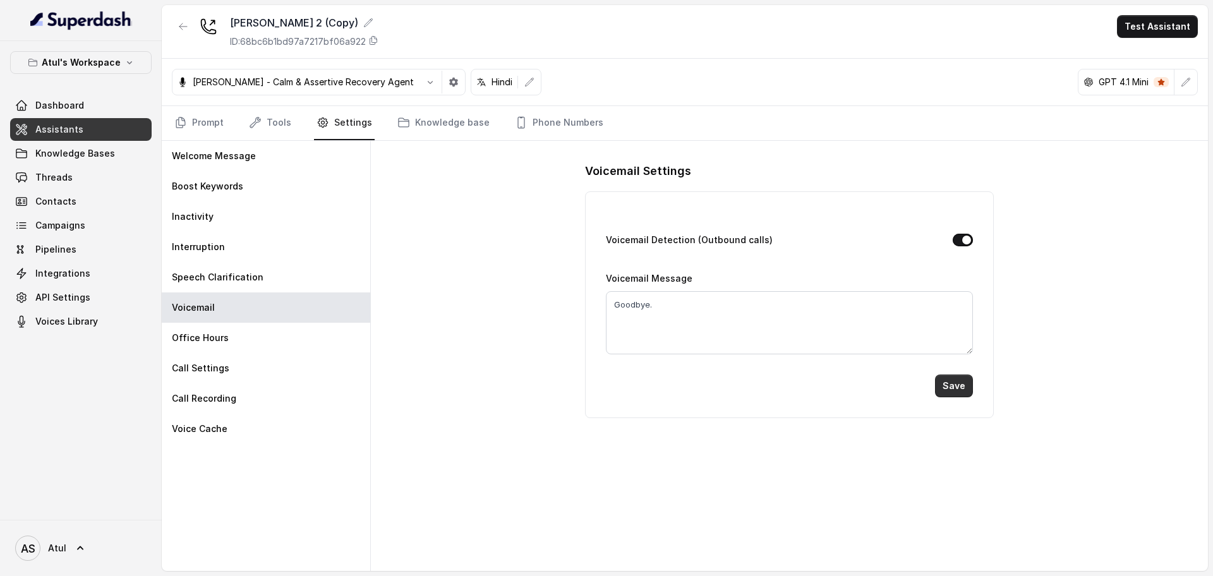
click at [970, 385] on button "Save" at bounding box center [954, 386] width 38 height 23
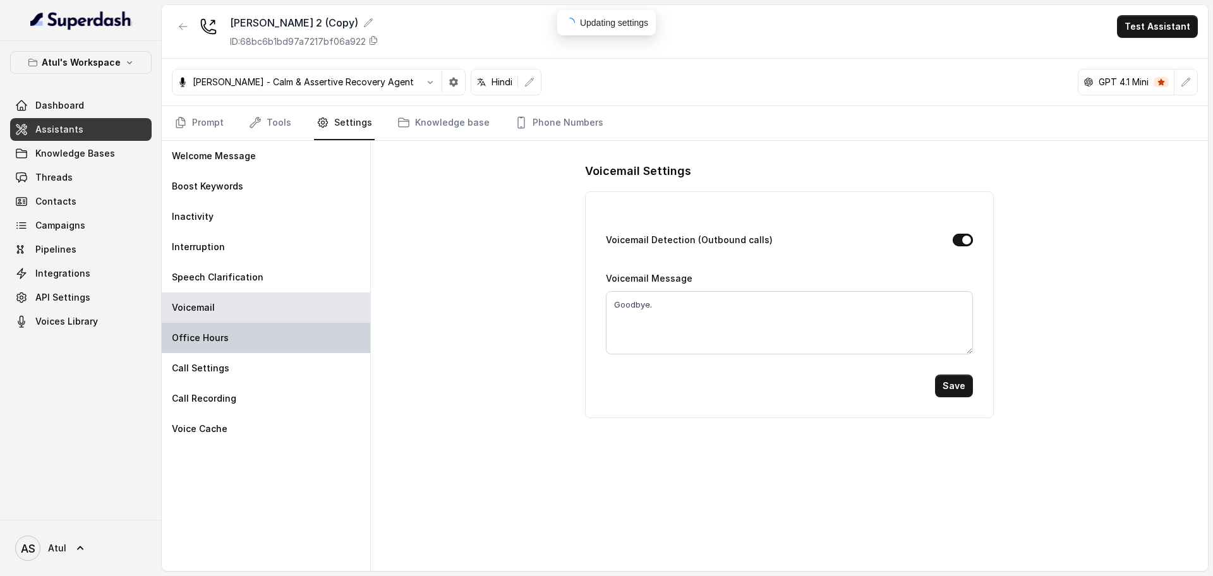
click at [304, 344] on div "Office Hours" at bounding box center [266, 338] width 208 height 30
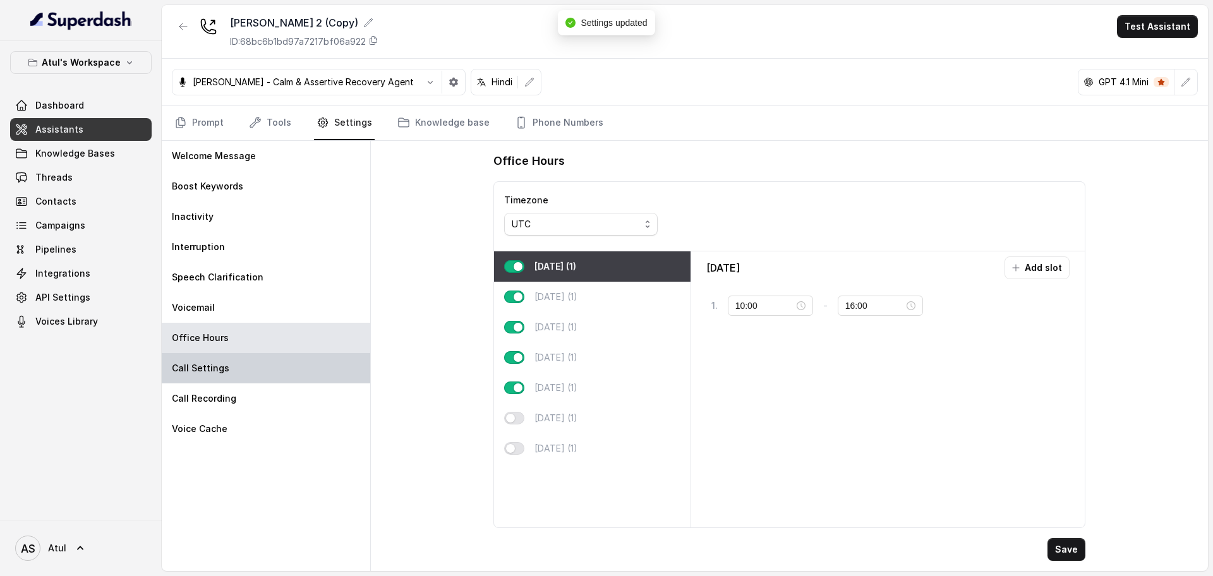
click at [287, 370] on div "Call Settings" at bounding box center [266, 368] width 208 height 30
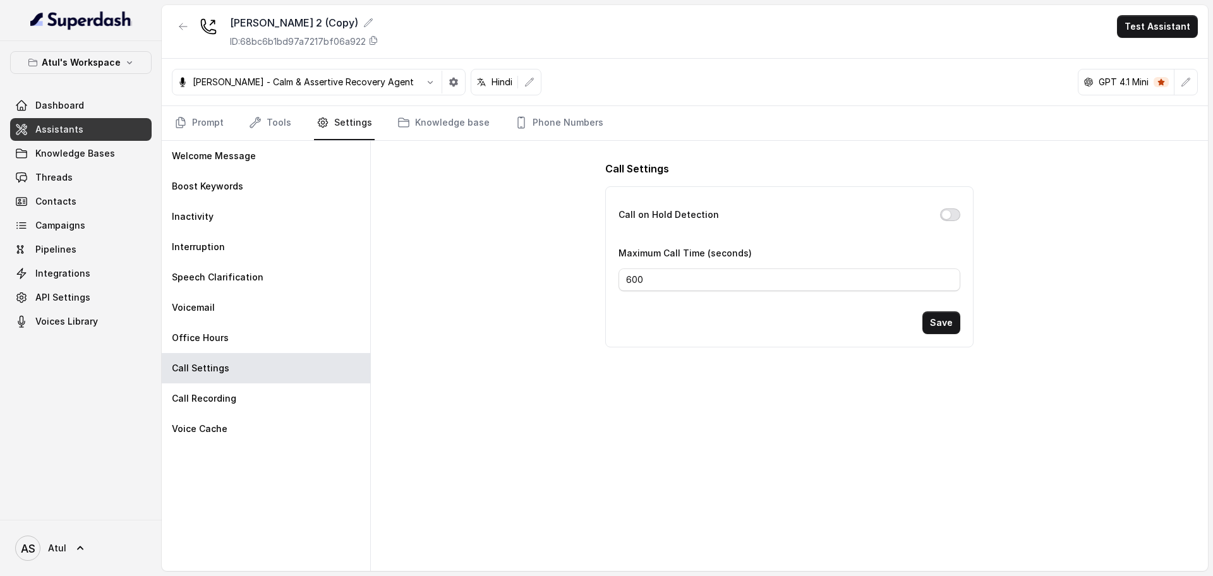
click at [956, 213] on button "Call on Hold Detection" at bounding box center [950, 214] width 20 height 13
drag, startPoint x: 654, startPoint y: 280, endPoint x: 608, endPoint y: 281, distance: 46.1
click at [608, 281] on div "Call on Hold Detection Maximum Call Time (seconds) 600 Save" at bounding box center [789, 267] width 366 height 160
click at [682, 248] on label "Maximum Call Time (seconds)" at bounding box center [684, 253] width 133 height 11
click at [1044, 198] on div "Call Settings Call on Hold Detection Maximum Call Time (seconds) 600 Save" at bounding box center [789, 356] width 837 height 430
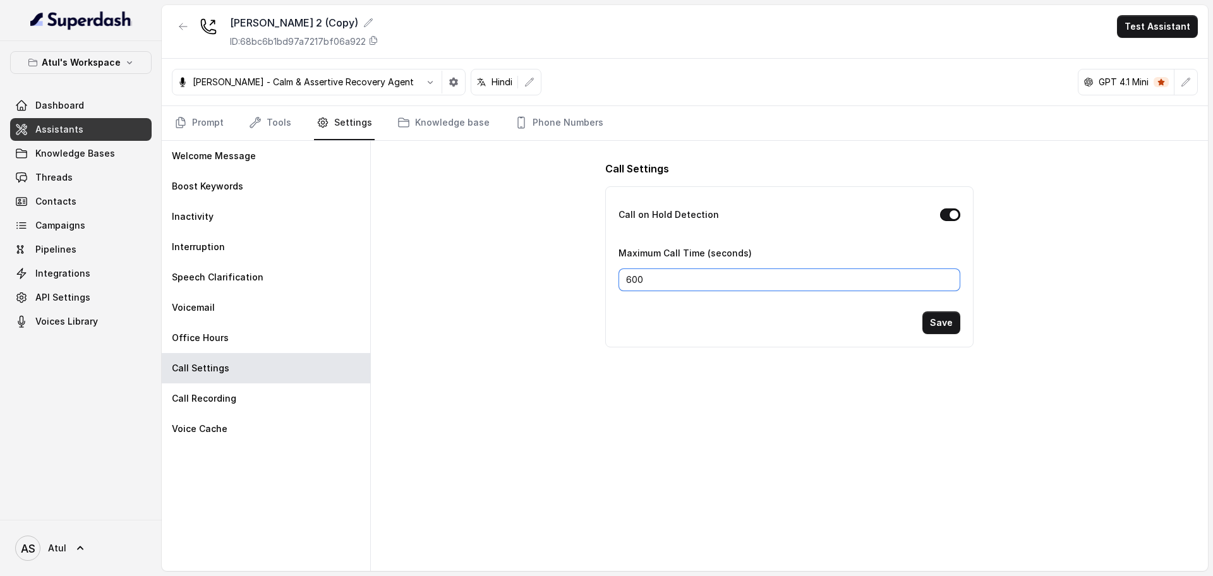
drag, startPoint x: 648, startPoint y: 278, endPoint x: 592, endPoint y: 282, distance: 55.7
click at [592, 282] on div "Call Settings Call on Hold Detection Maximum Call Time (seconds) 600 Save" at bounding box center [789, 254] width 408 height 227
click at [641, 279] on input "600" at bounding box center [788, 279] width 341 height 23
type input "60"
click at [932, 320] on button "Save" at bounding box center [941, 322] width 38 height 23
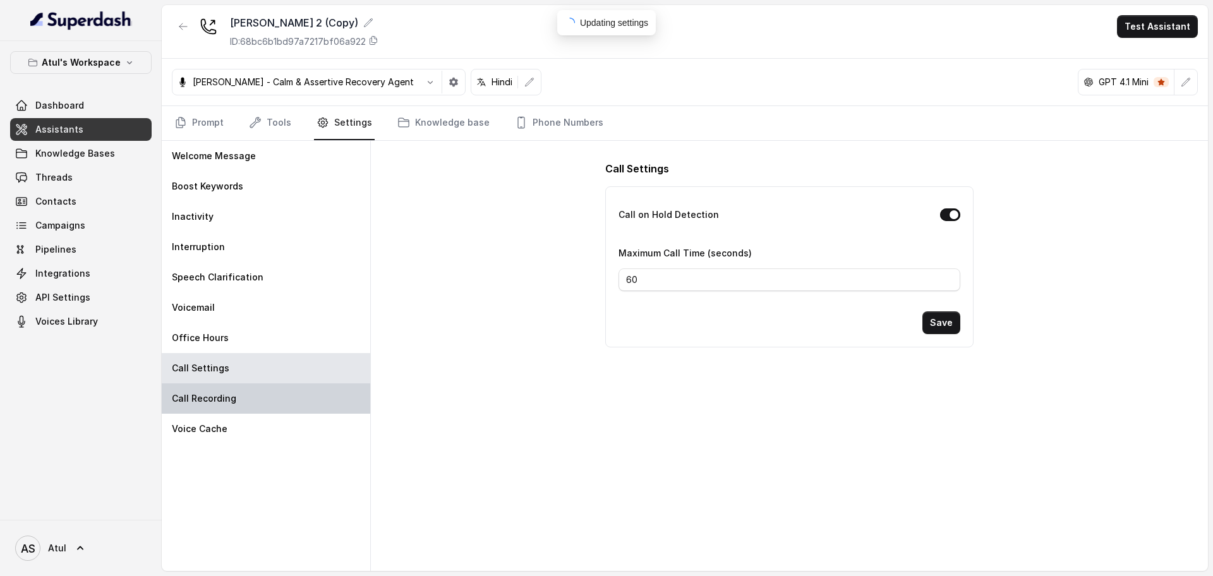
click at [255, 403] on div "Call Recording" at bounding box center [266, 398] width 208 height 30
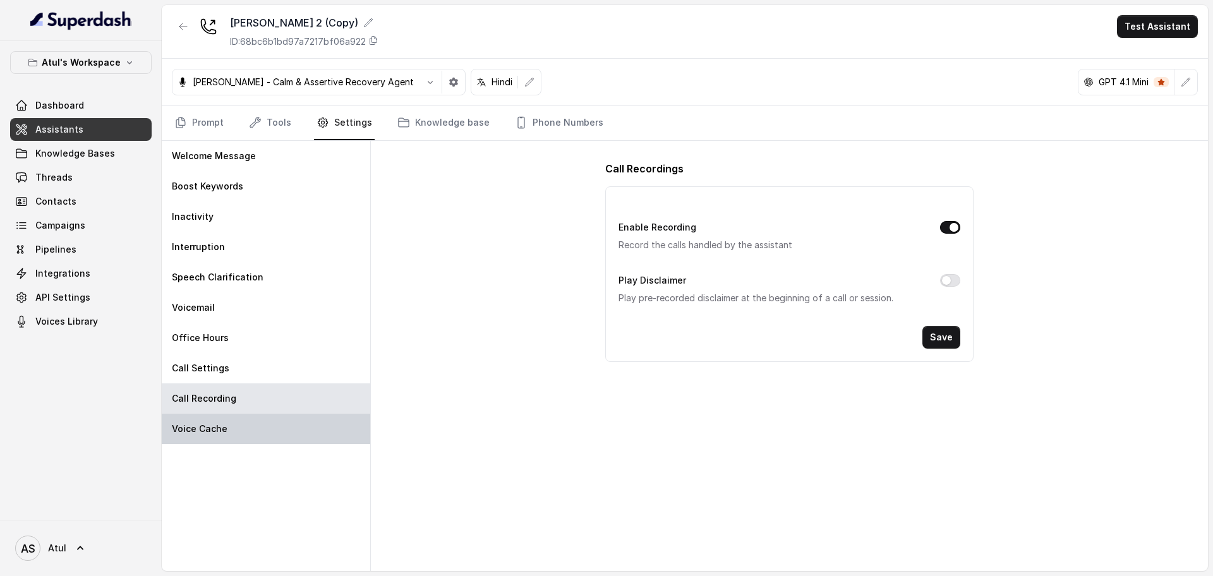
click at [279, 425] on div "Voice Cache" at bounding box center [266, 429] width 208 height 30
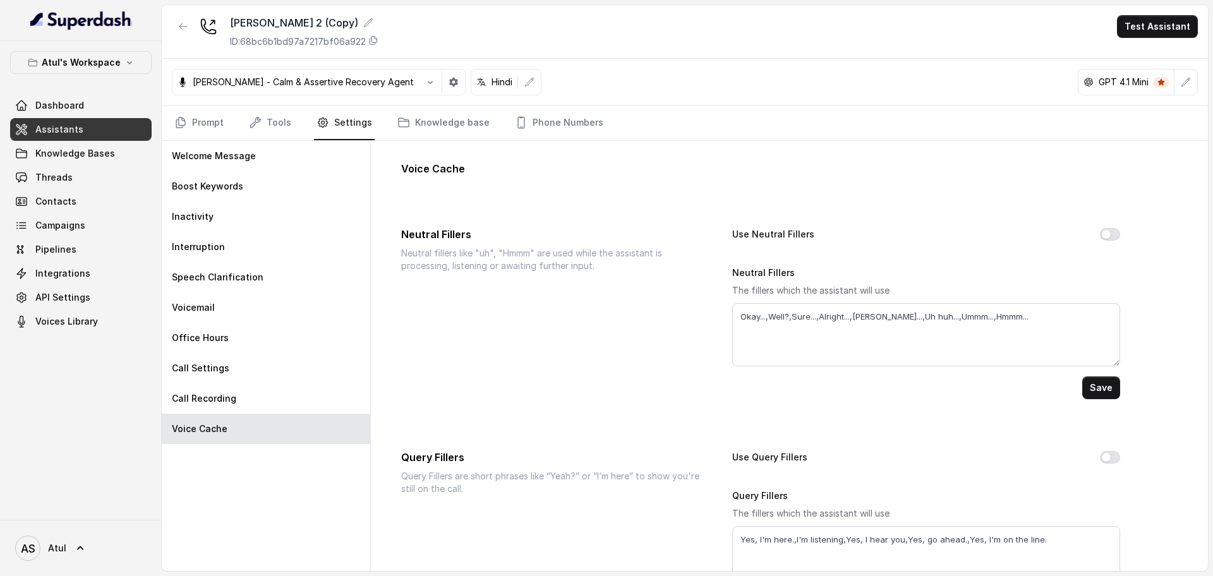
scroll to position [71, 0]
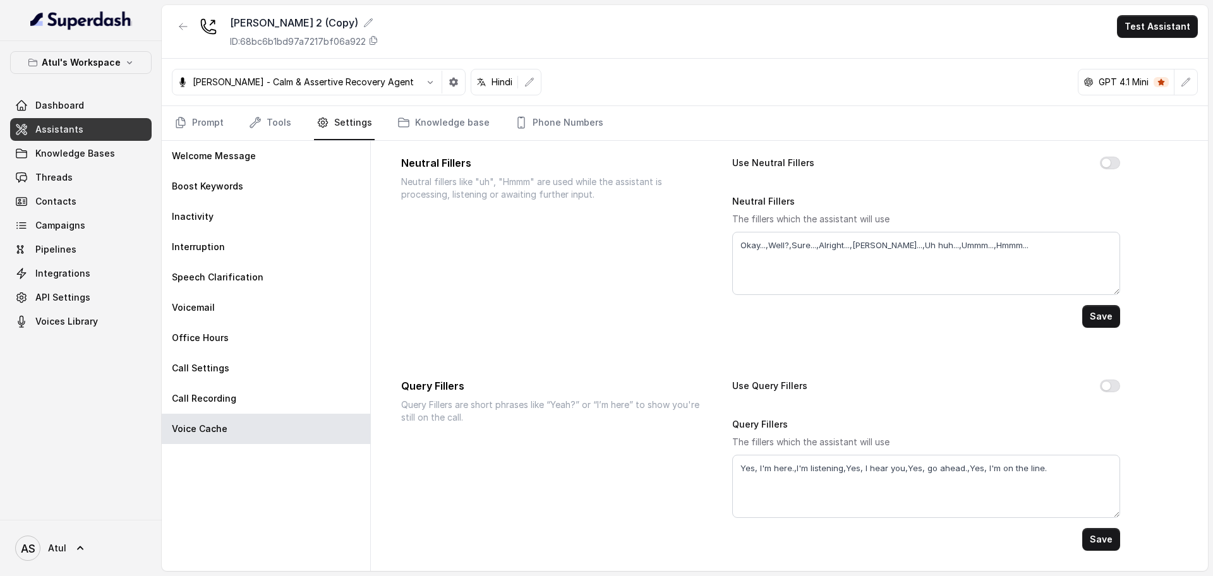
click at [83, 131] on link "Assistants" at bounding box center [81, 129] width 142 height 23
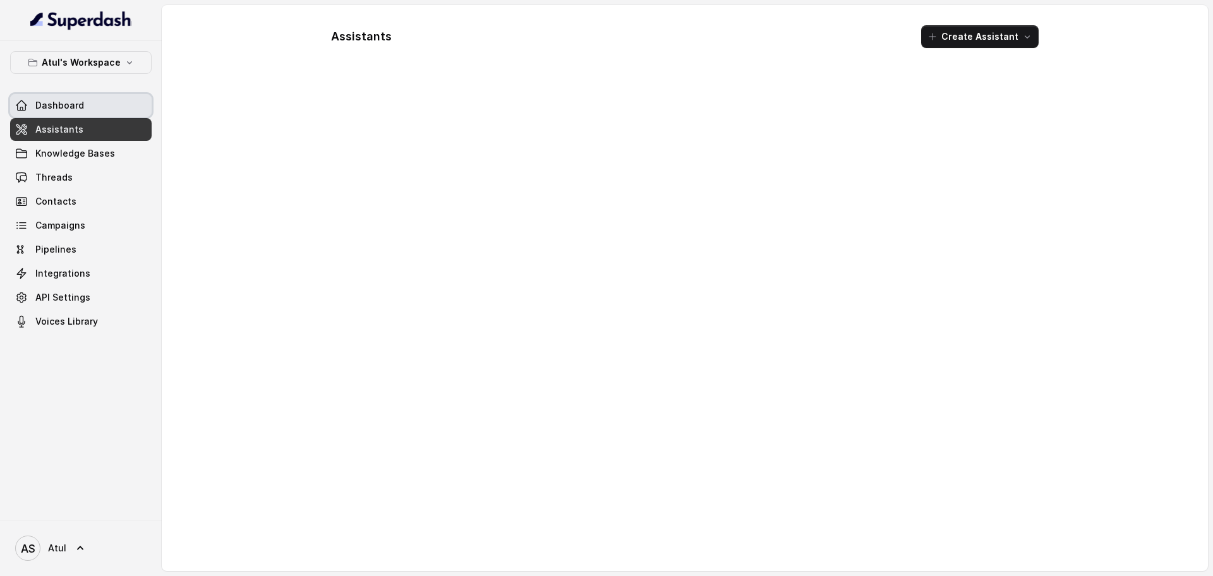
click at [73, 112] on link "Dashboard" at bounding box center [81, 105] width 142 height 23
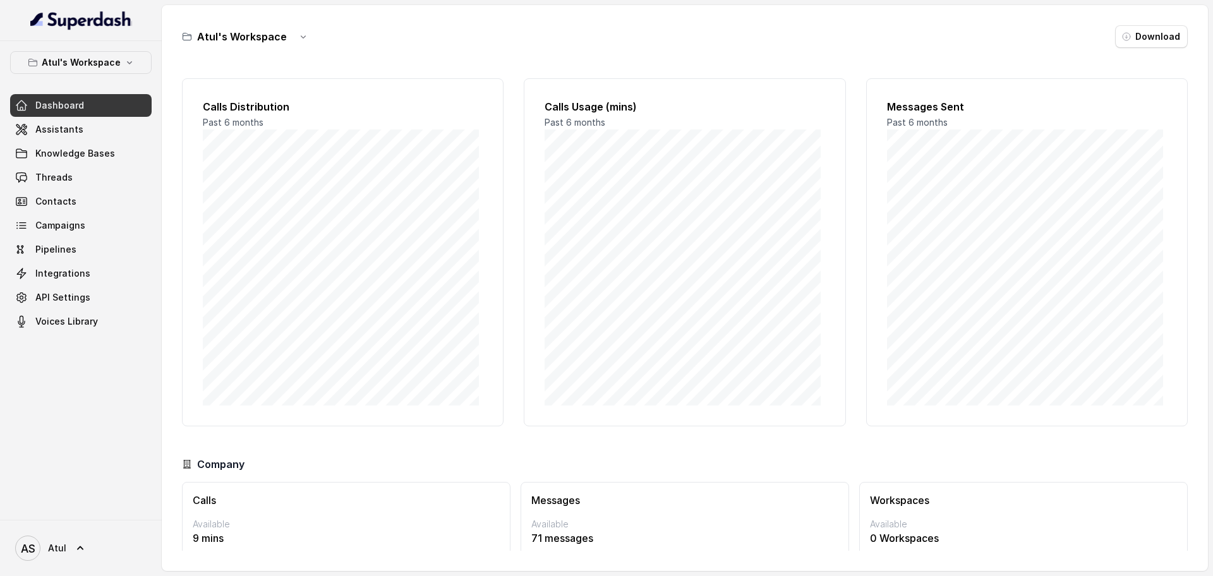
click at [888, 44] on div "Atul's Workspace Download" at bounding box center [685, 36] width 1006 height 23
